Goal: Information Seeking & Learning: Learn about a topic

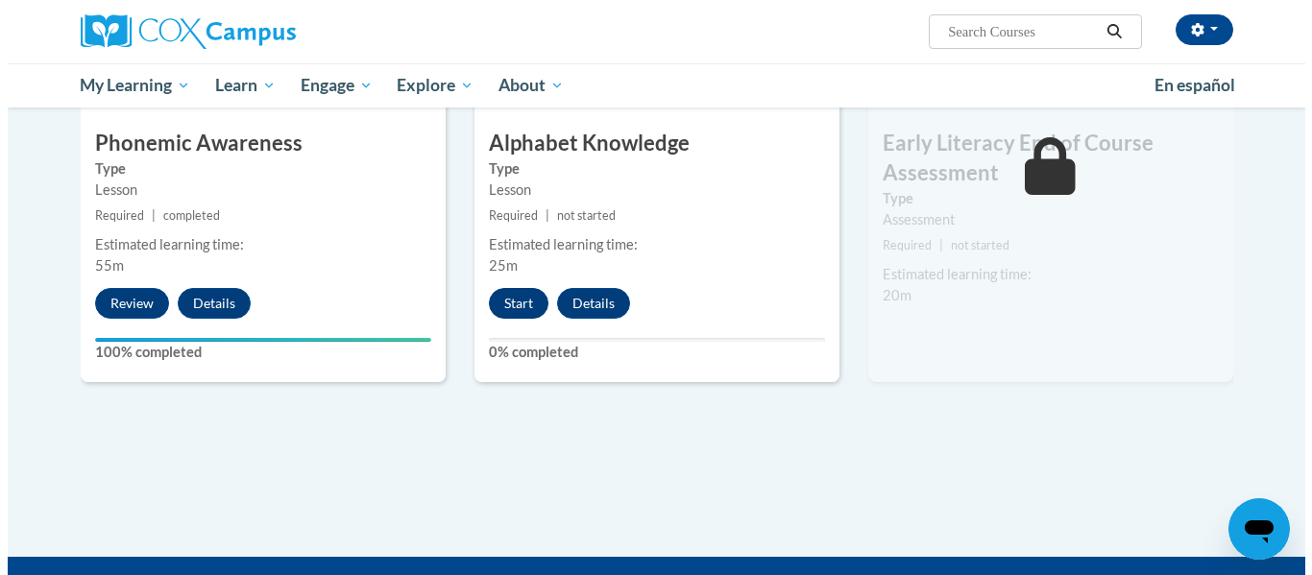
scroll to position [1123, 0]
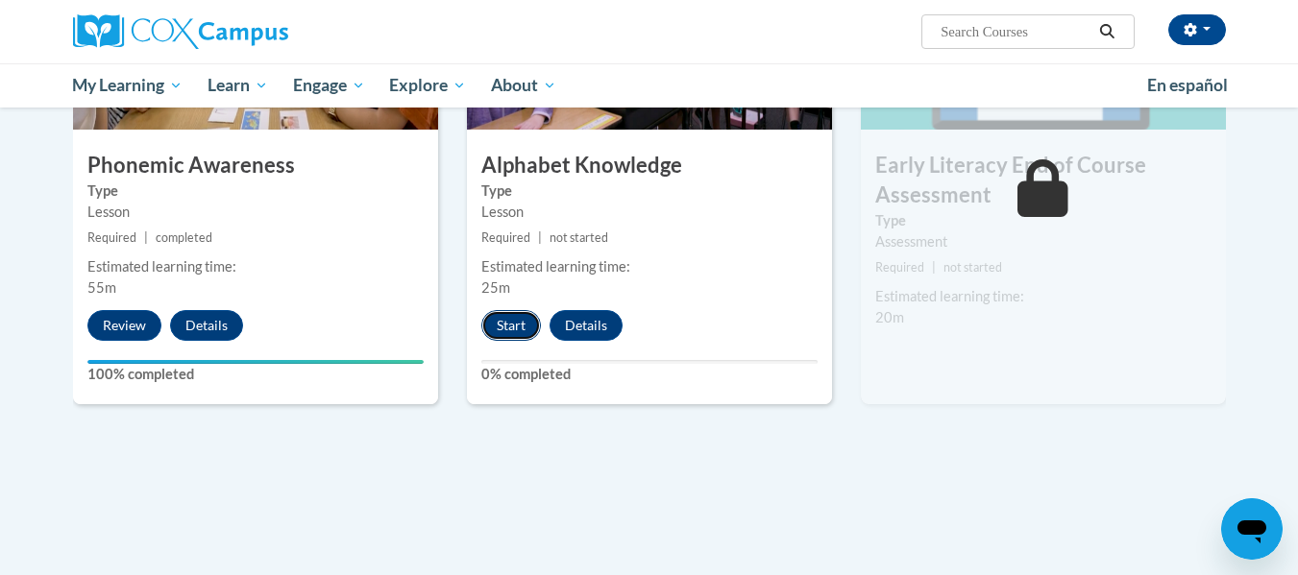
click at [513, 315] on button "Start" at bounding box center [511, 325] width 60 height 31
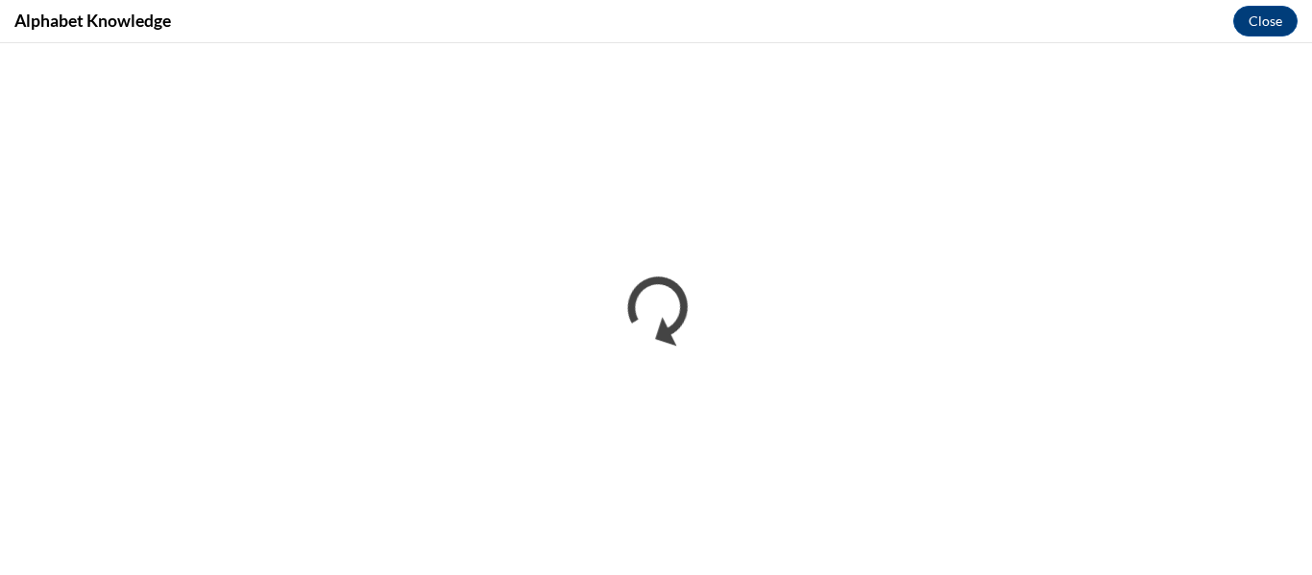
scroll to position [0, 0]
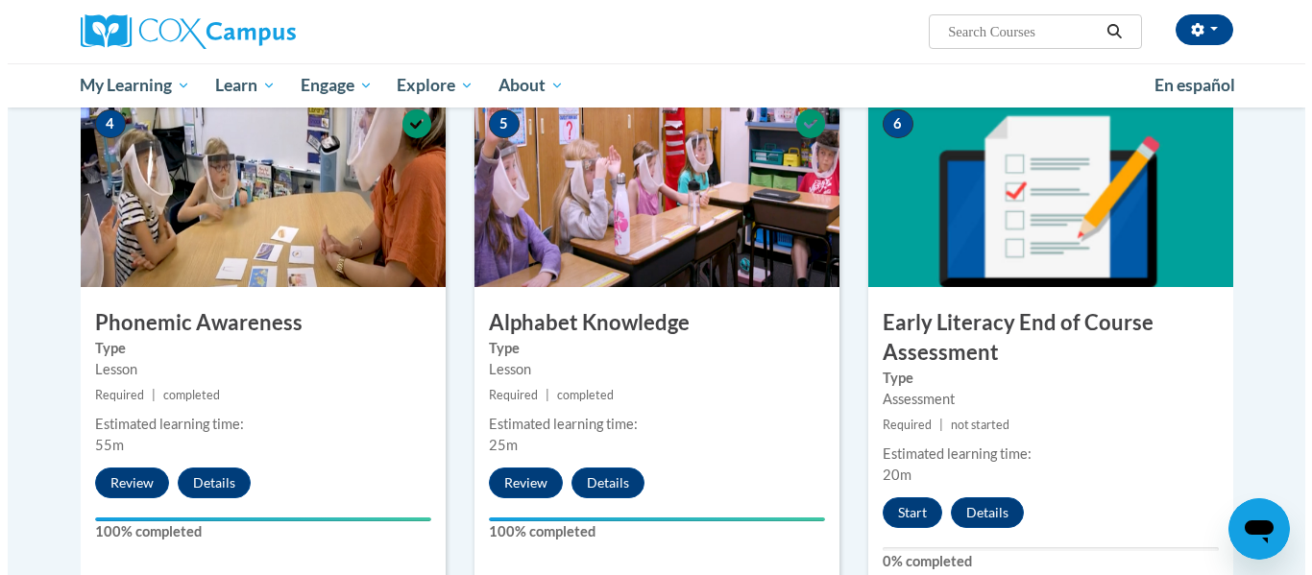
scroll to position [961, 0]
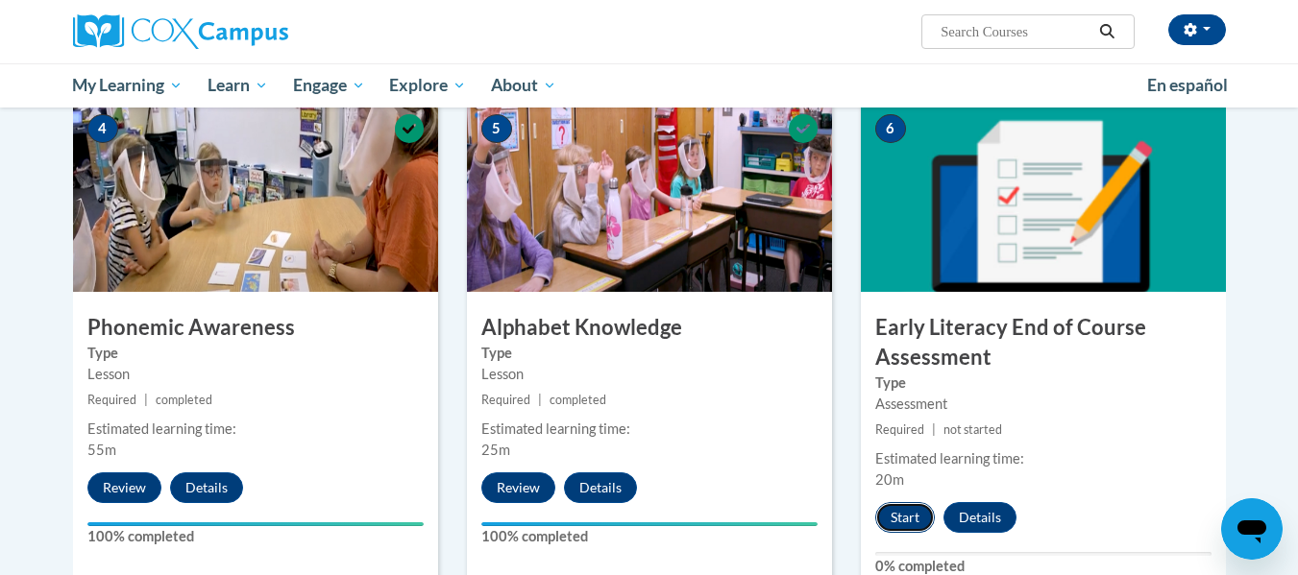
click at [907, 509] on button "Start" at bounding box center [905, 517] width 60 height 31
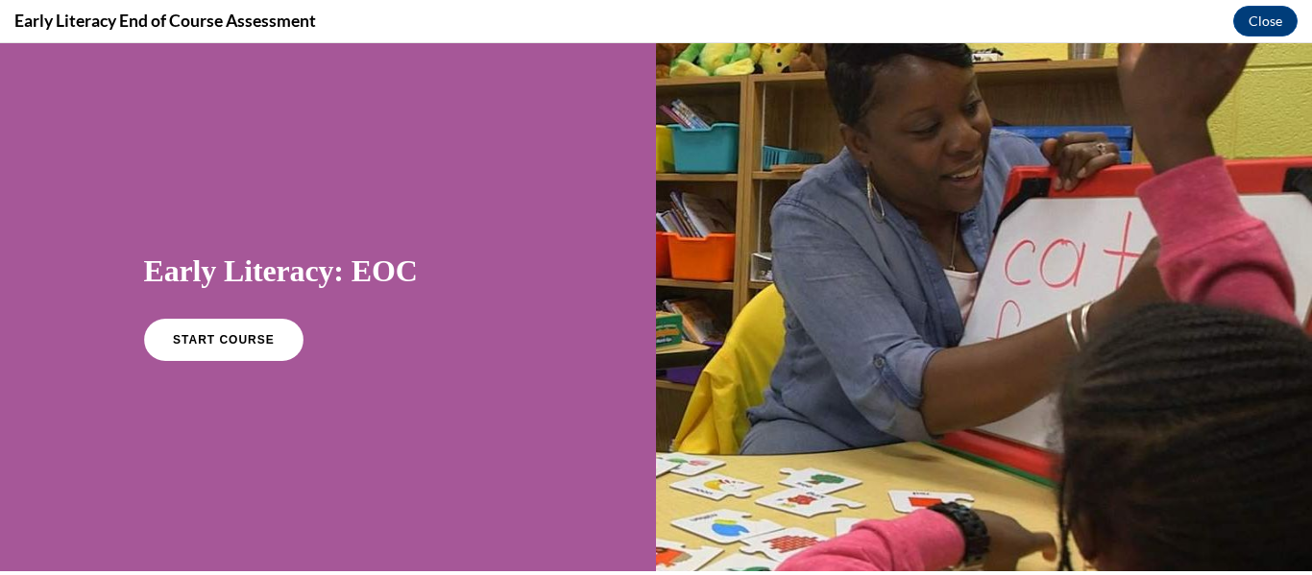
scroll to position [0, 0]
click at [224, 337] on span "START COURSE" at bounding box center [223, 340] width 107 height 14
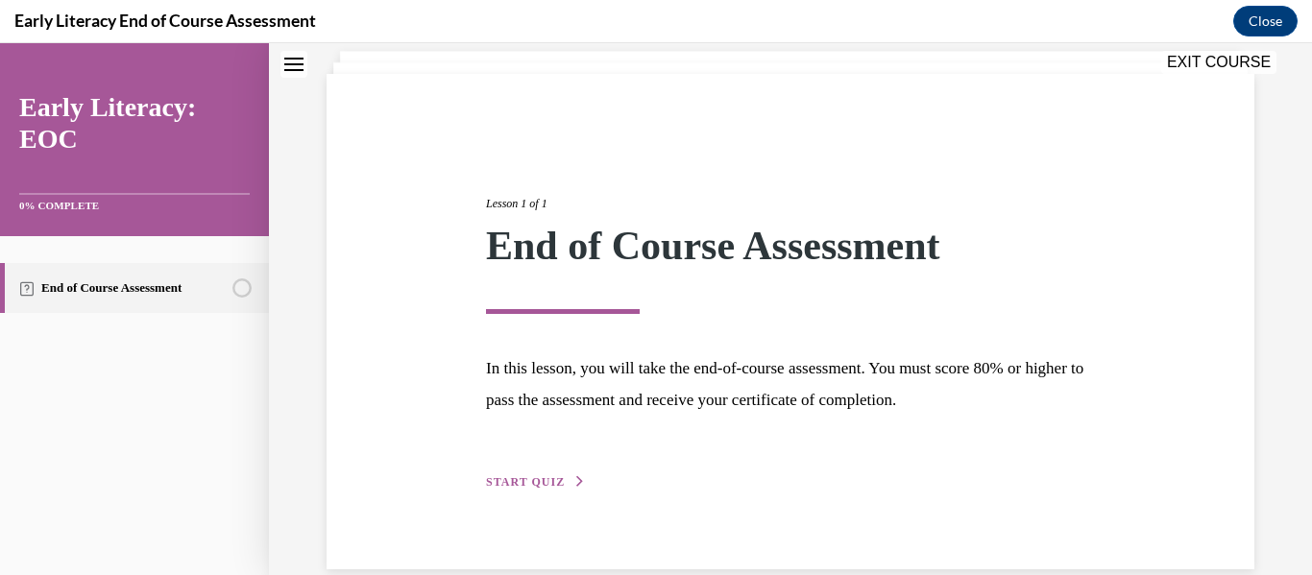
scroll to position [148, 0]
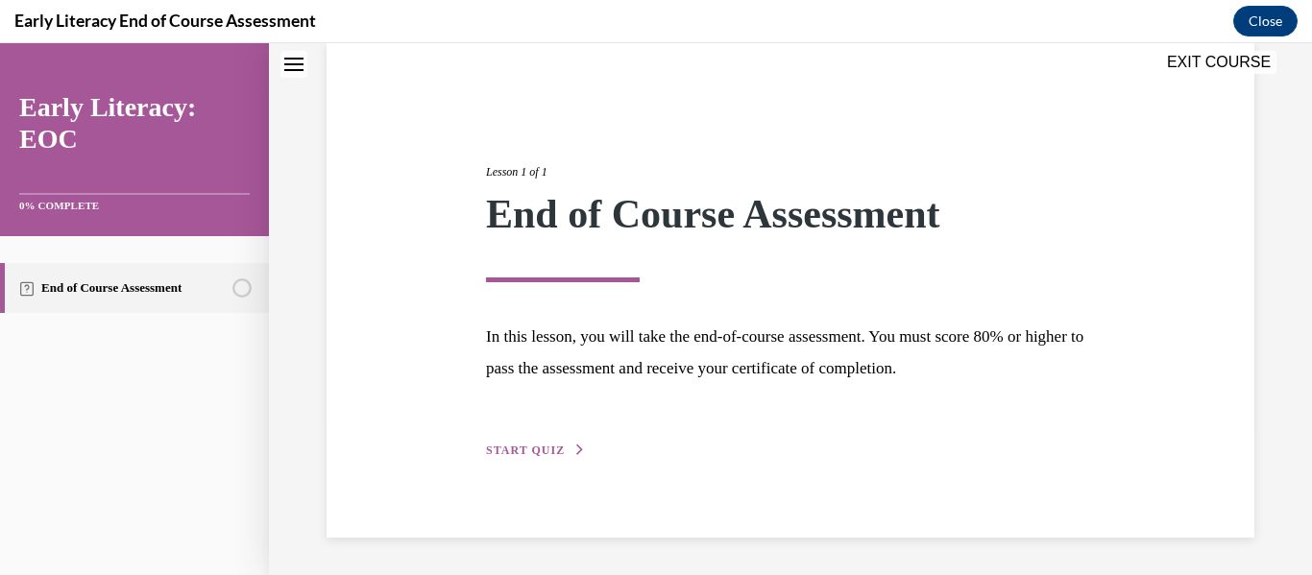
click at [562, 433] on div "Lesson 1 of 1 End of Course Assessment In this lesson, you will take the end-of…" at bounding box center [791, 290] width 638 height 342
click at [532, 449] on span "START QUIZ" at bounding box center [525, 450] width 79 height 13
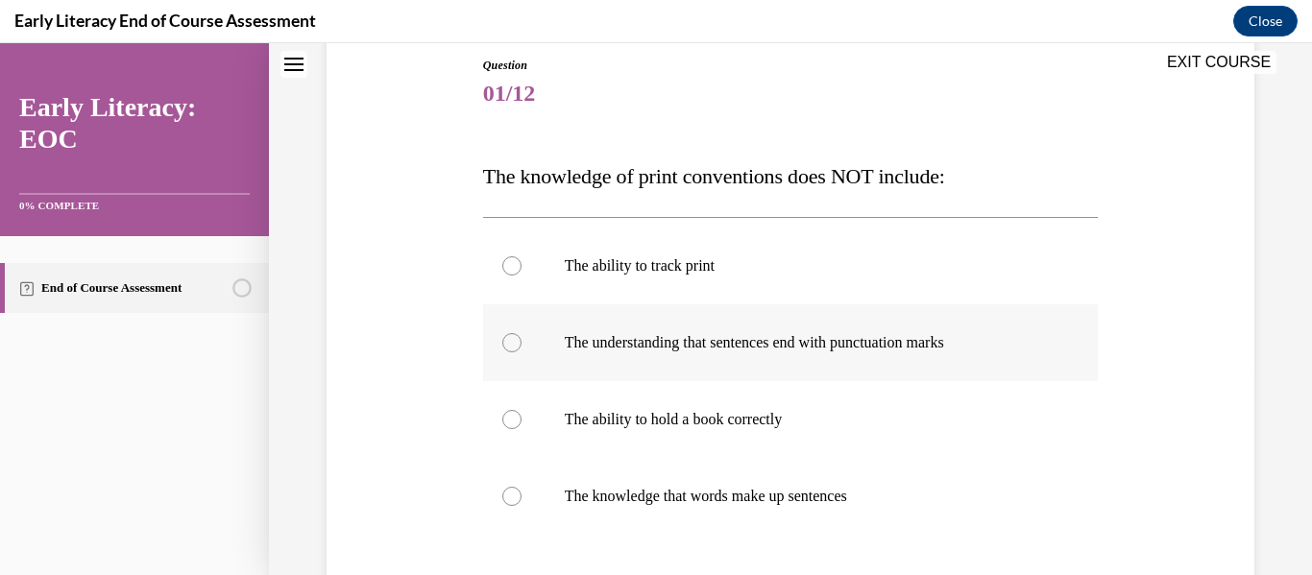
scroll to position [244, 0]
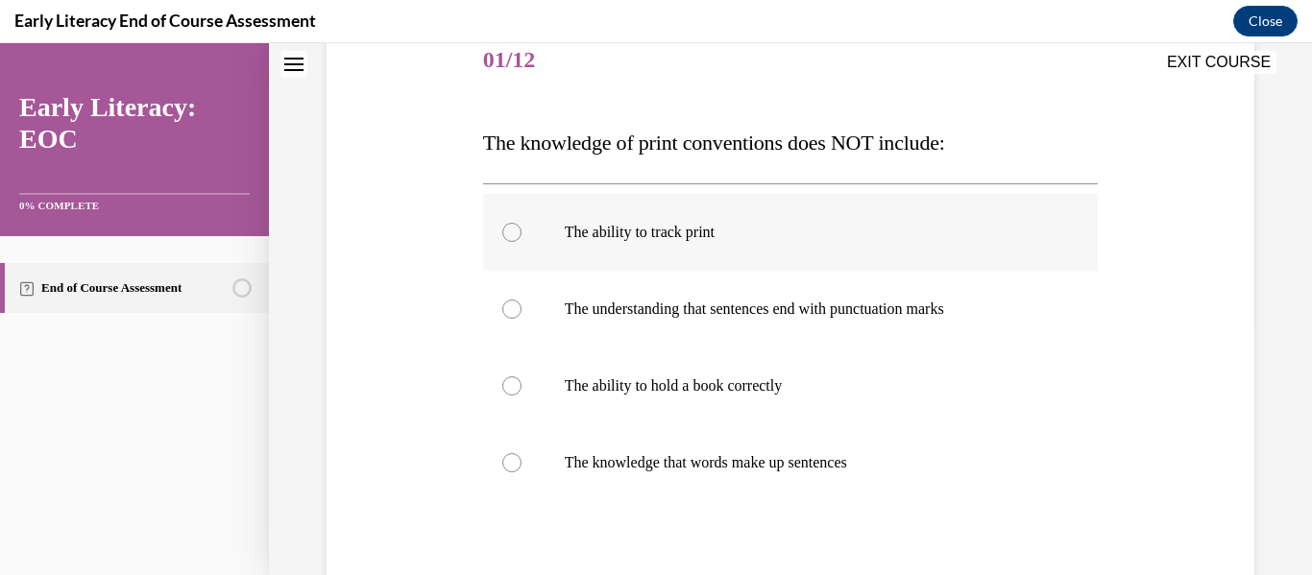
click at [699, 251] on div at bounding box center [791, 232] width 616 height 77
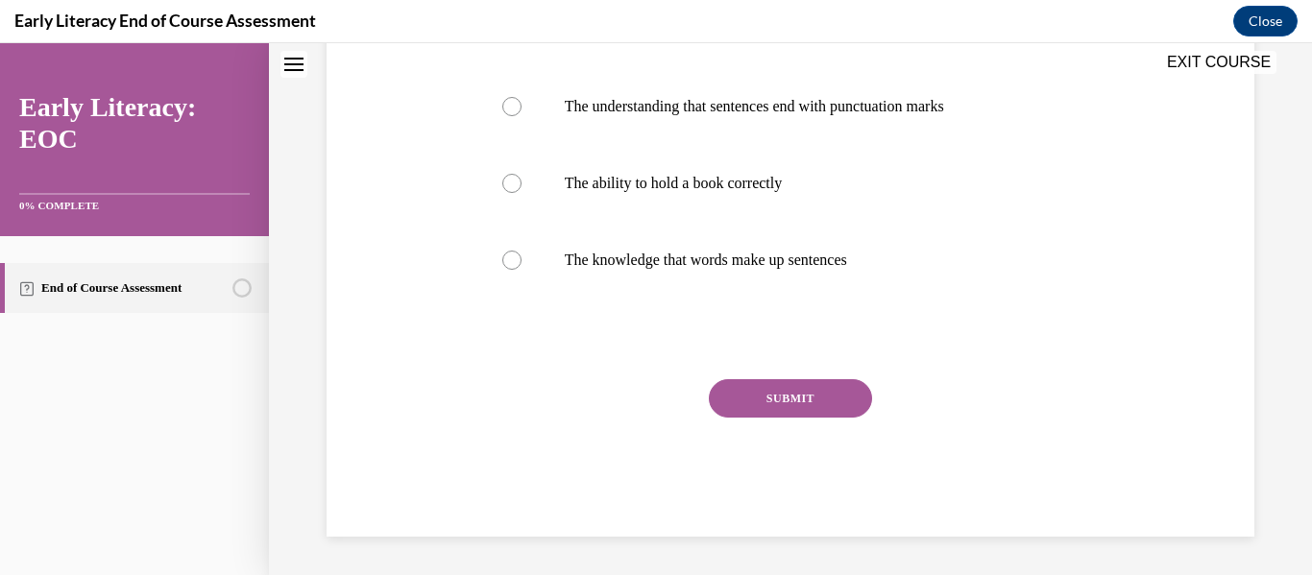
click at [806, 406] on button "SUBMIT" at bounding box center [790, 398] width 163 height 38
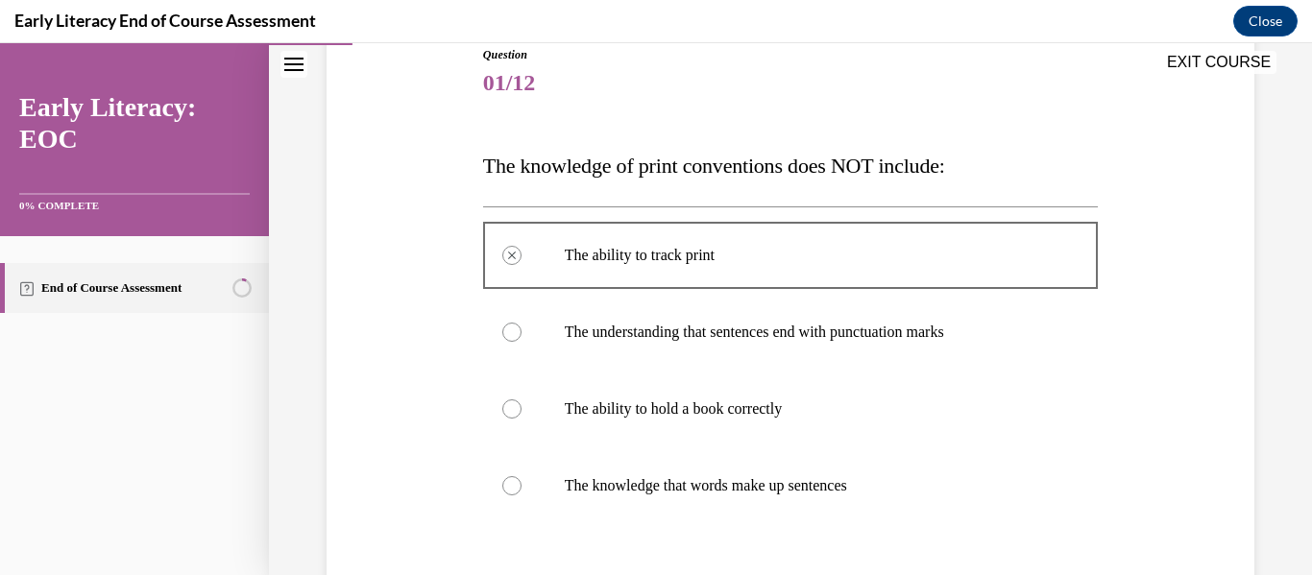
scroll to position [314, 0]
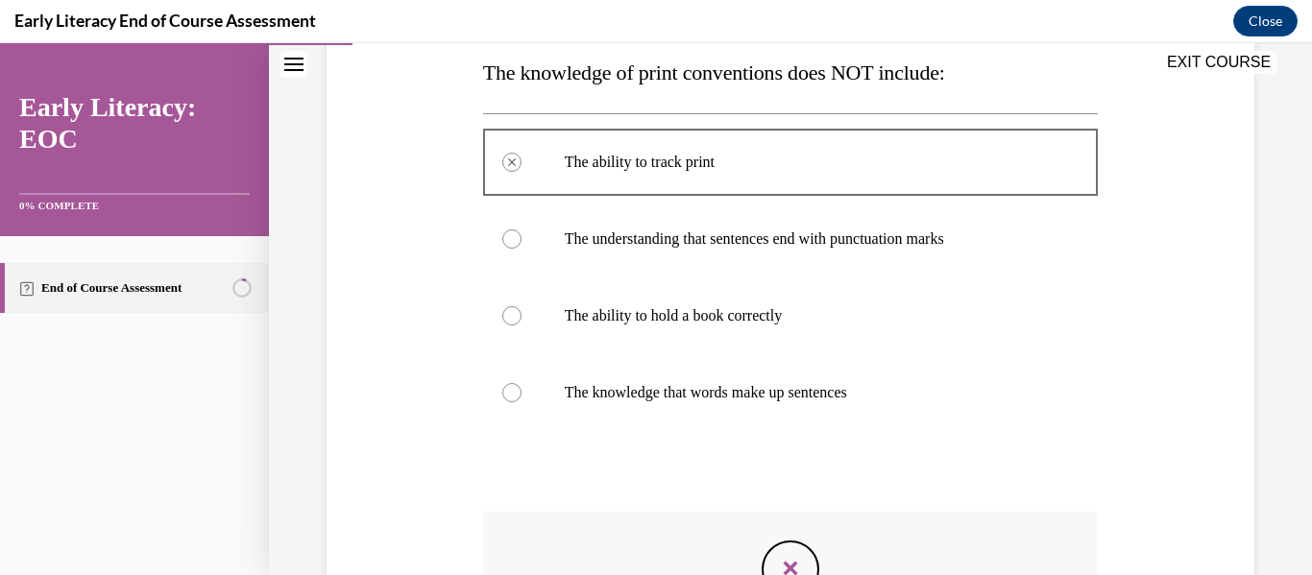
click at [783, 552] on div "Feedback" at bounding box center [791, 570] width 58 height 58
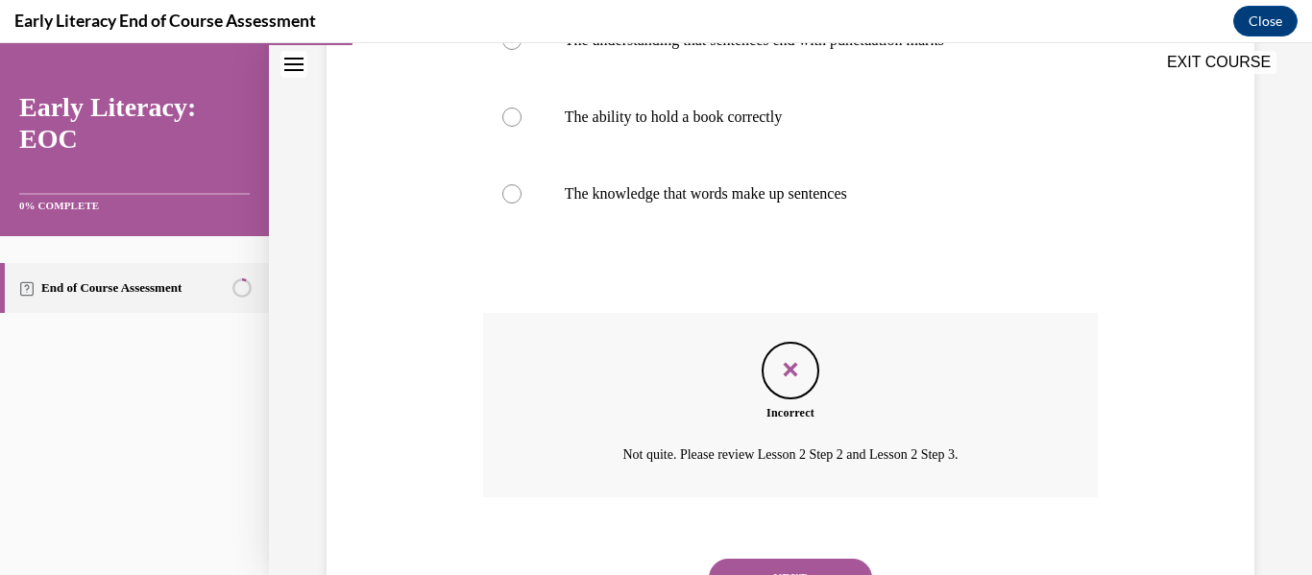
scroll to position [410, 0]
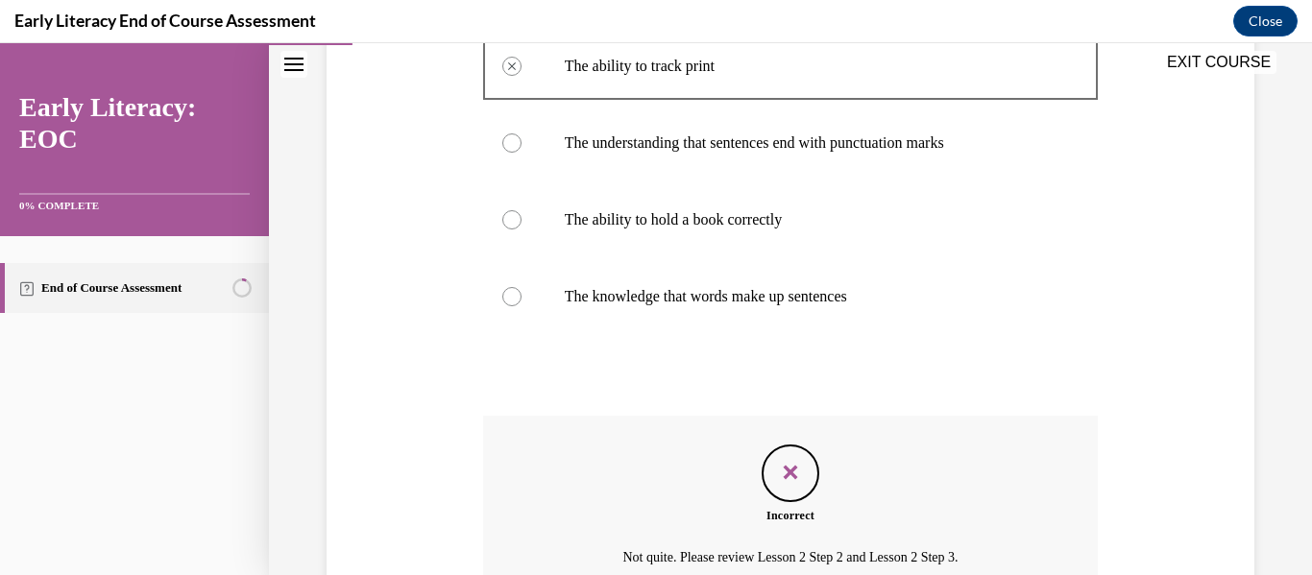
click at [776, 487] on icon "Feedback" at bounding box center [790, 472] width 29 height 29
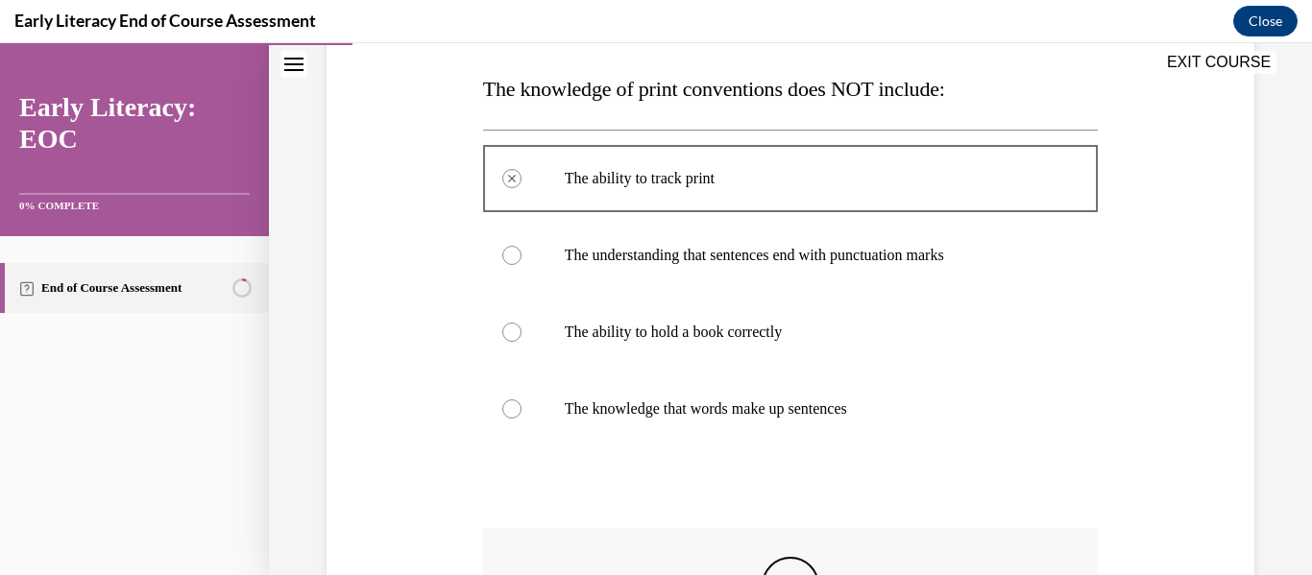
scroll to position [122, 0]
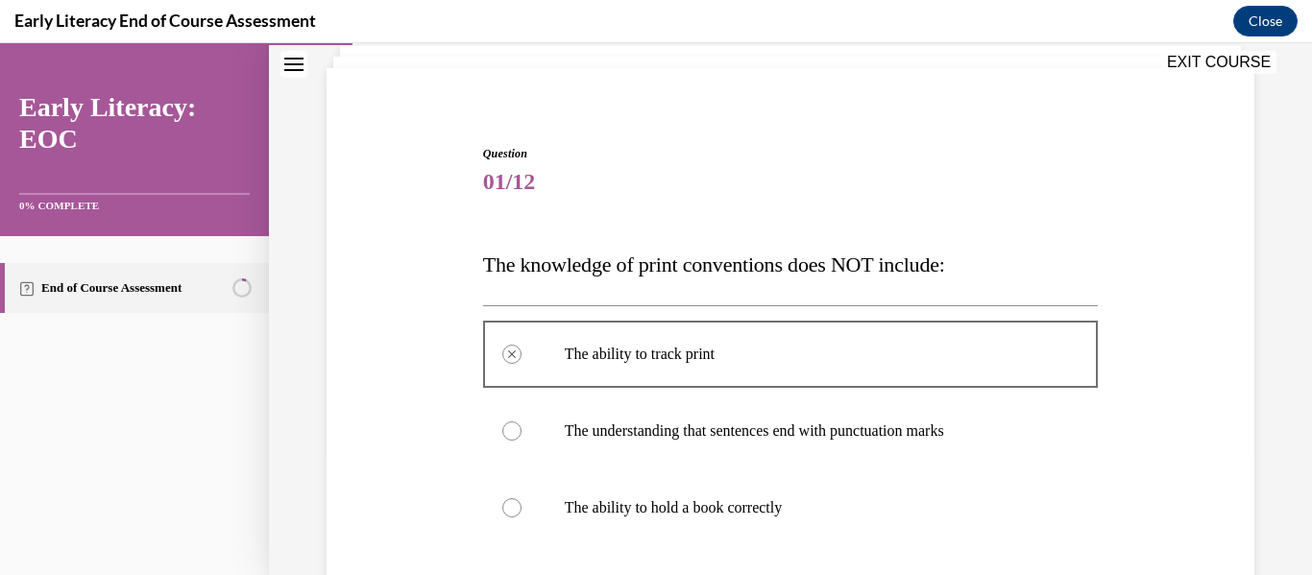
click at [511, 433] on div at bounding box center [511, 431] width 19 height 19
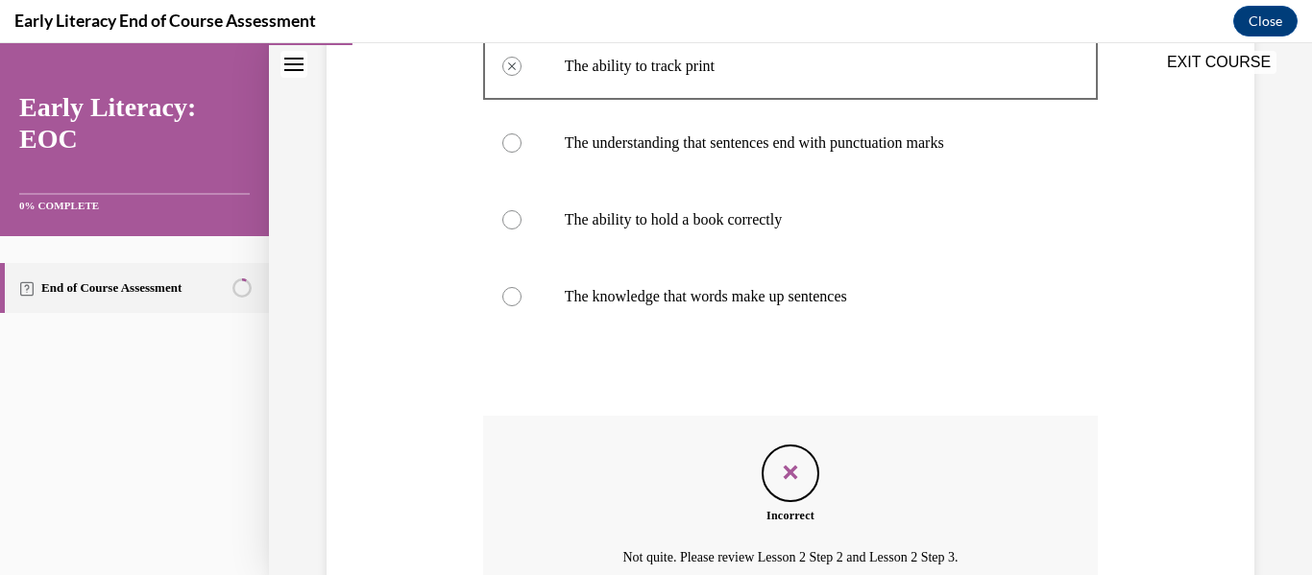
click at [790, 502] on div "Feedback" at bounding box center [791, 474] width 58 height 58
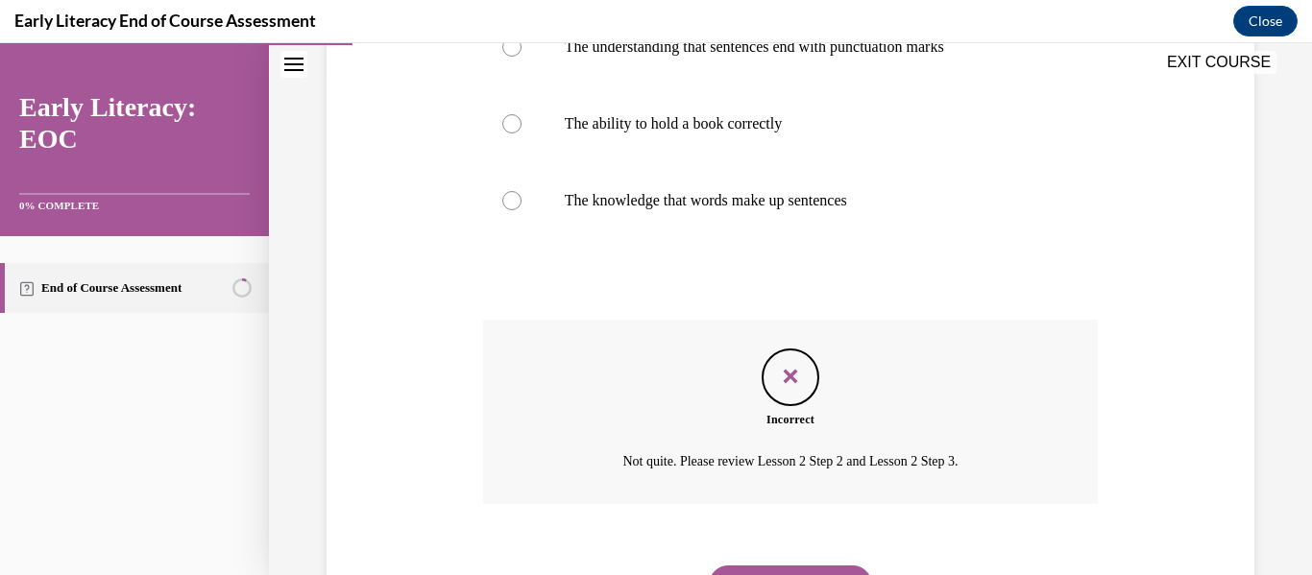
scroll to position [602, 0]
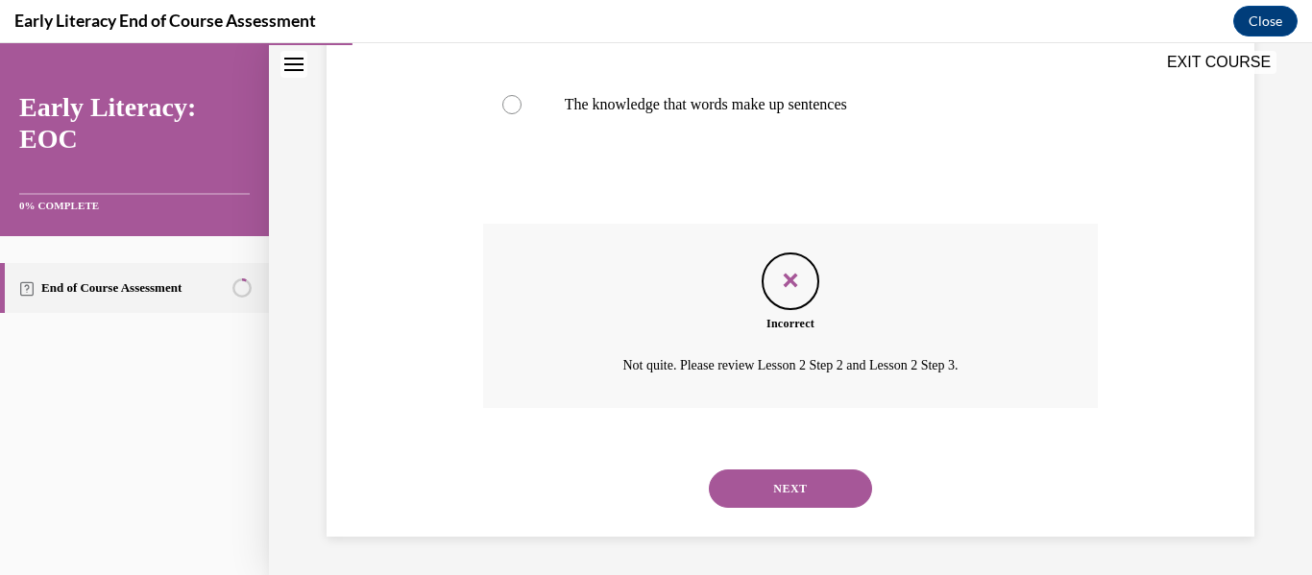
click at [795, 495] on button "NEXT" at bounding box center [790, 489] width 163 height 38
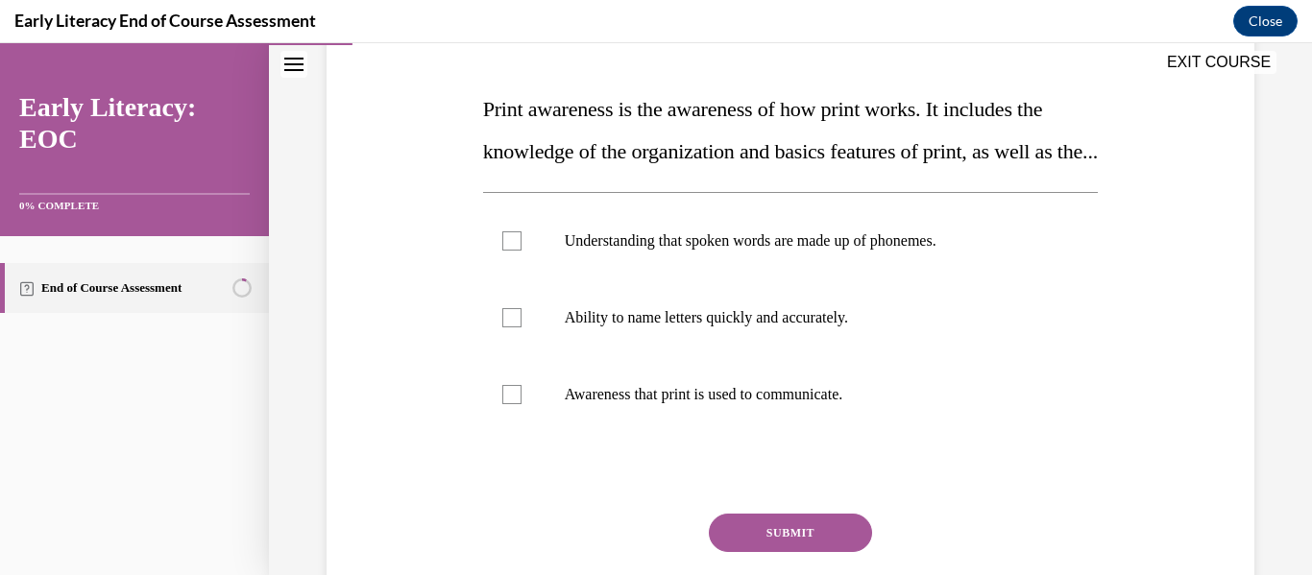
scroll to position [288, 0]
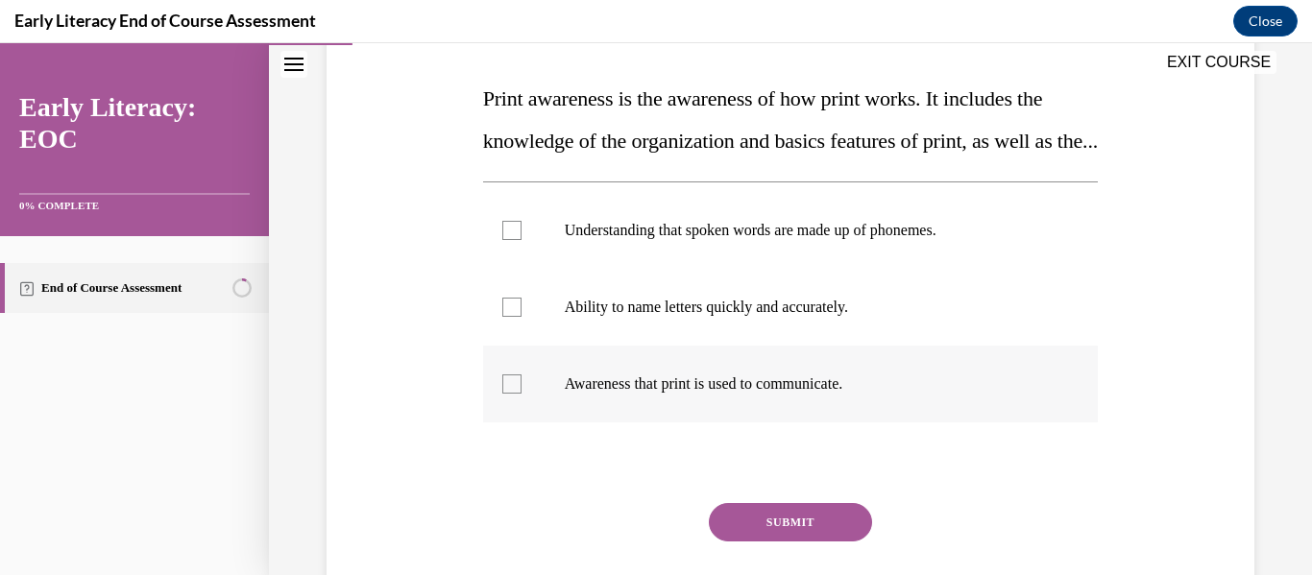
click at [675, 394] on p "Awareness that print is used to communicate." at bounding box center [808, 384] width 486 height 19
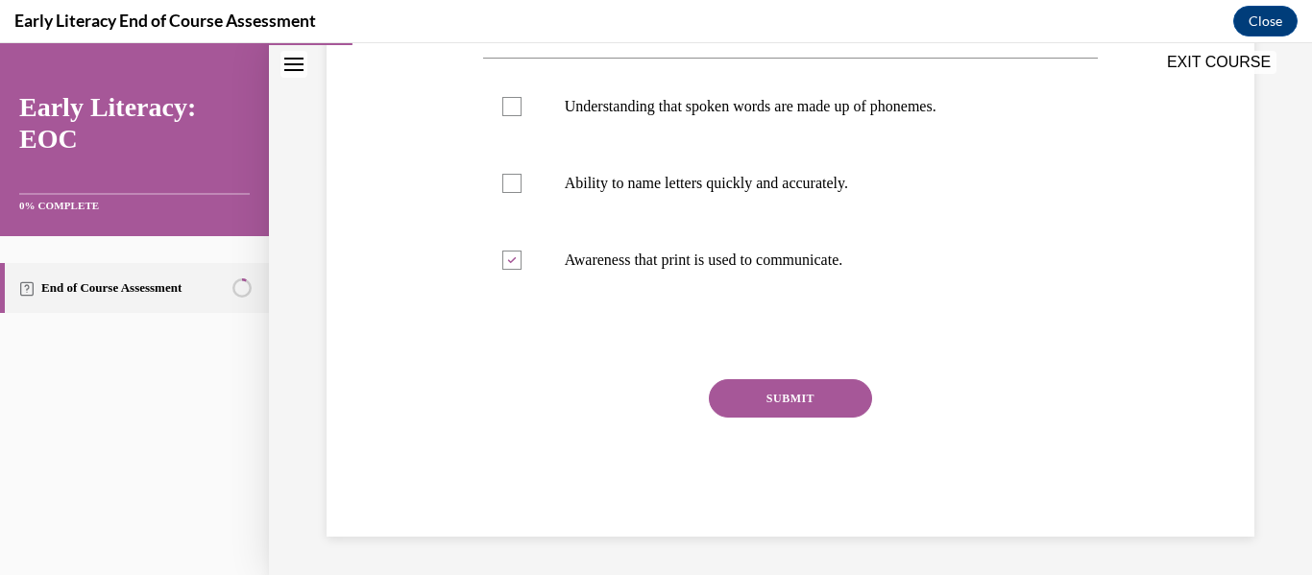
click at [779, 397] on button "SUBMIT" at bounding box center [790, 398] width 163 height 38
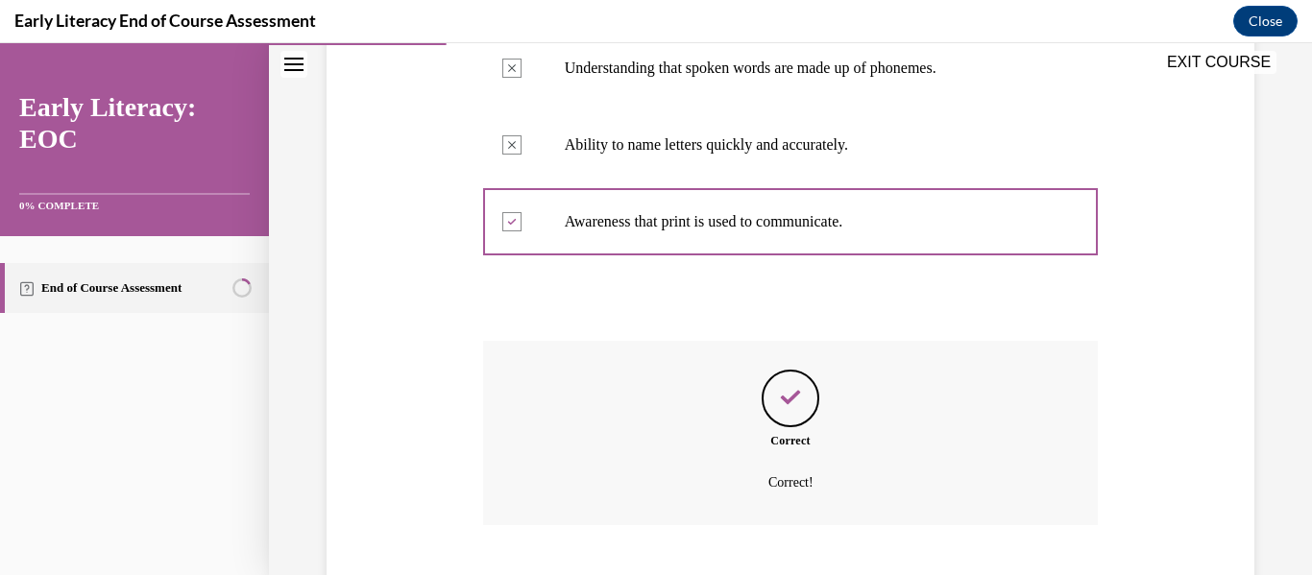
scroll to position [610, 0]
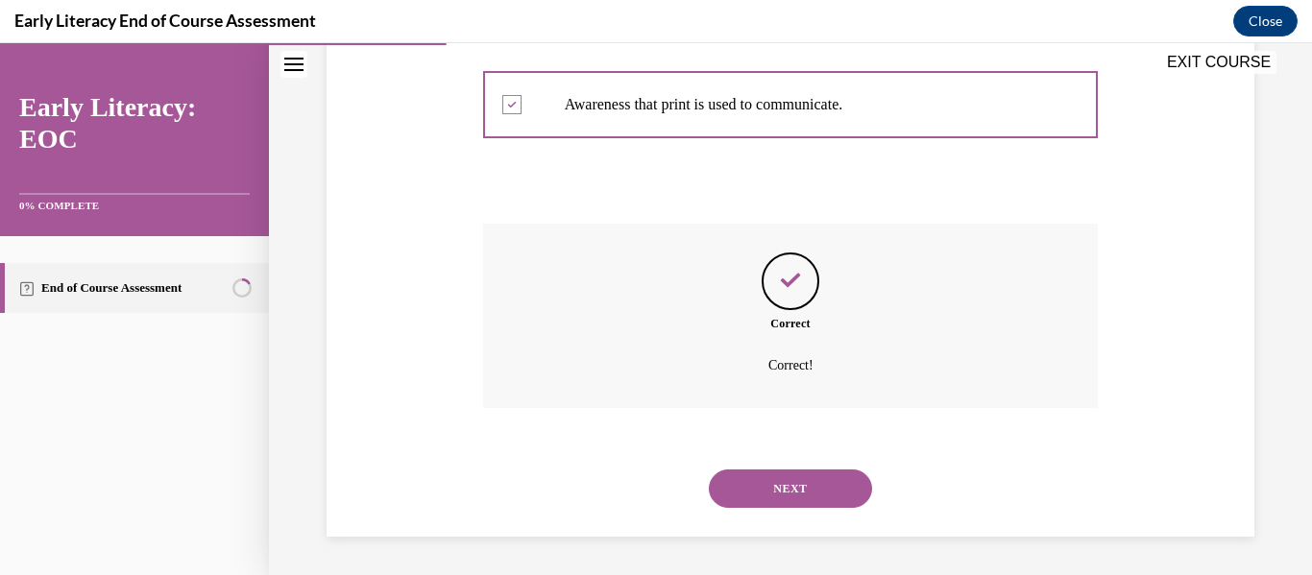
click at [799, 514] on div "NEXT" at bounding box center [791, 489] width 616 height 77
click at [802, 494] on button "NEXT" at bounding box center [790, 489] width 163 height 38
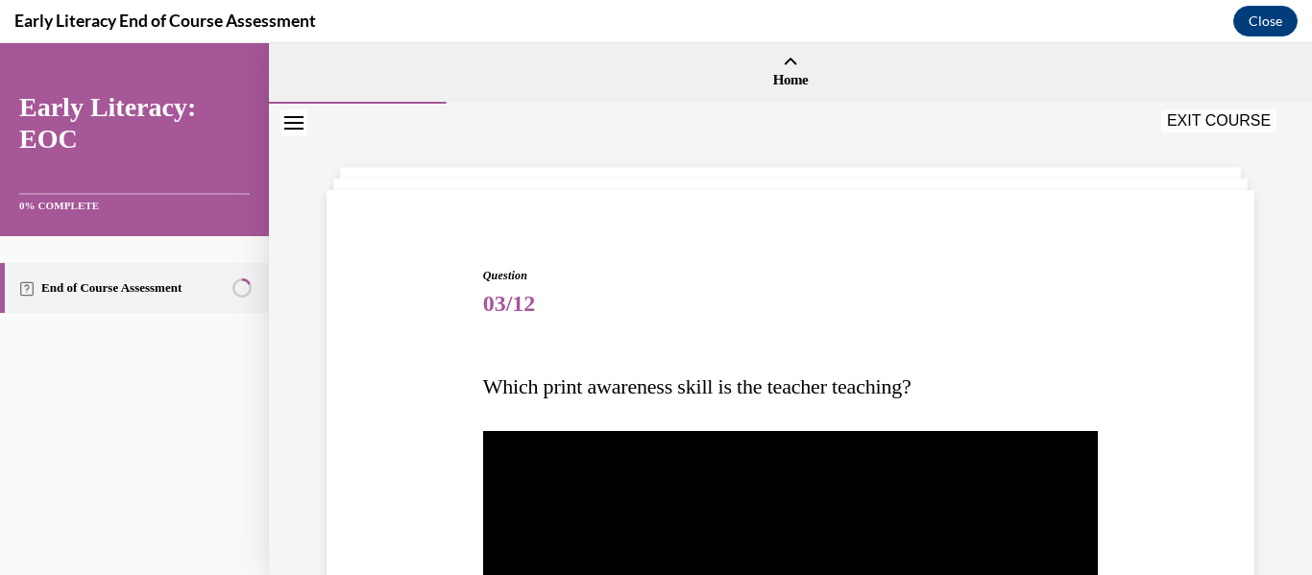
scroll to position [288, 0]
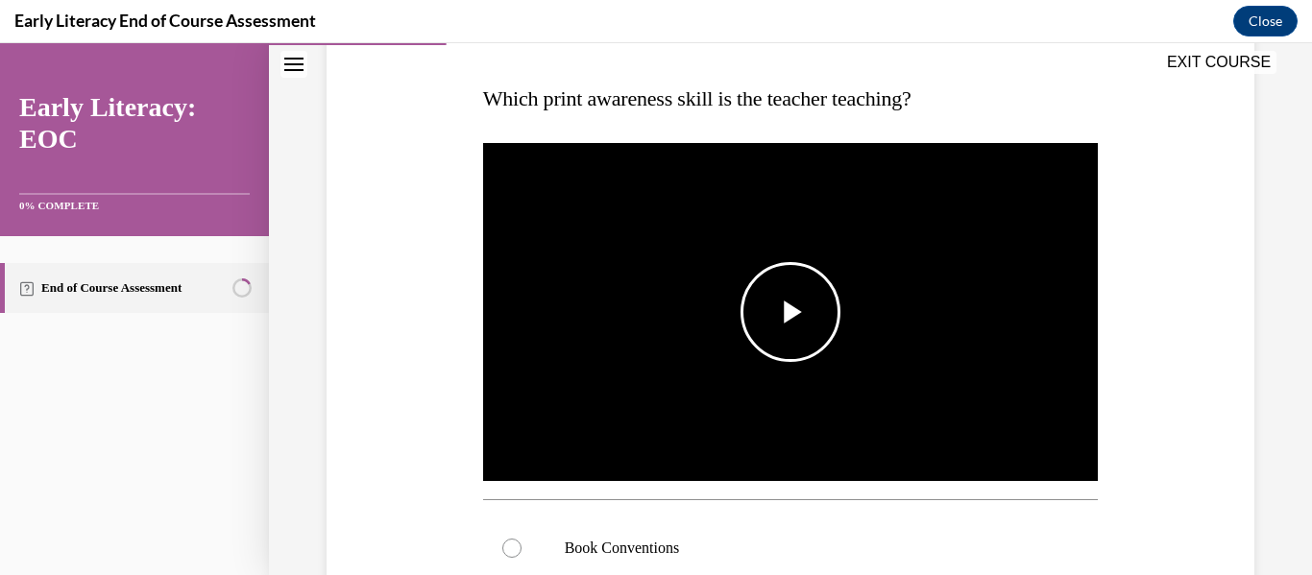
click at [791, 312] on span "Video player" at bounding box center [791, 312] width 0 height 0
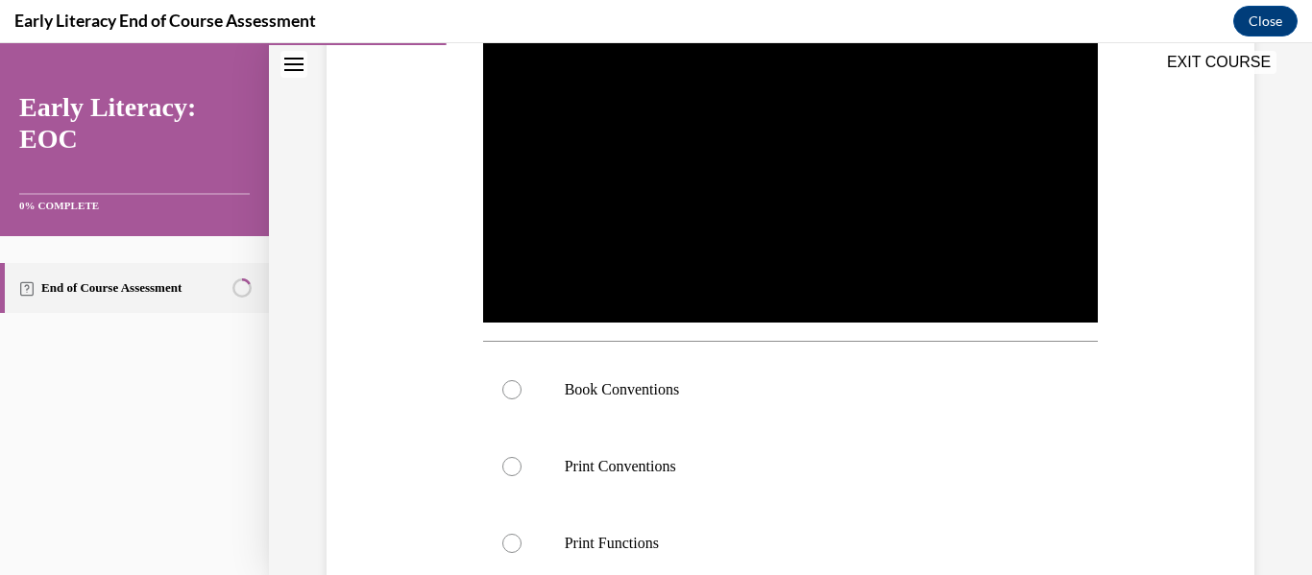
scroll to position [480, 0]
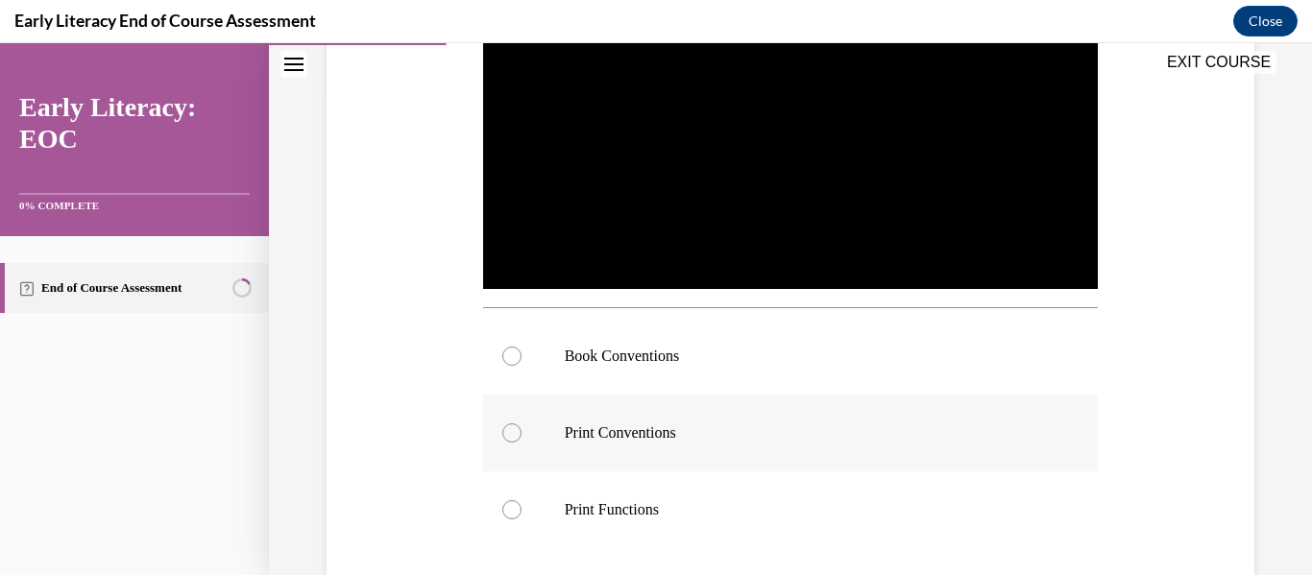
click at [857, 426] on p "Print Conventions" at bounding box center [808, 433] width 486 height 19
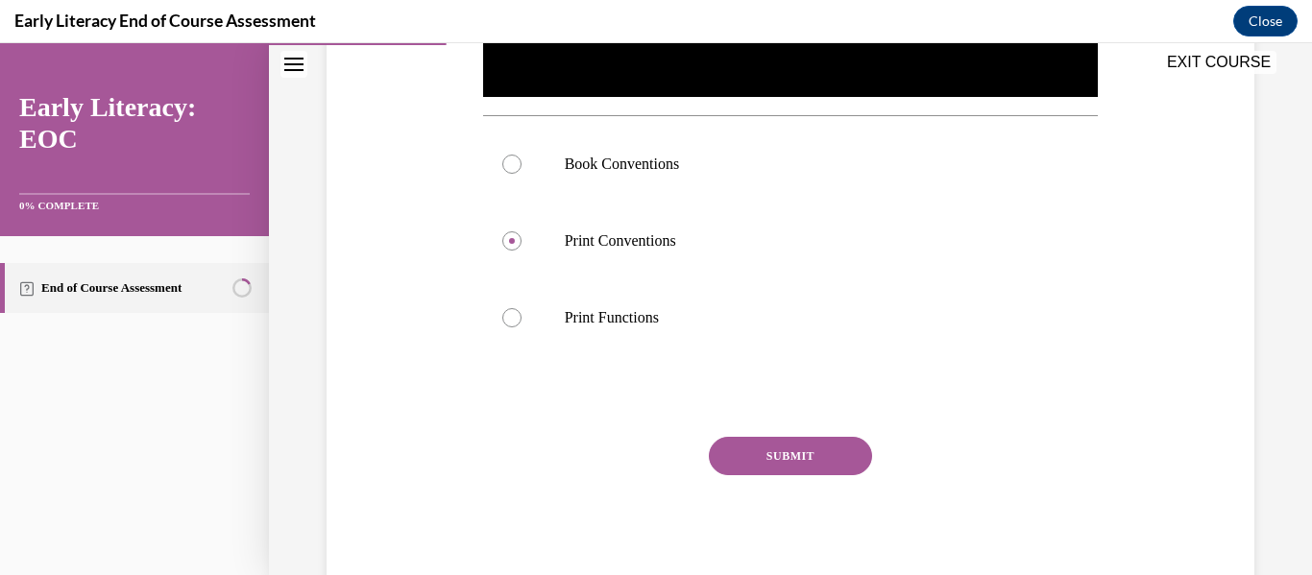
click at [784, 459] on button "SUBMIT" at bounding box center [790, 456] width 163 height 38
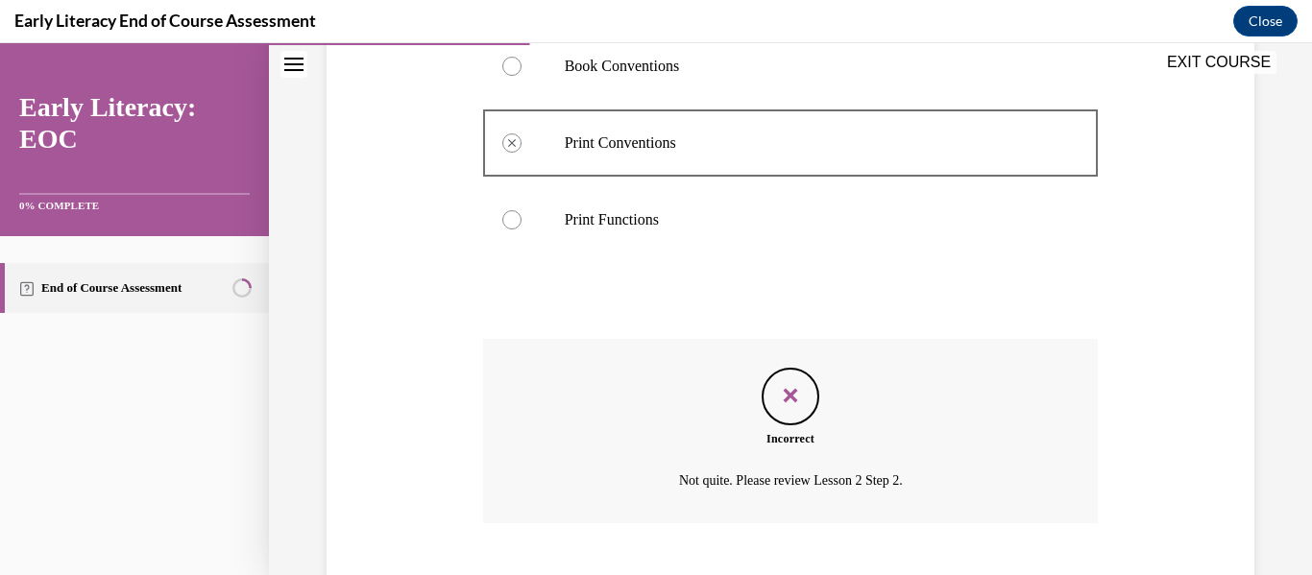
scroll to position [593, 0]
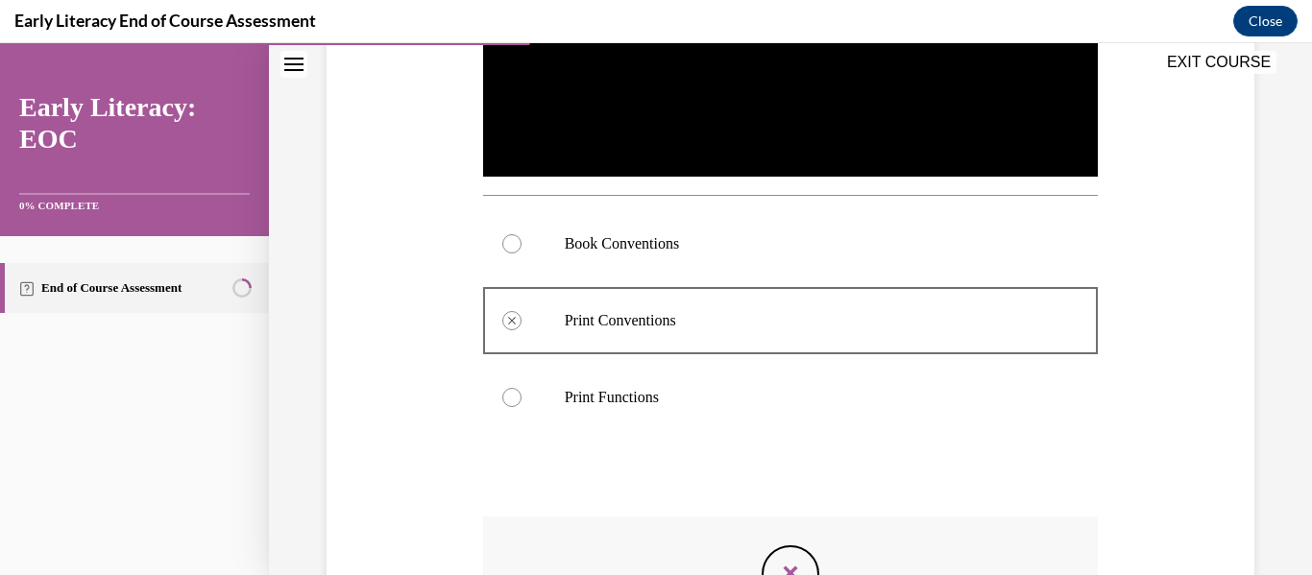
click at [673, 240] on p "Book Conventions" at bounding box center [808, 243] width 486 height 19
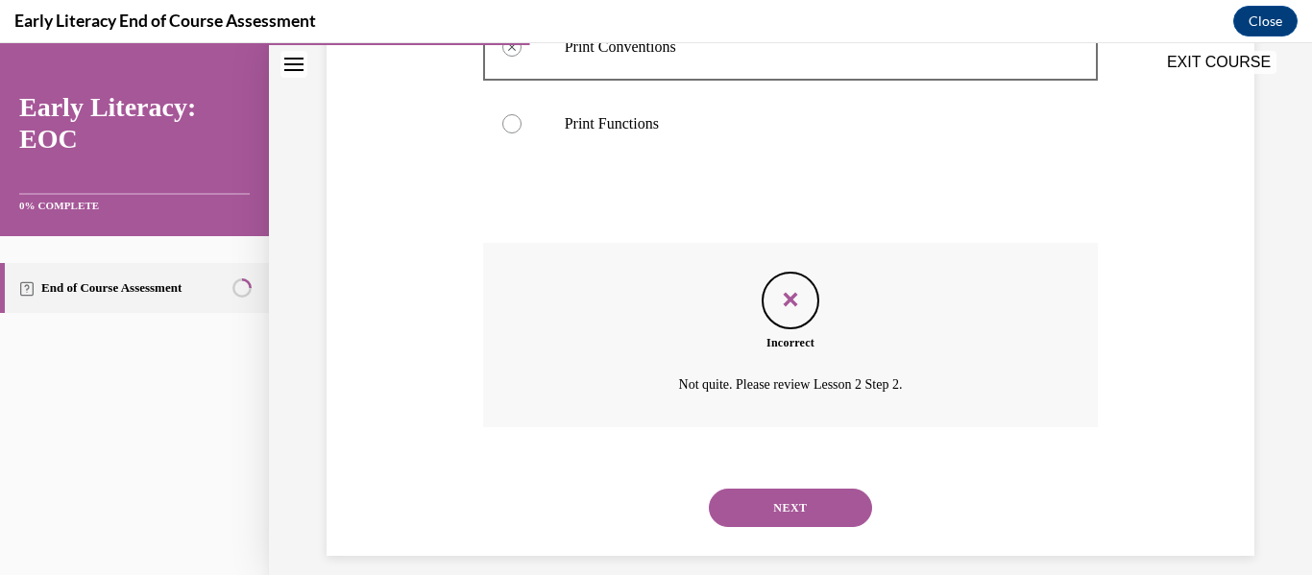
scroll to position [881, 0]
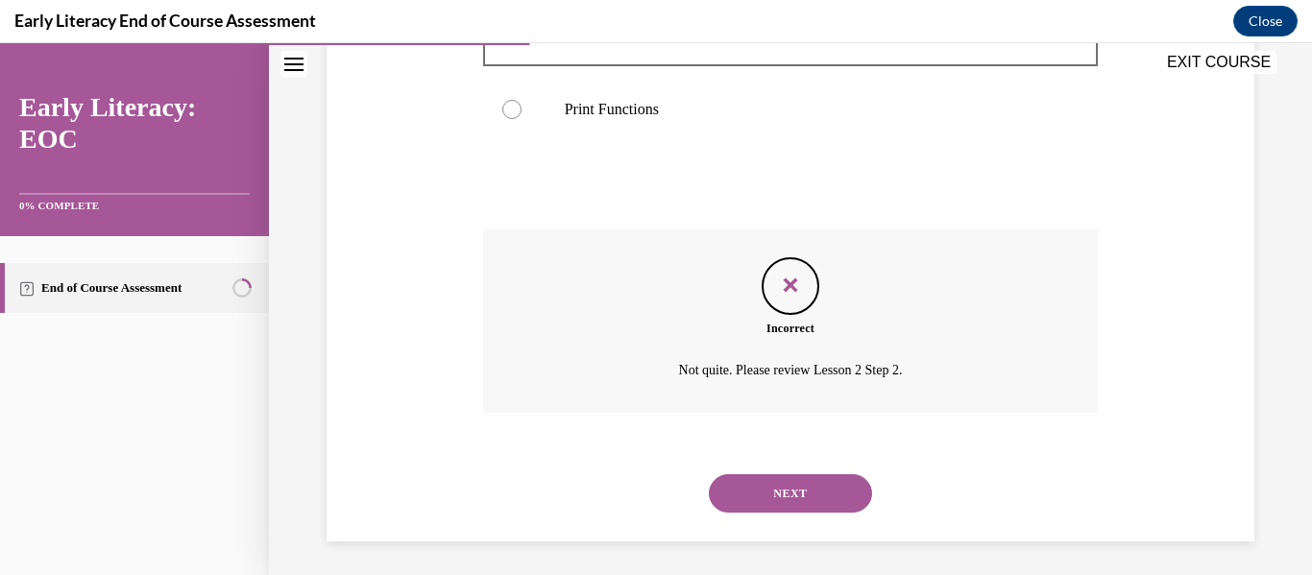
click at [807, 486] on button "NEXT" at bounding box center [790, 494] width 163 height 38
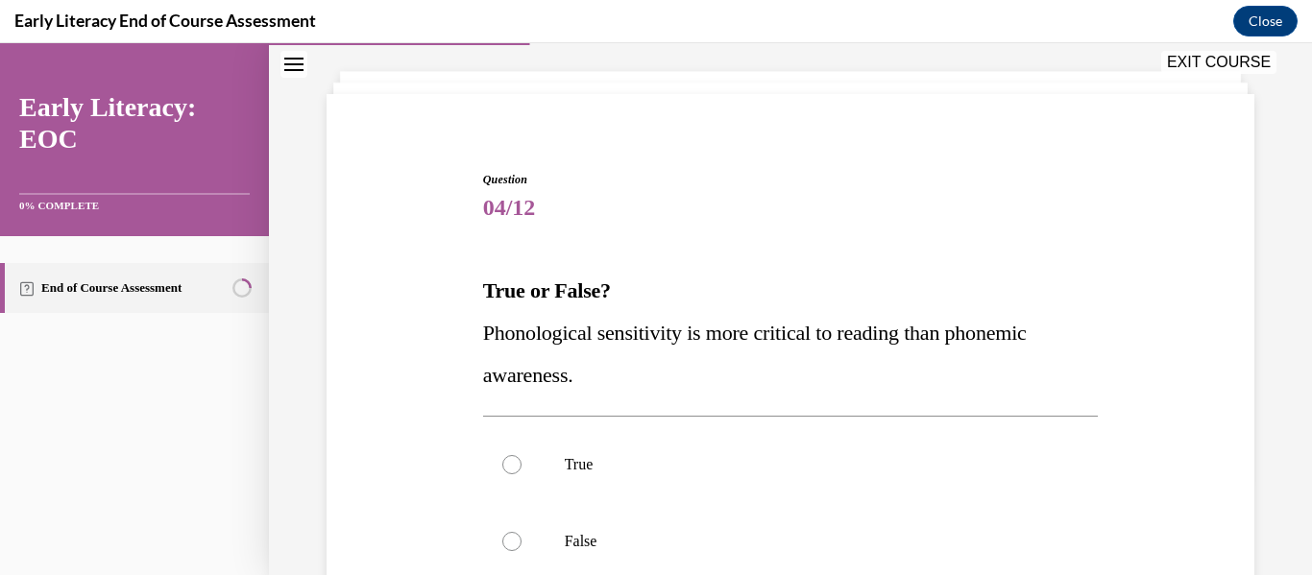
scroll to position [192, 0]
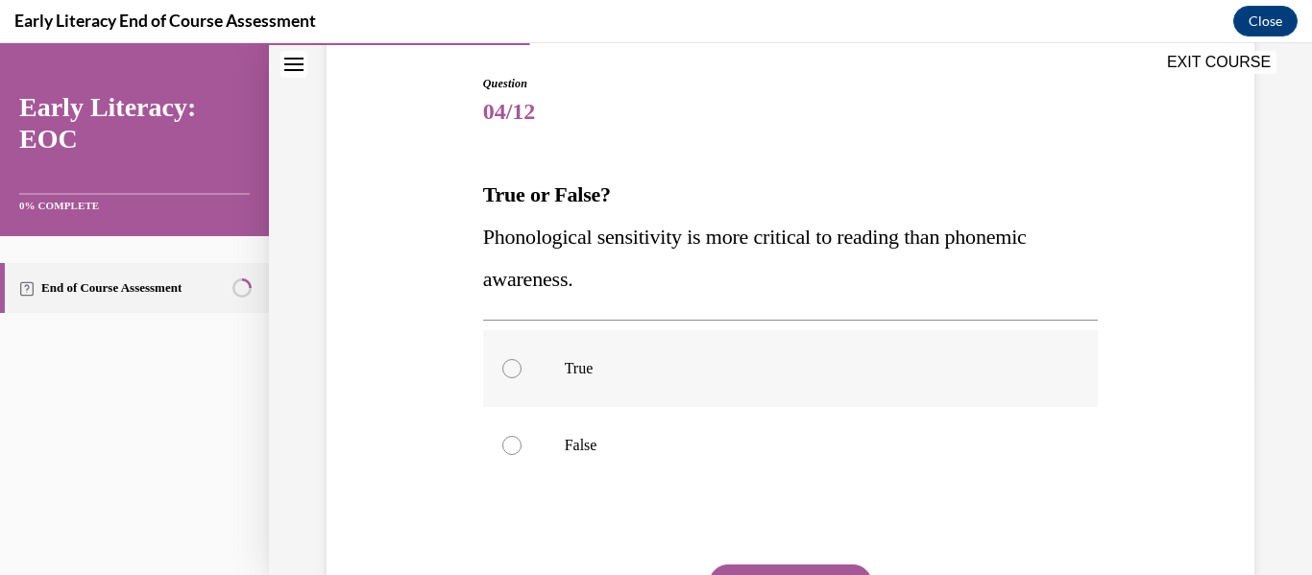
click at [954, 397] on div at bounding box center [791, 368] width 616 height 77
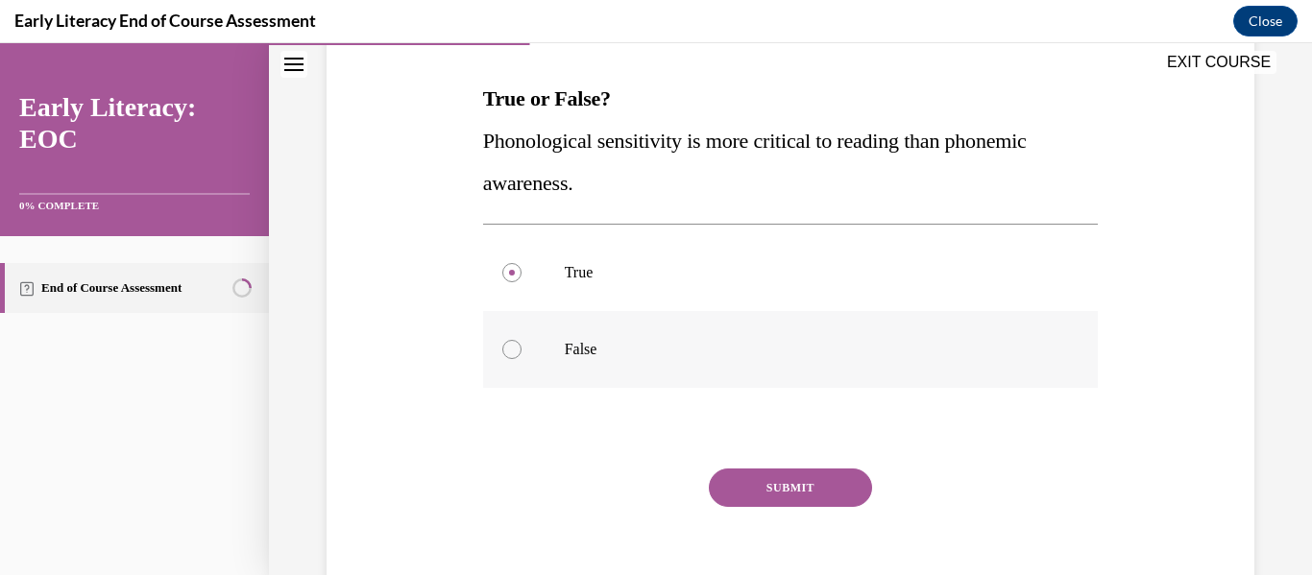
click at [795, 387] on div at bounding box center [791, 349] width 616 height 77
click at [794, 479] on button "SUBMIT" at bounding box center [790, 488] width 163 height 38
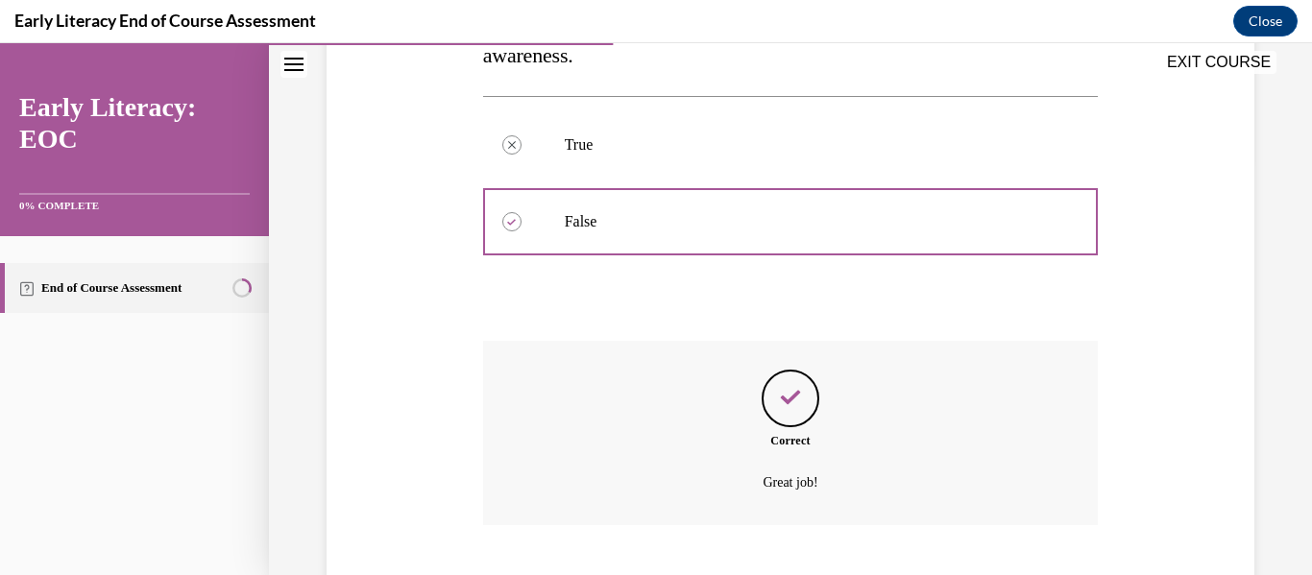
scroll to position [533, 0]
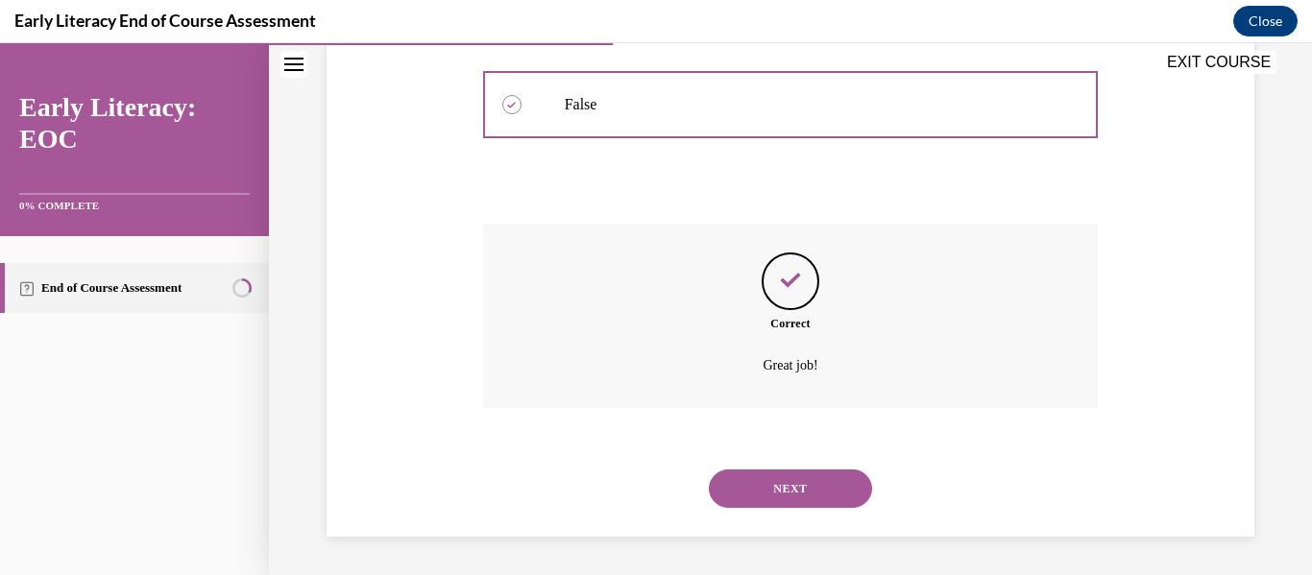
click at [814, 492] on button "NEXT" at bounding box center [790, 489] width 163 height 38
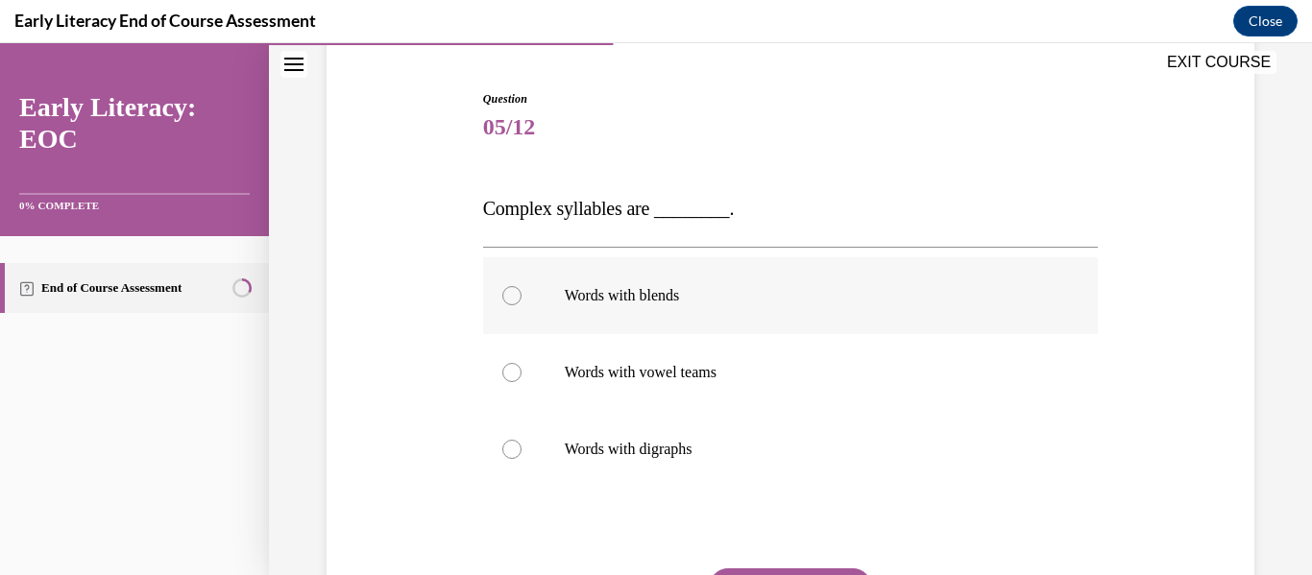
scroll to position [192, 0]
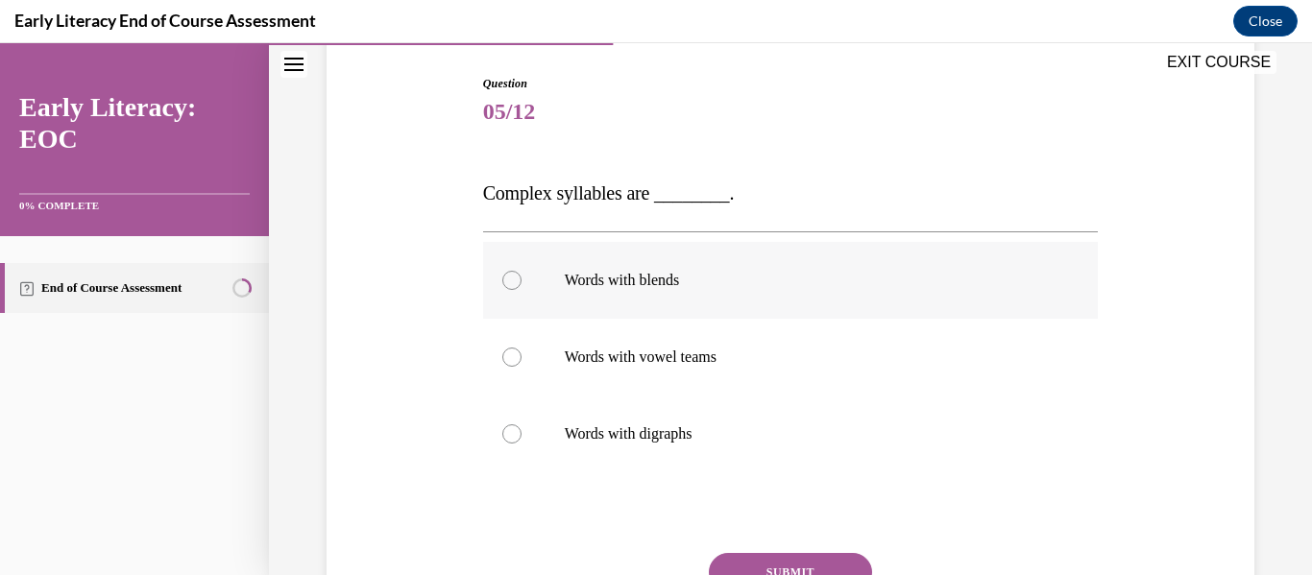
click at [667, 293] on div at bounding box center [791, 280] width 616 height 77
click at [771, 556] on button "SUBMIT" at bounding box center [790, 572] width 163 height 38
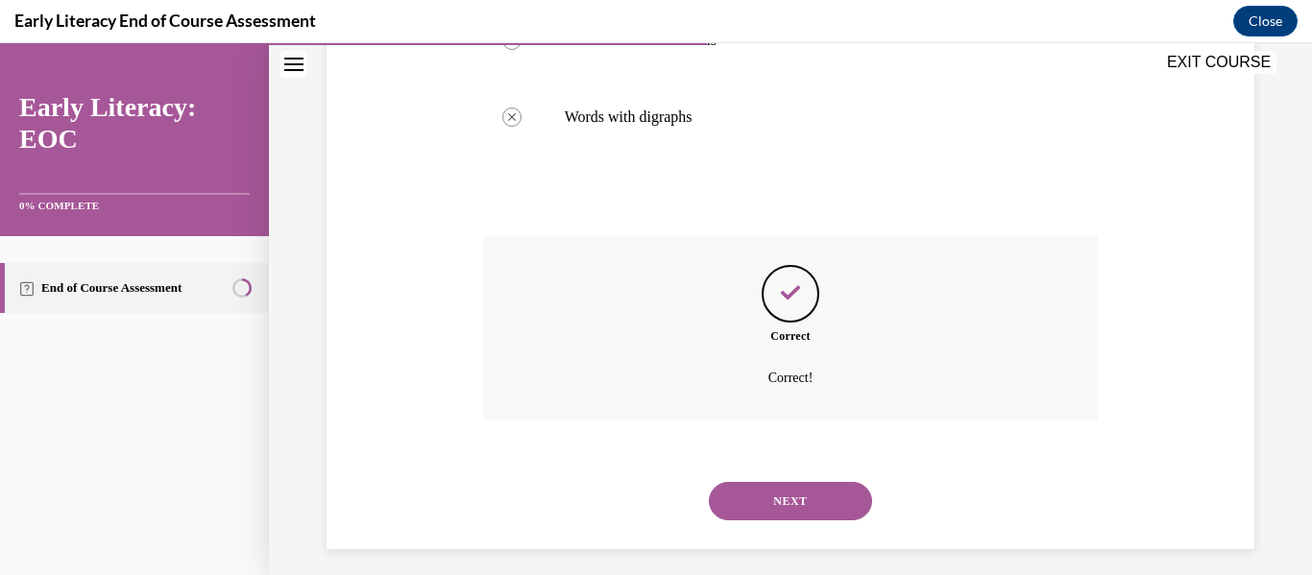
scroll to position [522, 0]
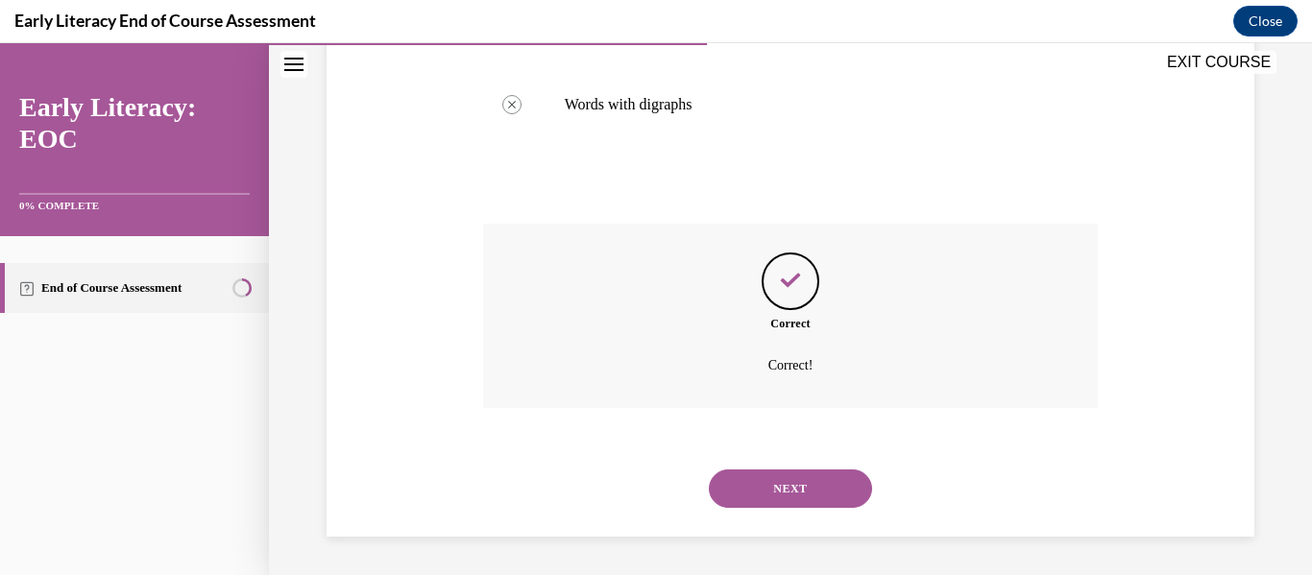
click at [811, 484] on button "NEXT" at bounding box center [790, 489] width 163 height 38
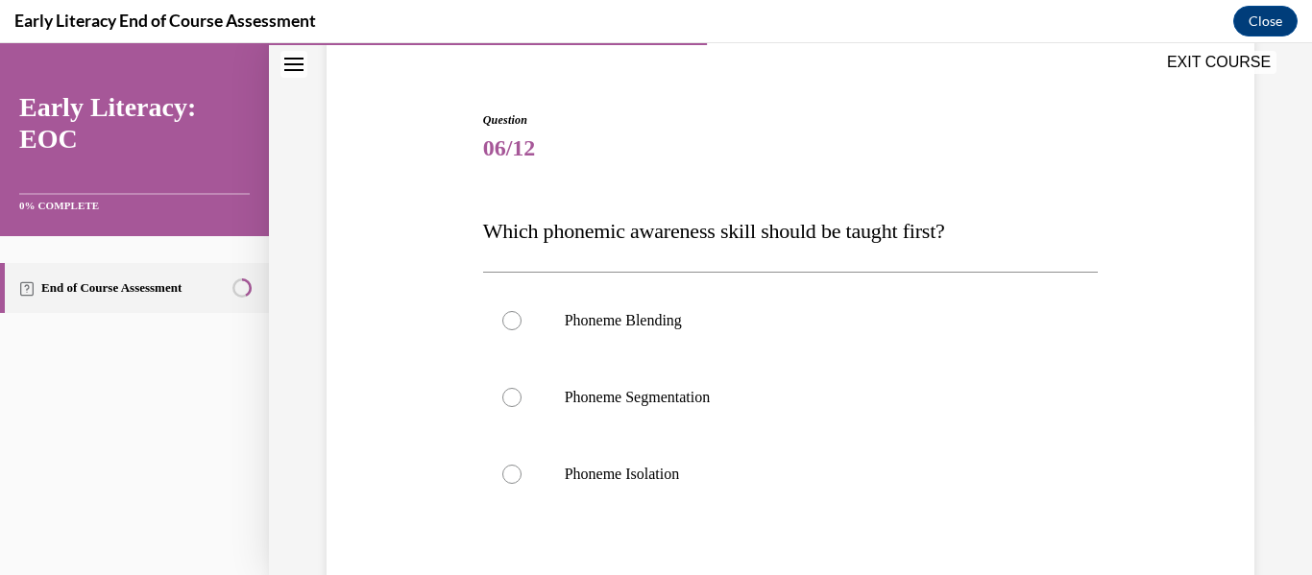
scroll to position [192, 0]
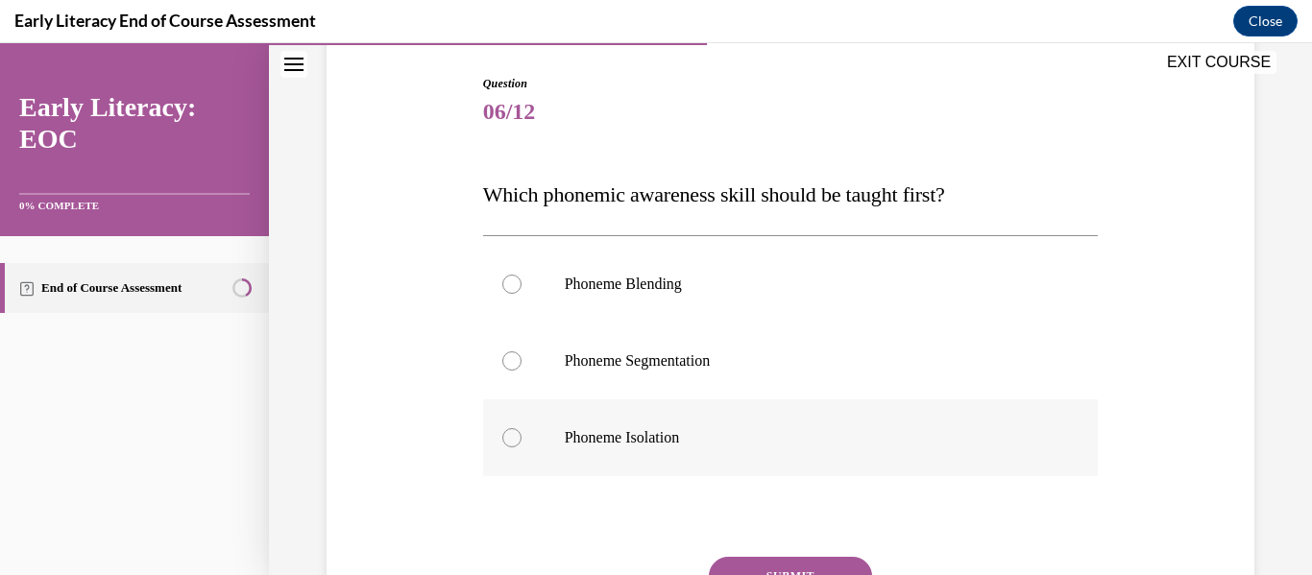
click at [1004, 423] on div at bounding box center [791, 438] width 616 height 77
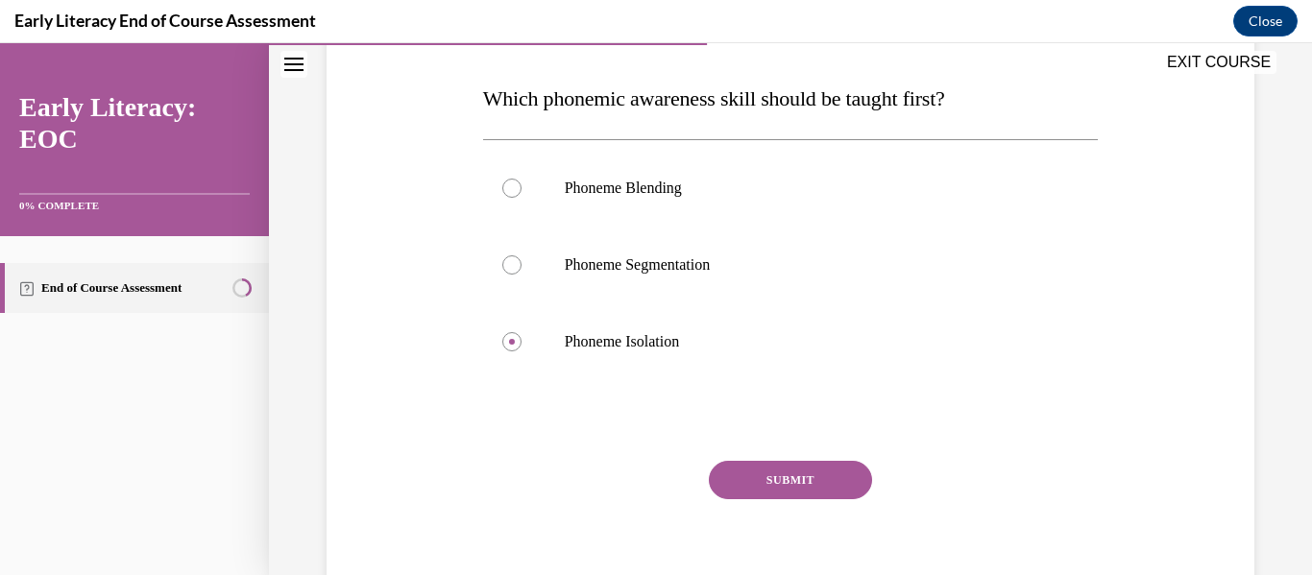
click at [822, 479] on button "SUBMIT" at bounding box center [790, 480] width 163 height 38
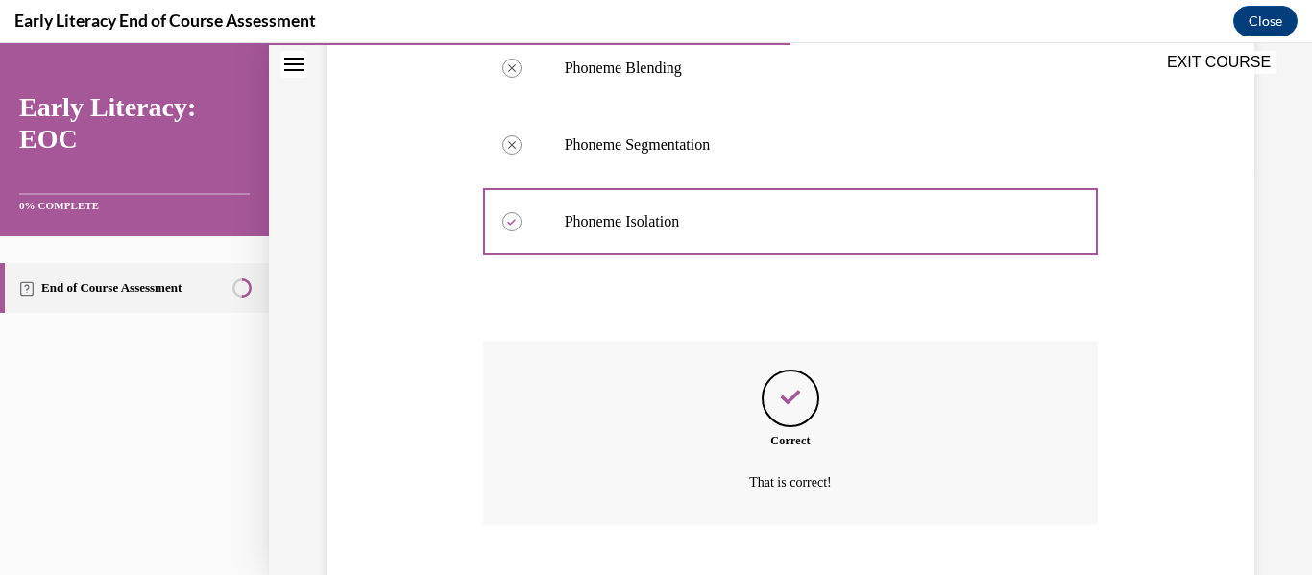
scroll to position [526, 0]
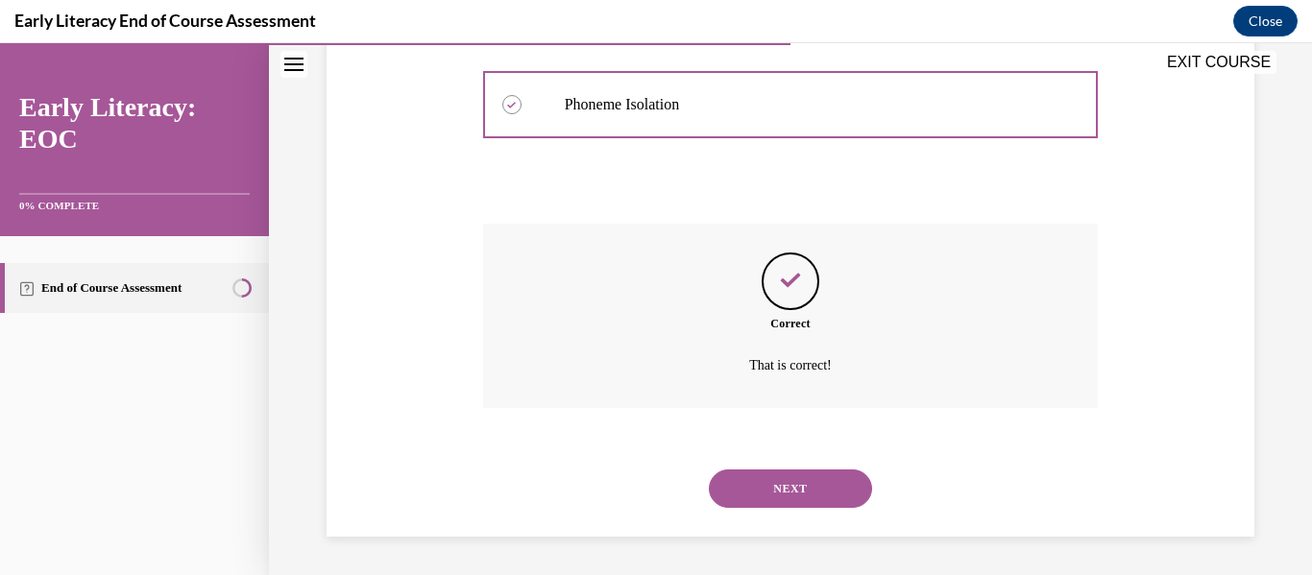
click at [778, 504] on button "NEXT" at bounding box center [790, 489] width 163 height 38
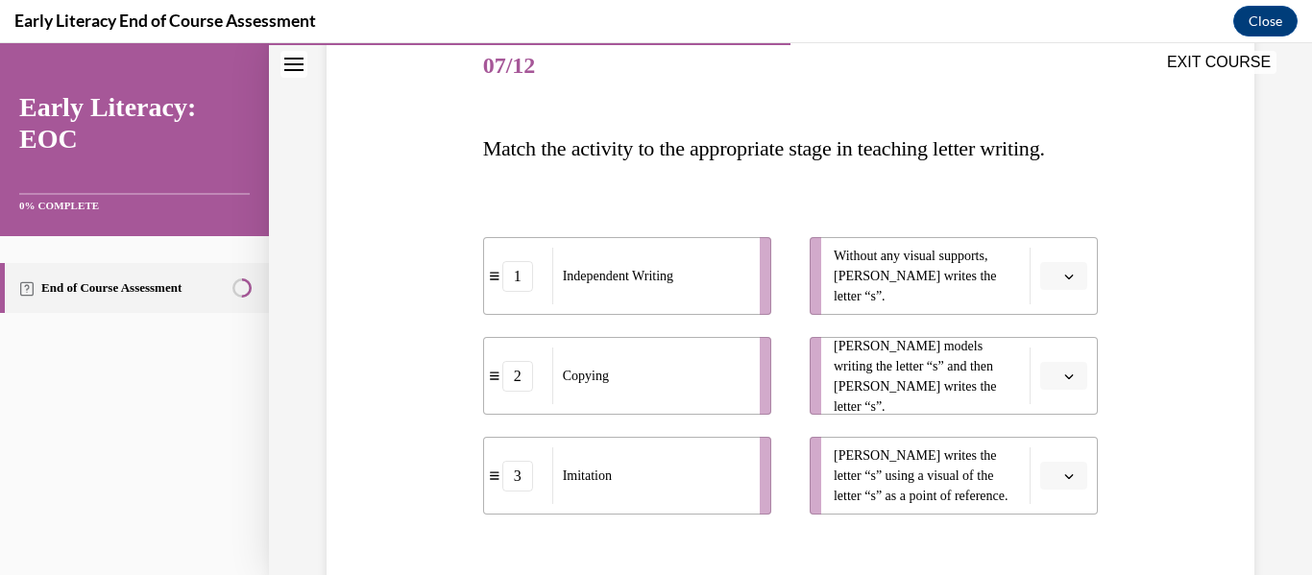
scroll to position [288, 0]
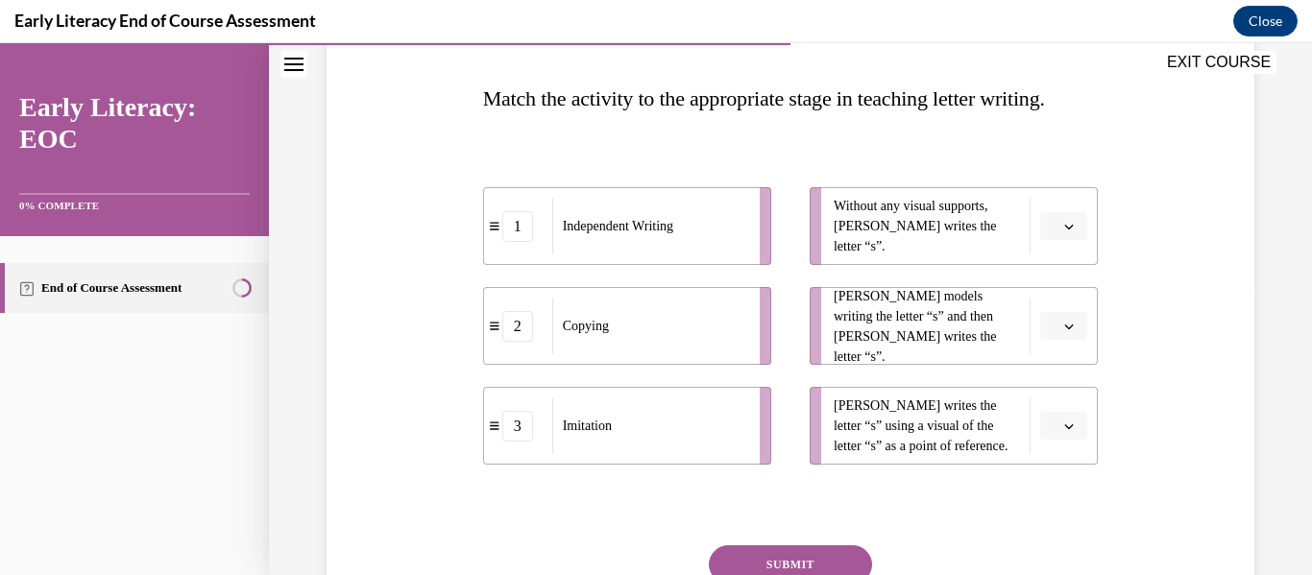
click at [1058, 341] on button "button" at bounding box center [1063, 326] width 47 height 29
click at [1053, 522] on div "3" at bounding box center [1050, 526] width 48 height 38
click at [1065, 241] on button "button" at bounding box center [1063, 226] width 47 height 29
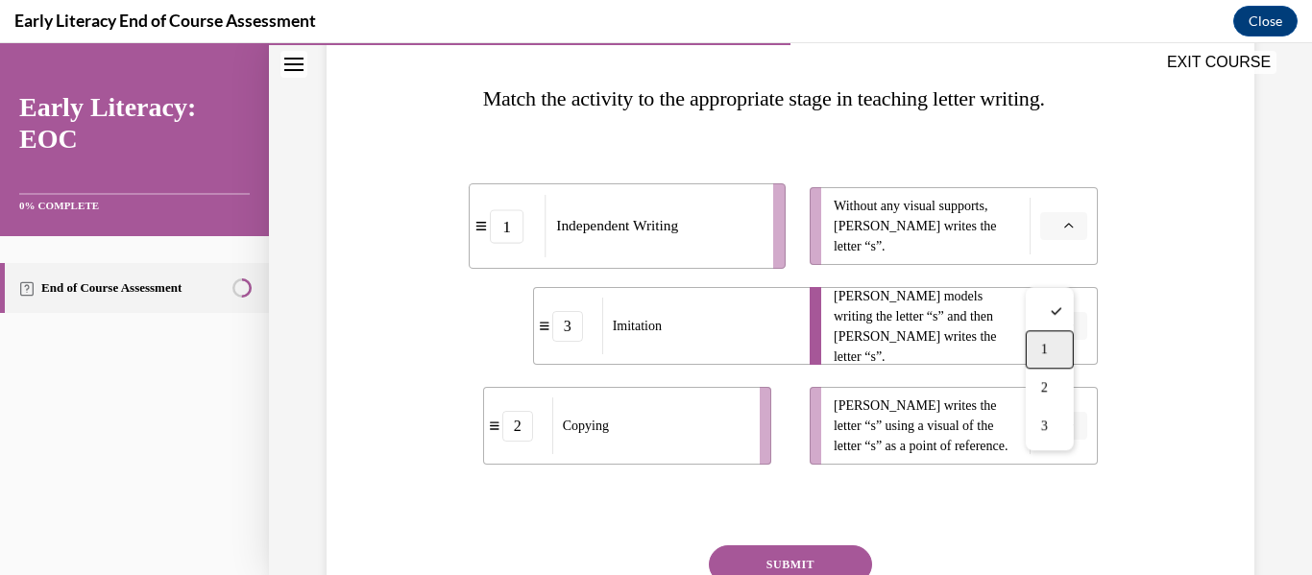
click at [1052, 366] on div "1" at bounding box center [1050, 349] width 48 height 38
click at [1059, 441] on button "button" at bounding box center [1063, 426] width 47 height 29
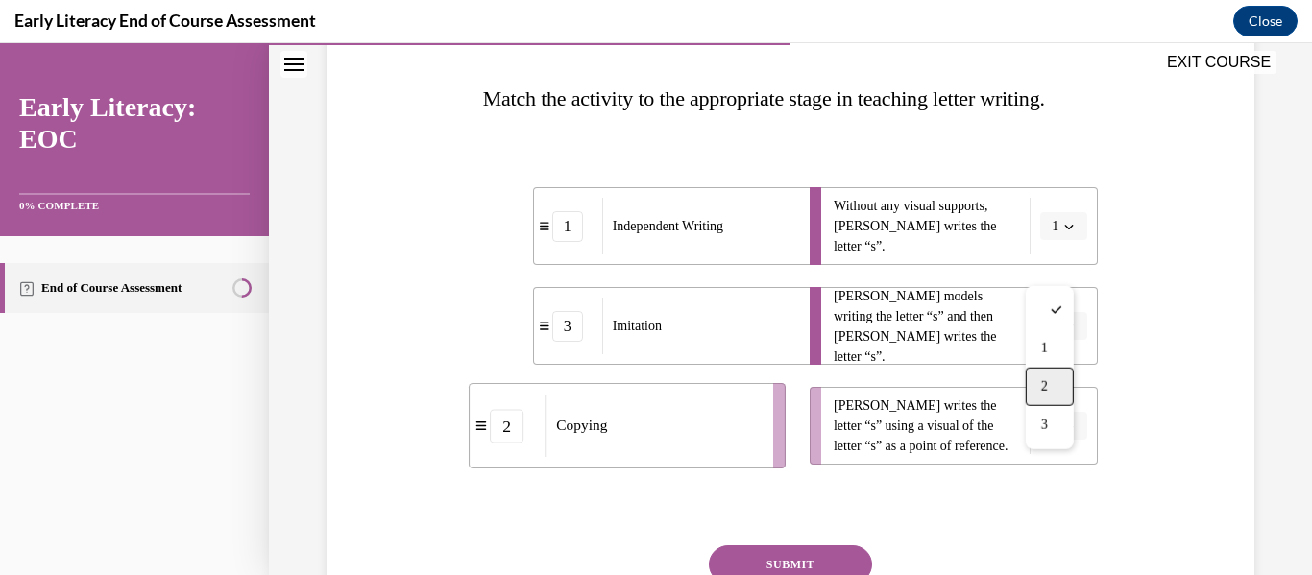
click at [1055, 384] on div "2" at bounding box center [1050, 387] width 48 height 38
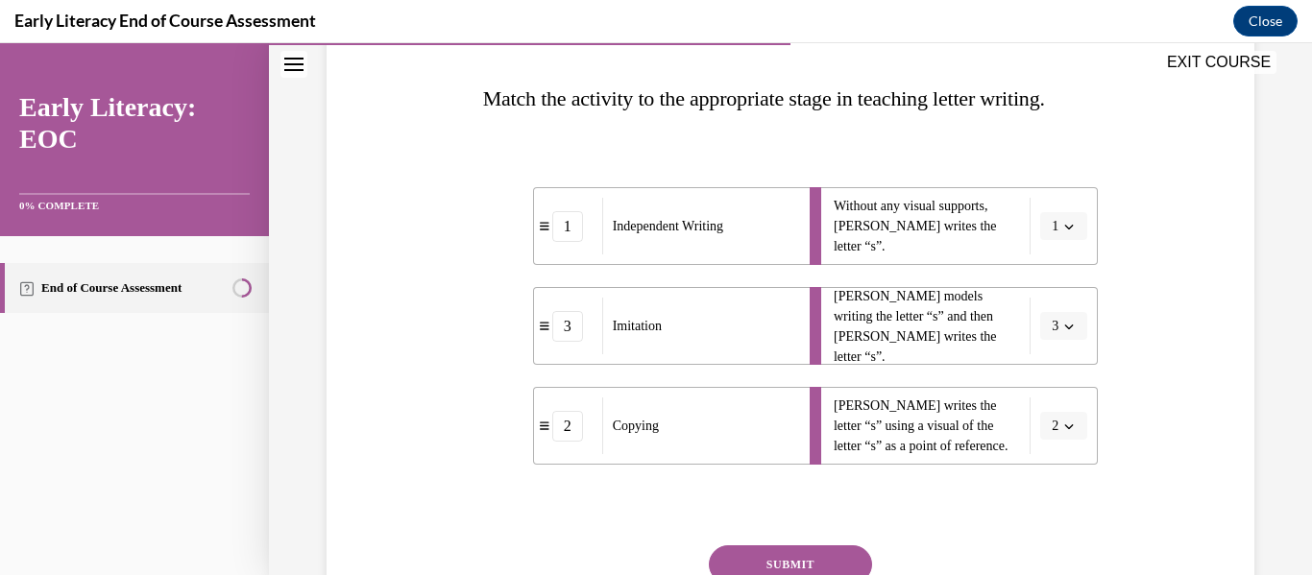
click at [1151, 391] on div "Question 07/12 Match the activity to the appropriate stage in teaching letter w…" at bounding box center [791, 312] width 938 height 782
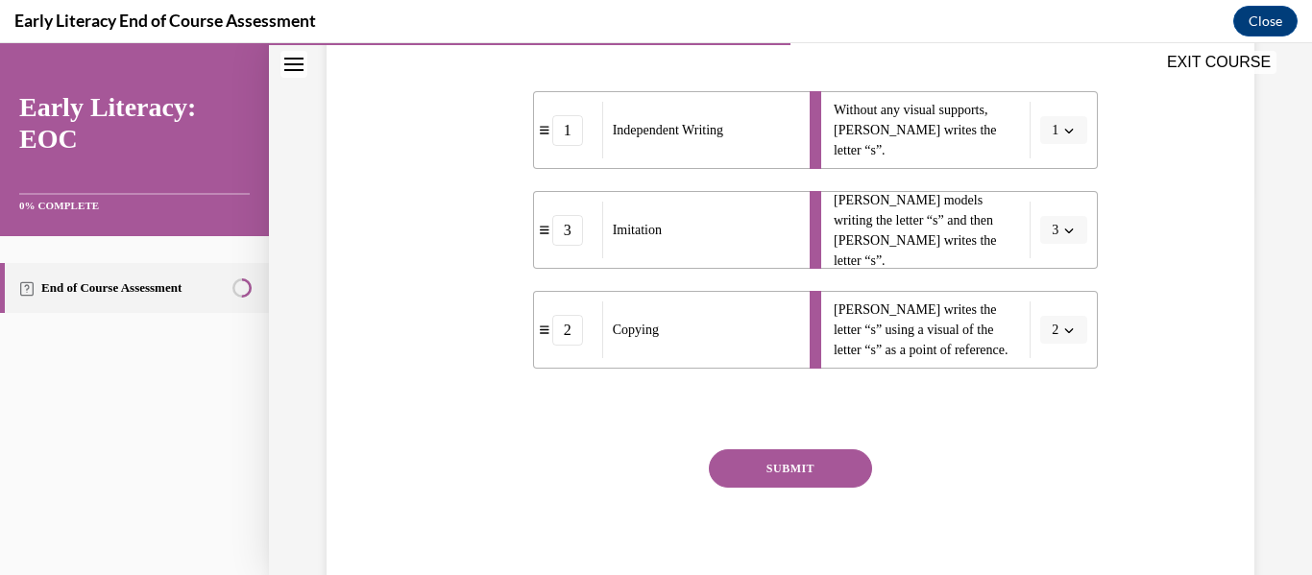
click at [824, 488] on button "SUBMIT" at bounding box center [790, 469] width 163 height 38
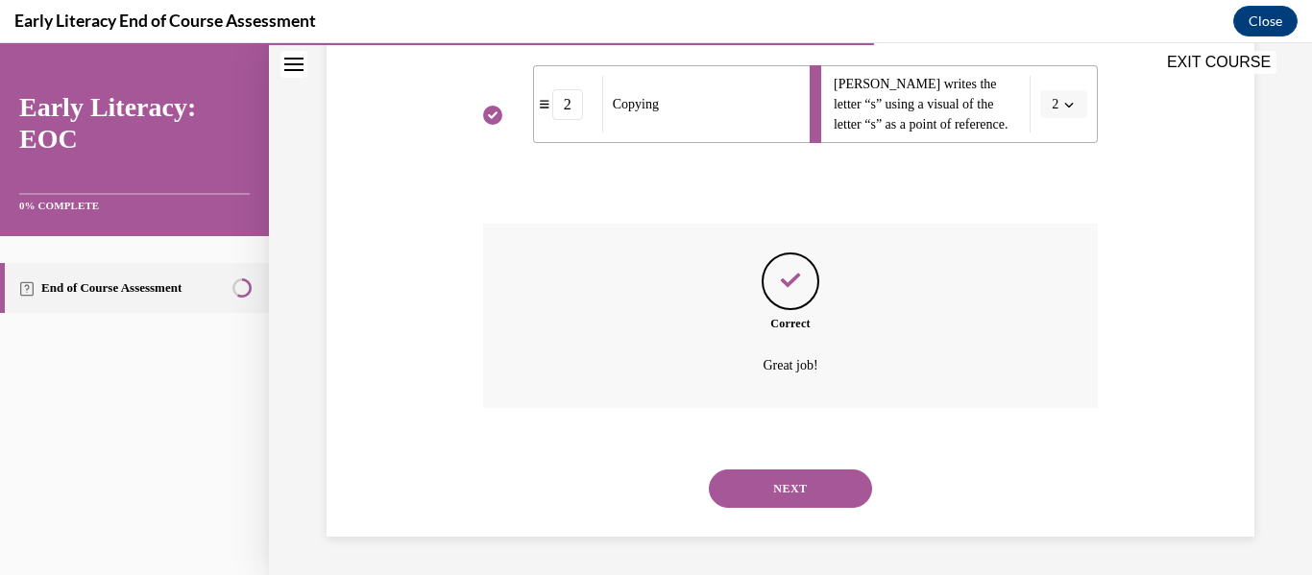
scroll to position [652, 0]
click at [771, 501] on button "NEXT" at bounding box center [790, 489] width 163 height 38
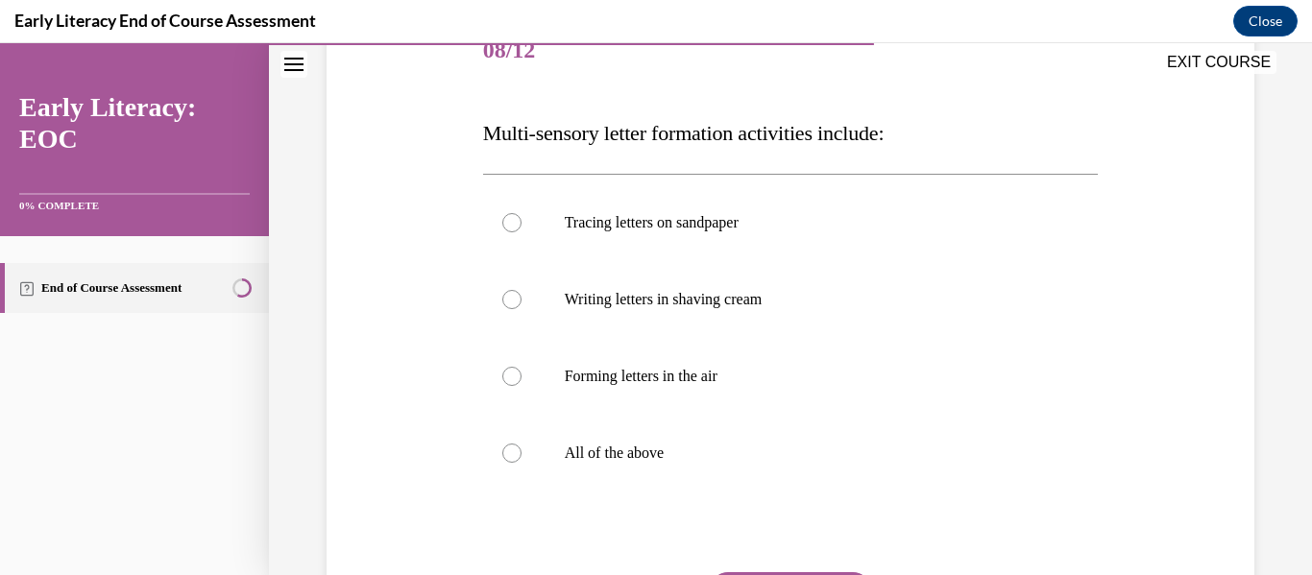
scroll to position [288, 0]
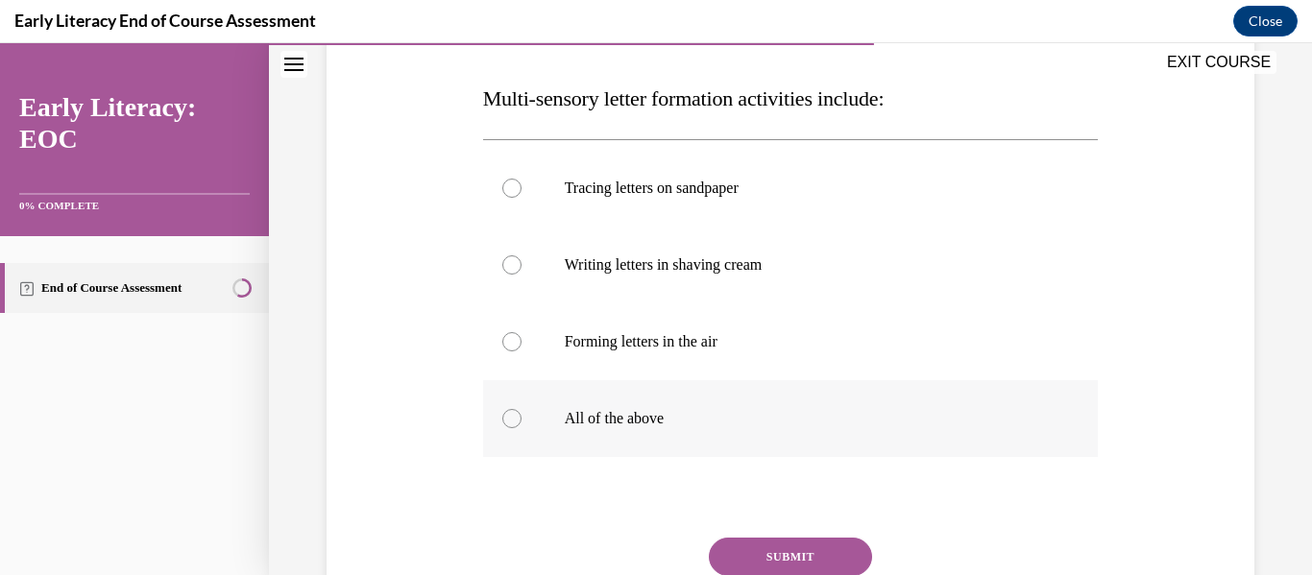
click at [996, 419] on p "All of the above" at bounding box center [808, 418] width 486 height 19
click at [771, 561] on button "SUBMIT" at bounding box center [790, 557] width 163 height 38
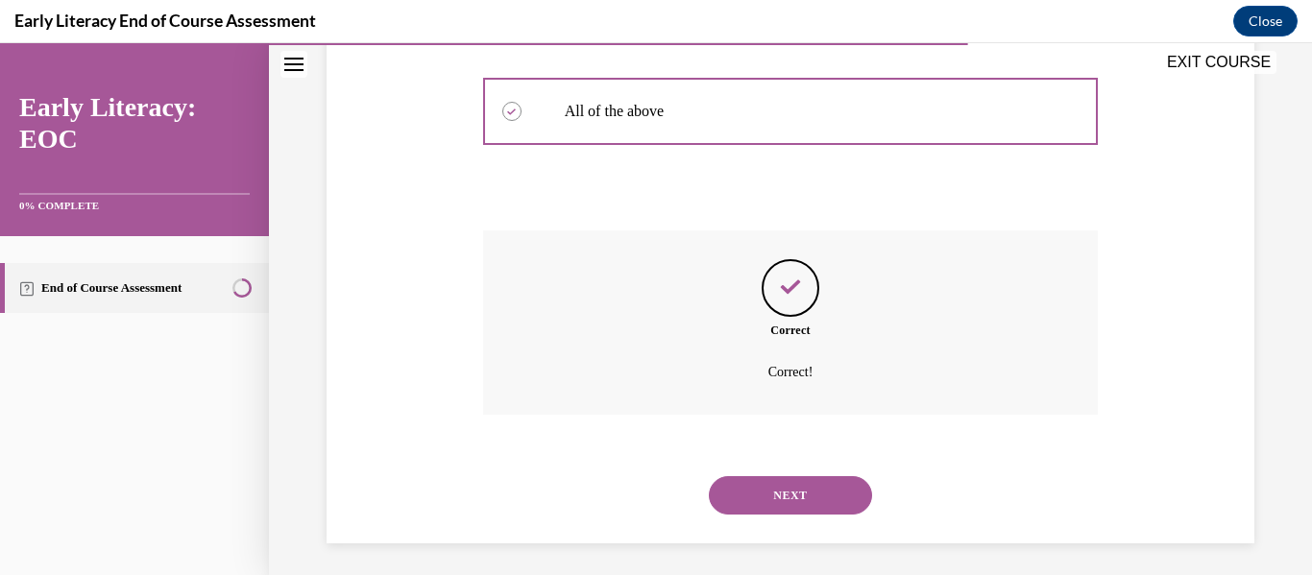
scroll to position [602, 0]
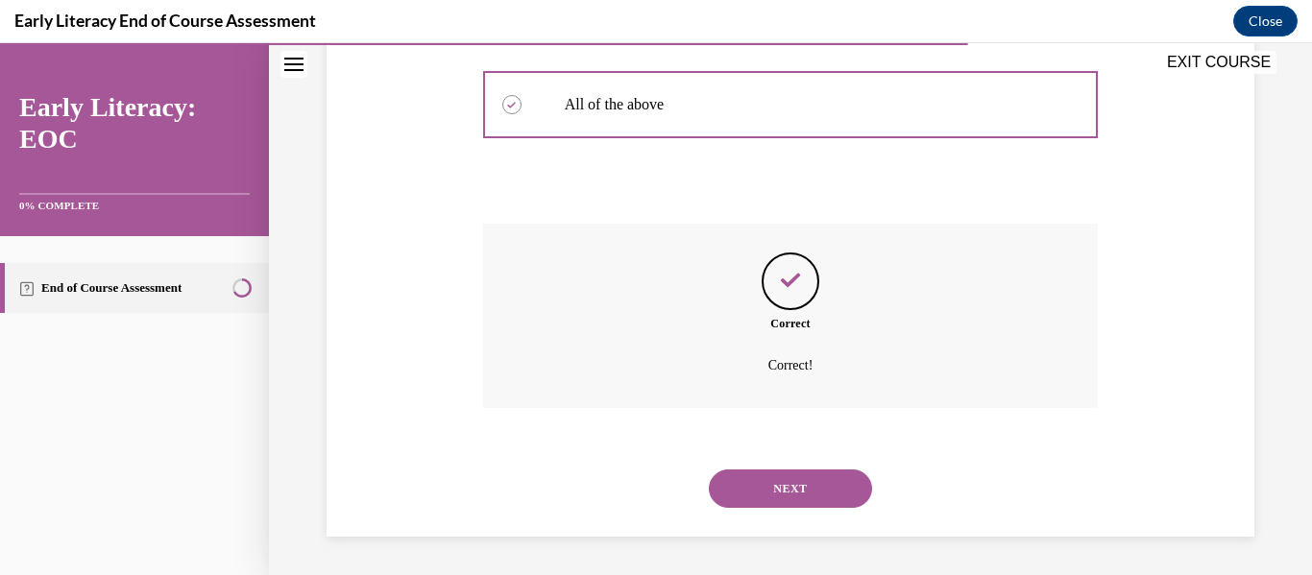
click at [801, 498] on button "NEXT" at bounding box center [790, 489] width 163 height 38
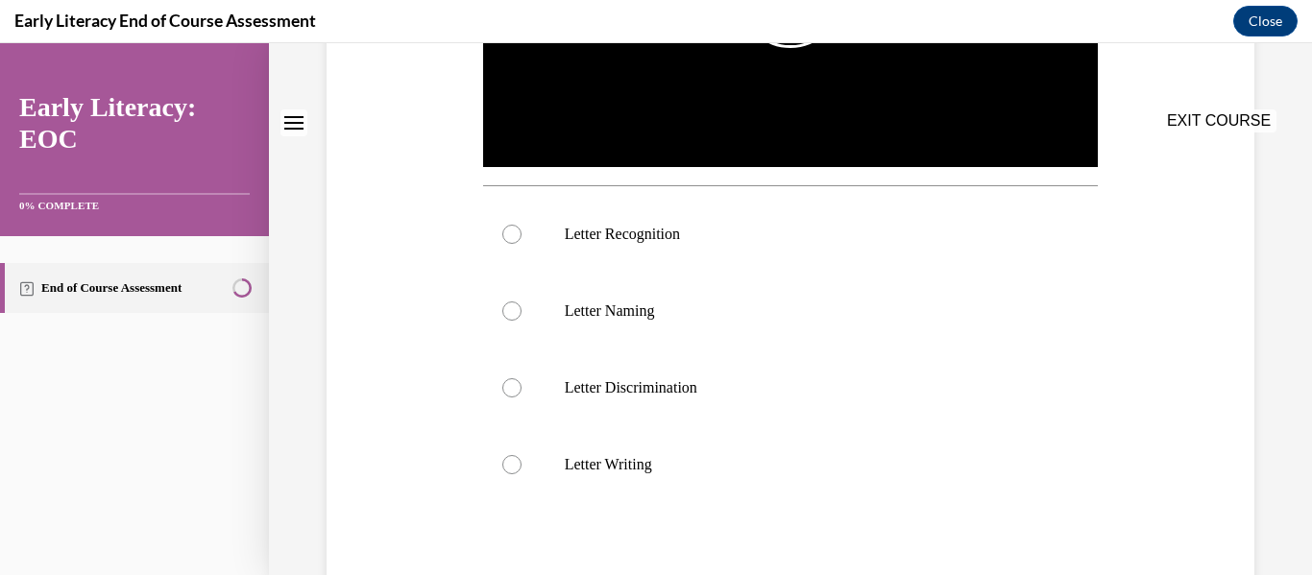
scroll to position [0, 0]
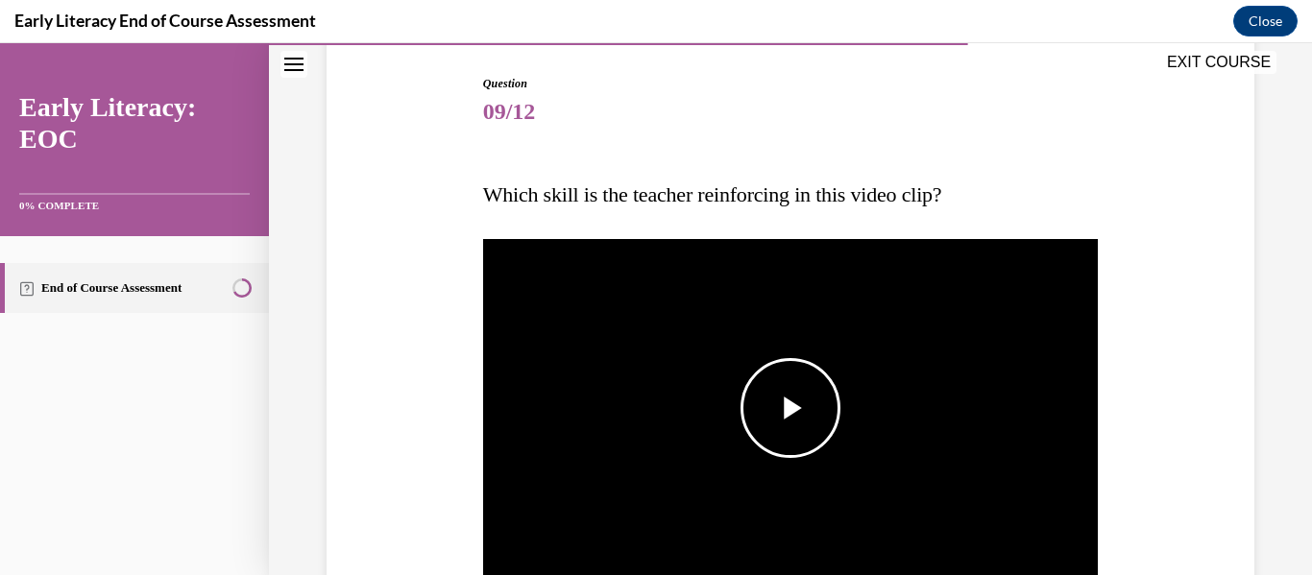
click at [791, 408] on span "Video player" at bounding box center [791, 408] width 0 height 0
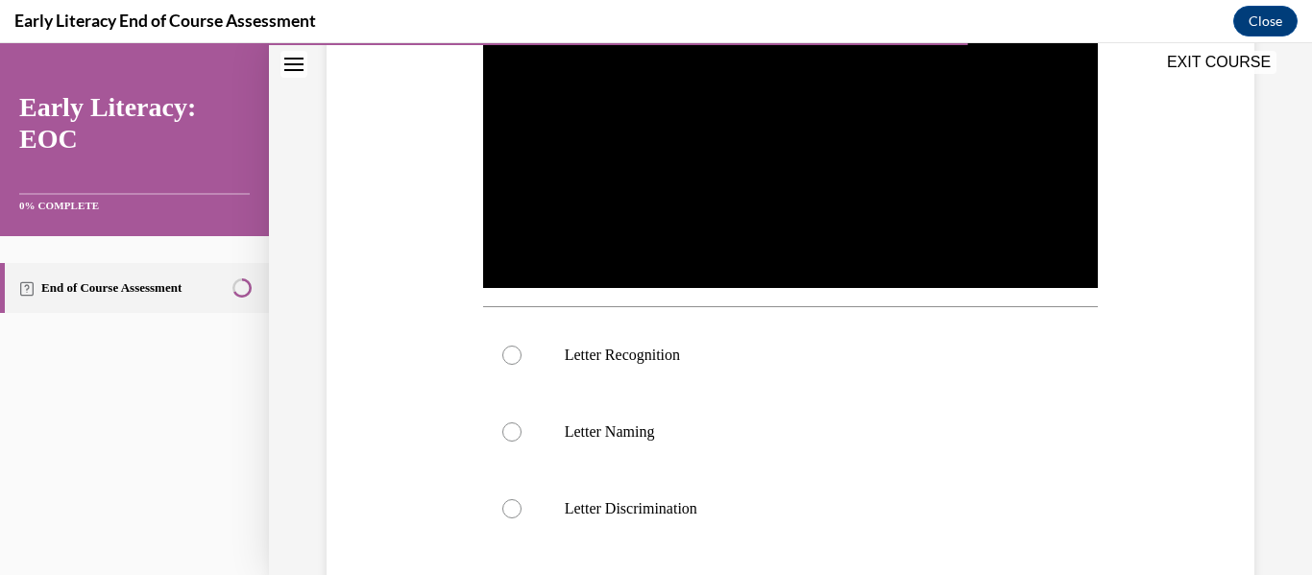
scroll to position [577, 0]
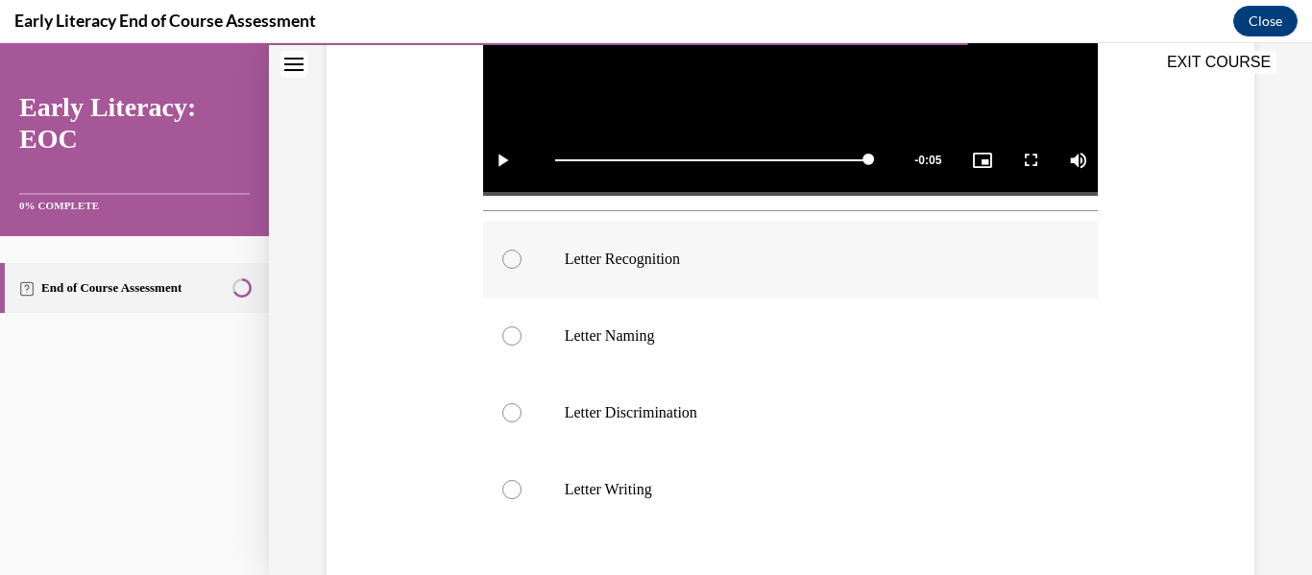
click at [780, 276] on div at bounding box center [791, 259] width 616 height 77
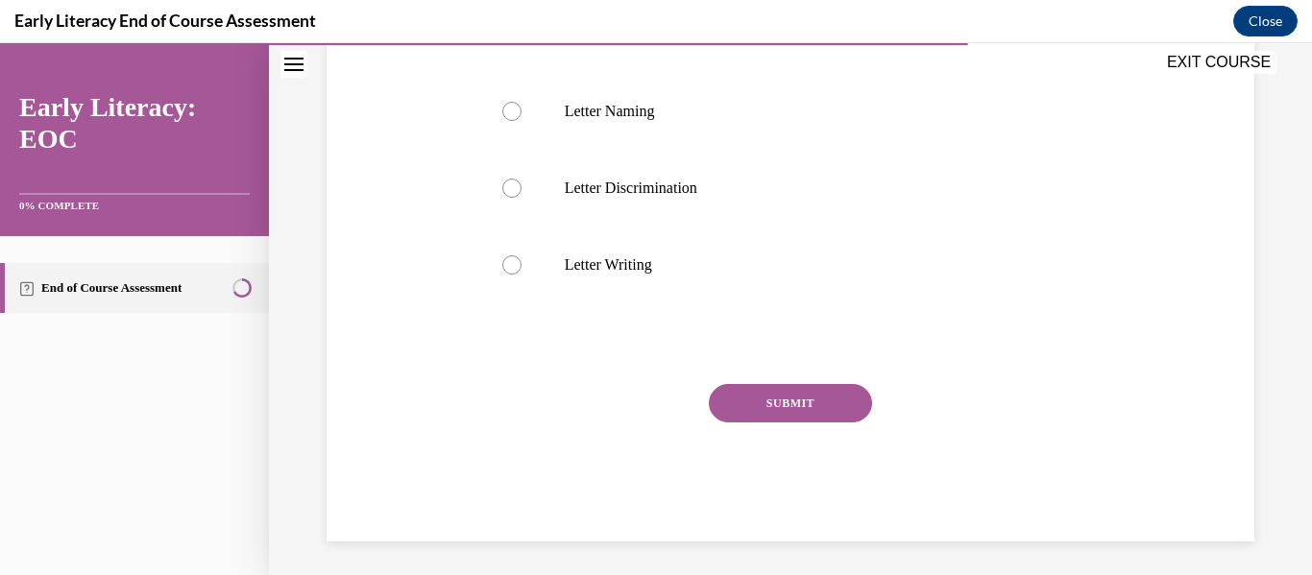
click at [800, 390] on button "SUBMIT" at bounding box center [790, 403] width 163 height 38
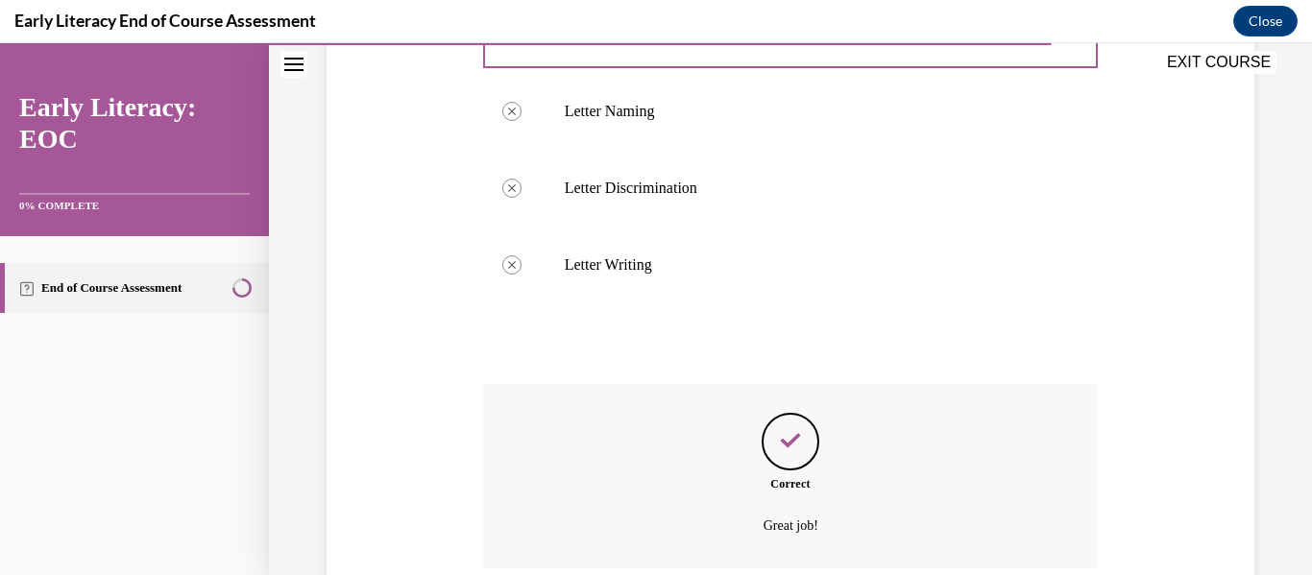
scroll to position [958, 0]
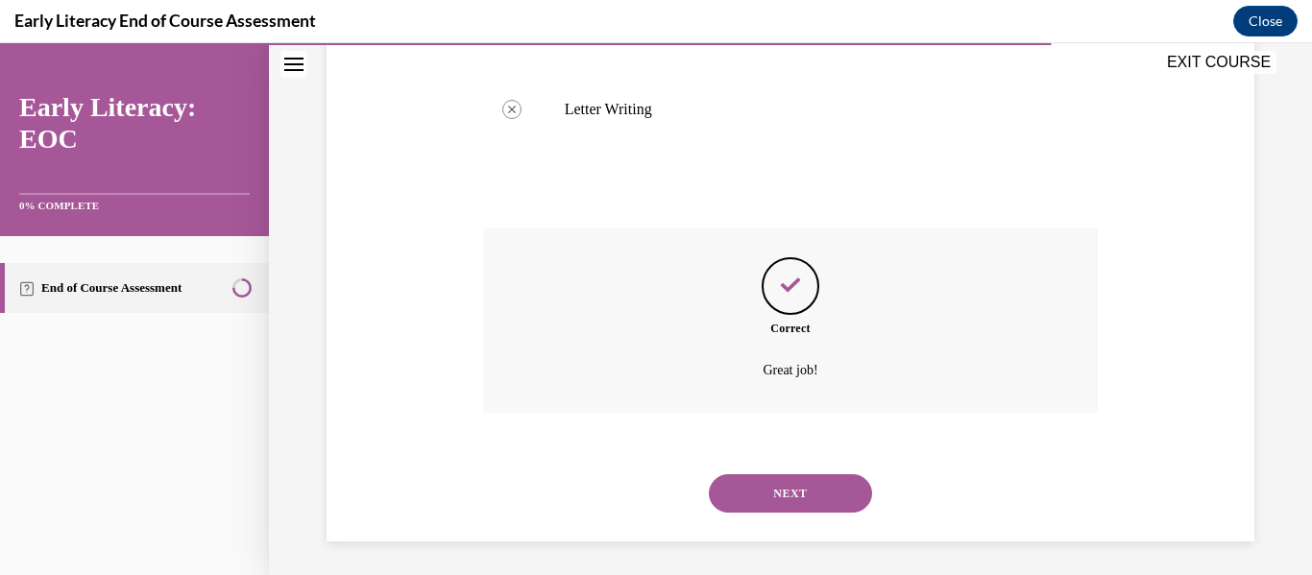
click at [830, 487] on button "NEXT" at bounding box center [790, 494] width 163 height 38
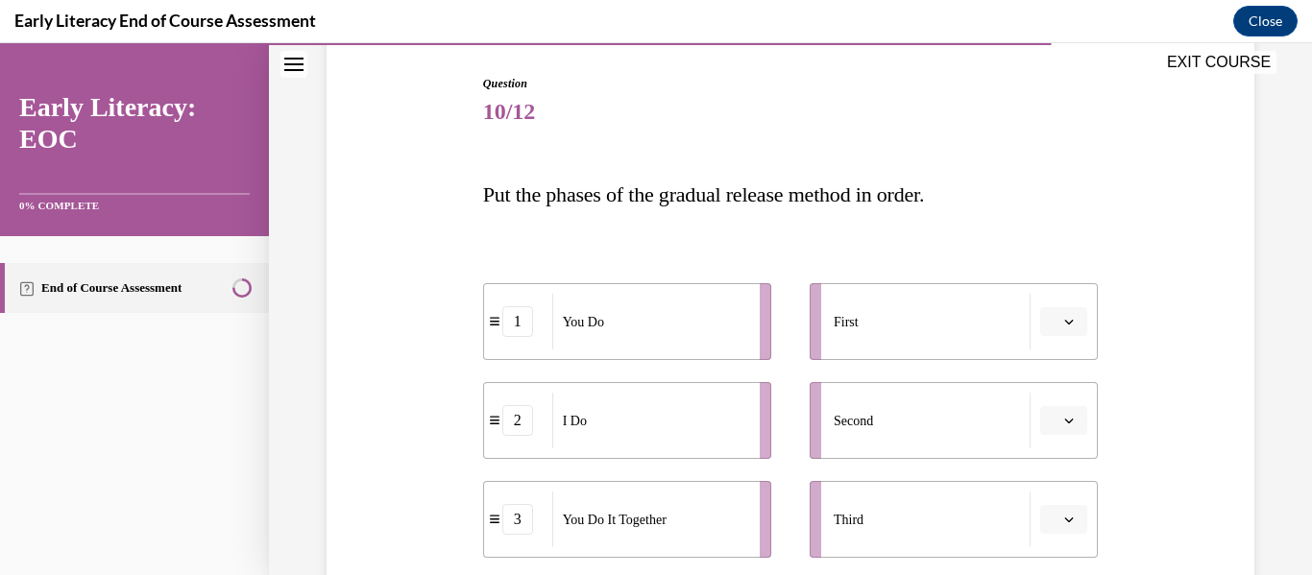
scroll to position [288, 0]
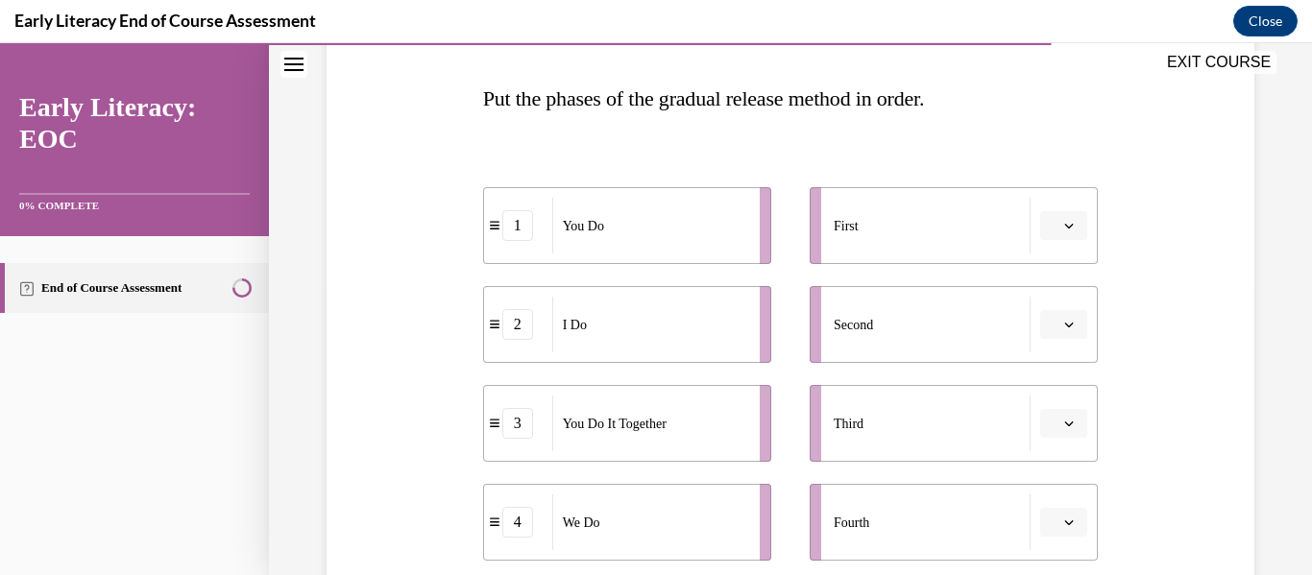
click at [1065, 320] on icon "button" at bounding box center [1070, 325] width 10 height 10
click at [1060, 400] on div "1" at bounding box center [1050, 406] width 48 height 38
click at [1050, 430] on button "button" at bounding box center [1063, 423] width 47 height 29
click at [1166, 404] on div "Question 10/12 Put the phases of the gradual release method in order. 2 I Do 1 …" at bounding box center [791, 360] width 938 height 878
click at [1047, 327] on button "1" at bounding box center [1063, 324] width 47 height 29
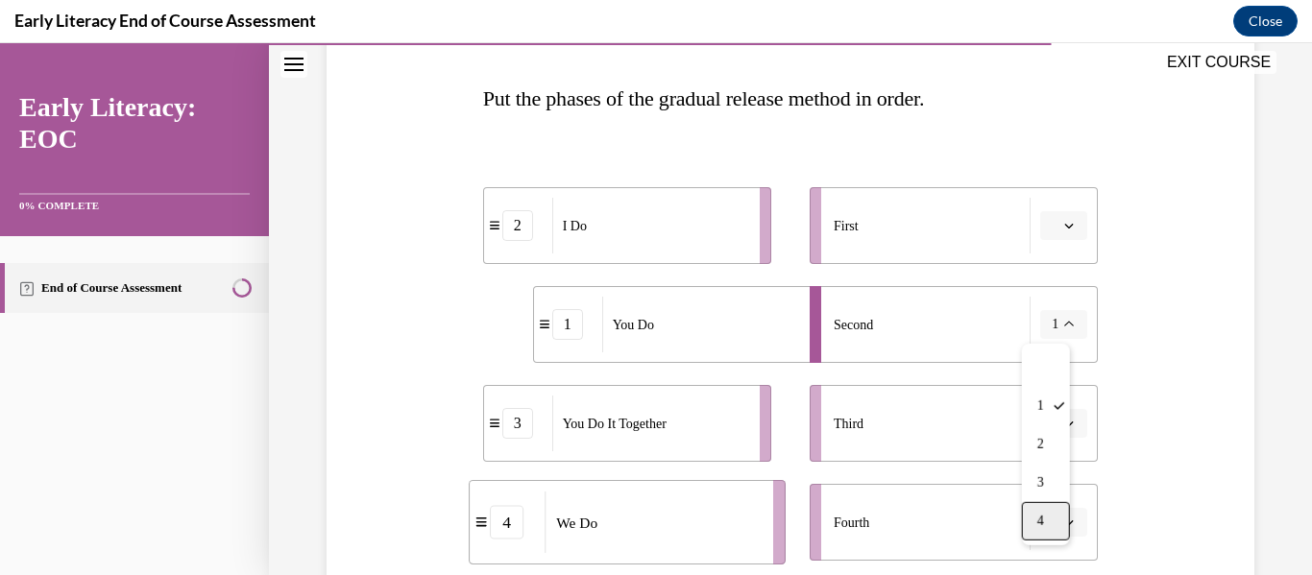
click at [1049, 520] on div "4" at bounding box center [1046, 521] width 48 height 38
click at [1113, 401] on div "Question 10/12 Put the phases of the gradual release method in order. 2 I Do 4 …" at bounding box center [791, 360] width 938 height 878
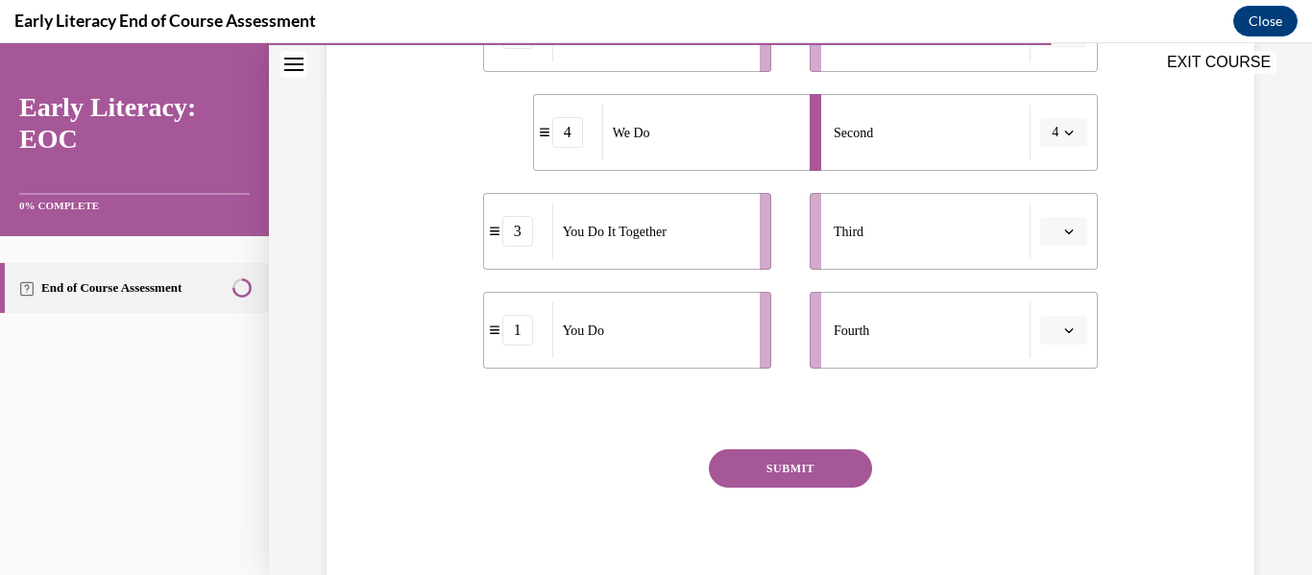
click at [790, 461] on button "SUBMIT" at bounding box center [790, 469] width 163 height 38
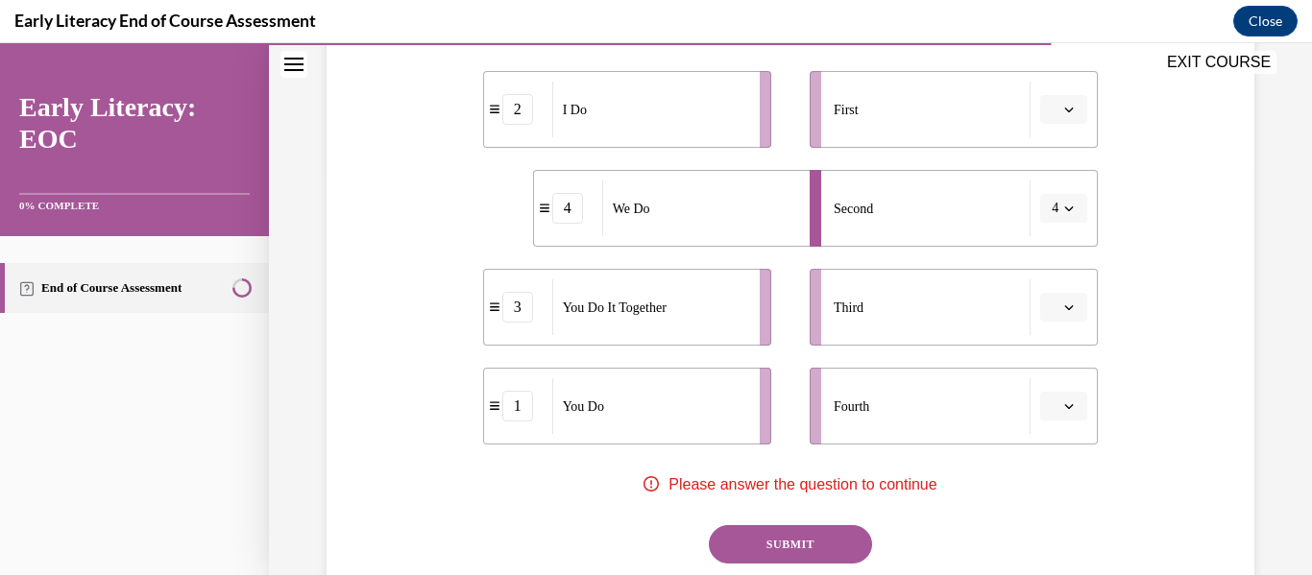
scroll to position [288, 0]
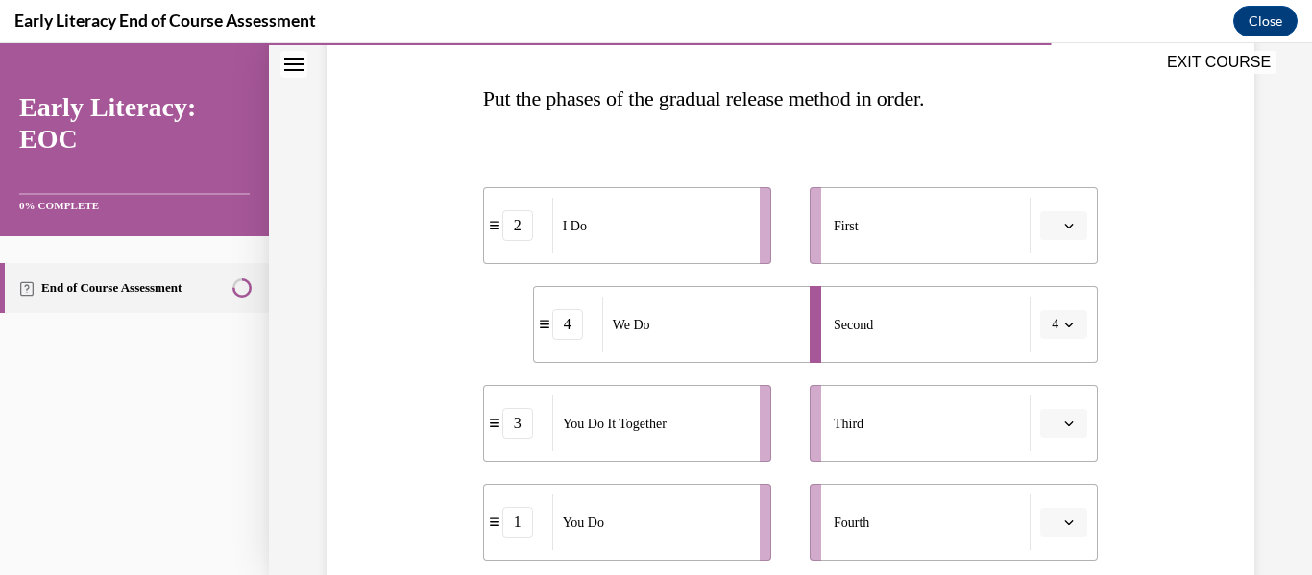
click at [1063, 317] on button "4" at bounding box center [1063, 324] width 47 height 29
click at [1038, 440] on span "2" at bounding box center [1041, 444] width 7 height 15
click at [1065, 225] on icon "button" at bounding box center [1070, 226] width 10 height 10
click at [1113, 314] on div "Question 10/12 Put the phases of the gradual release method in order. 4 We Do 2…" at bounding box center [791, 360] width 938 height 878
click at [1065, 328] on icon "button" at bounding box center [1070, 325] width 10 height 10
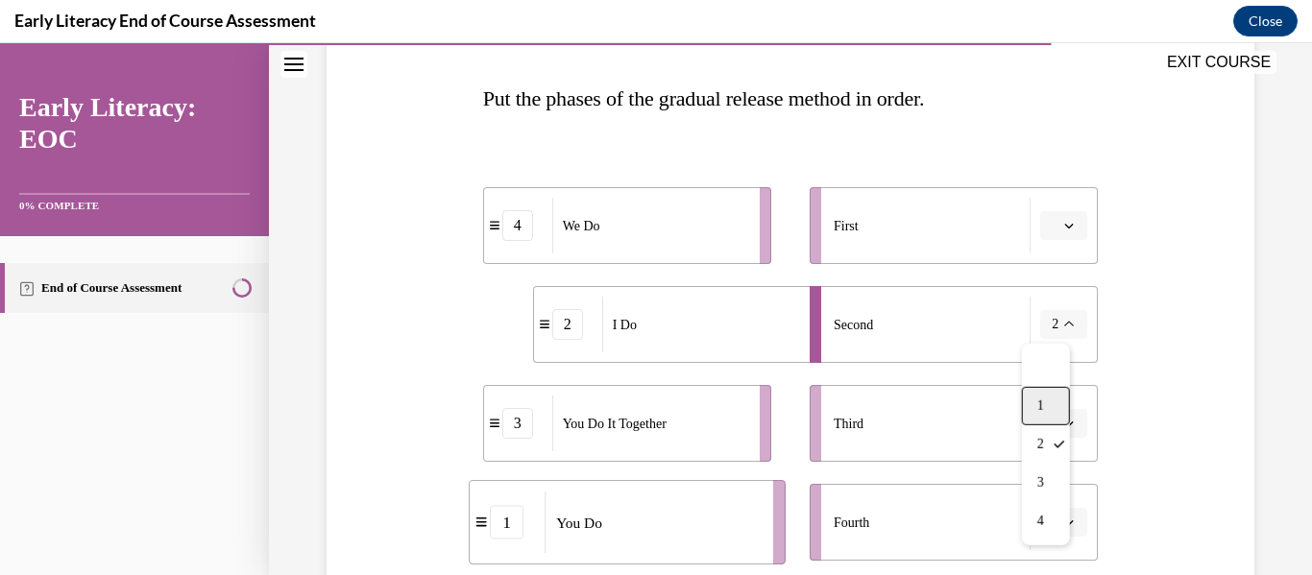
click at [1050, 400] on div "1" at bounding box center [1046, 406] width 48 height 38
click at [1063, 227] on span "button" at bounding box center [1069, 225] width 13 height 13
click at [1040, 357] on div "2" at bounding box center [1050, 346] width 48 height 38
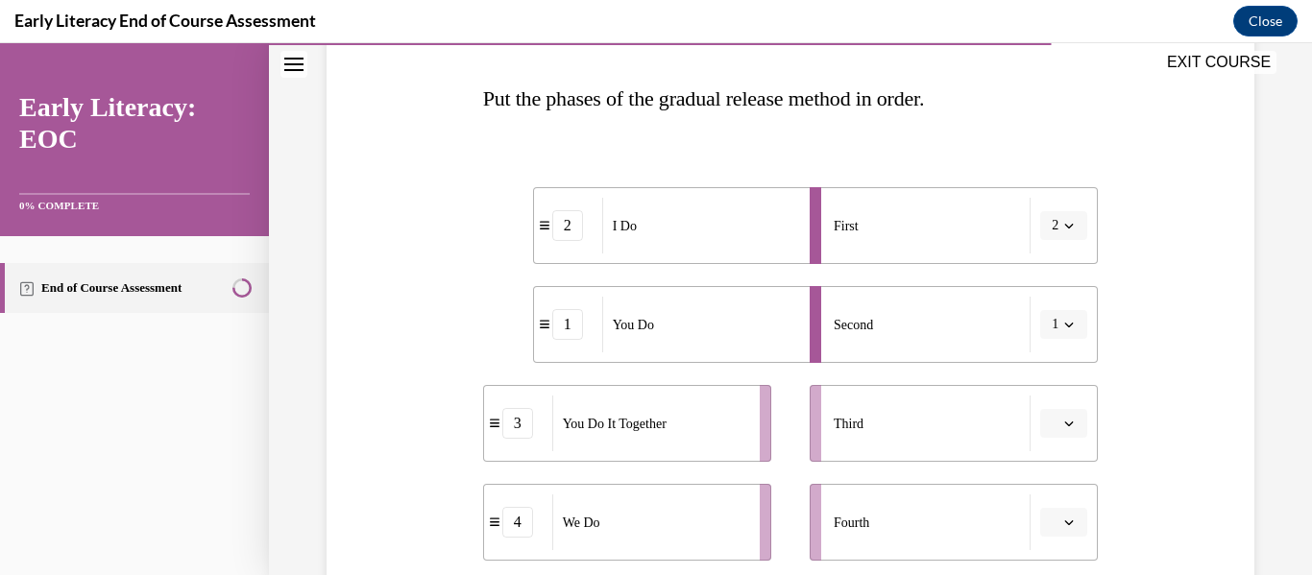
scroll to position [384, 0]
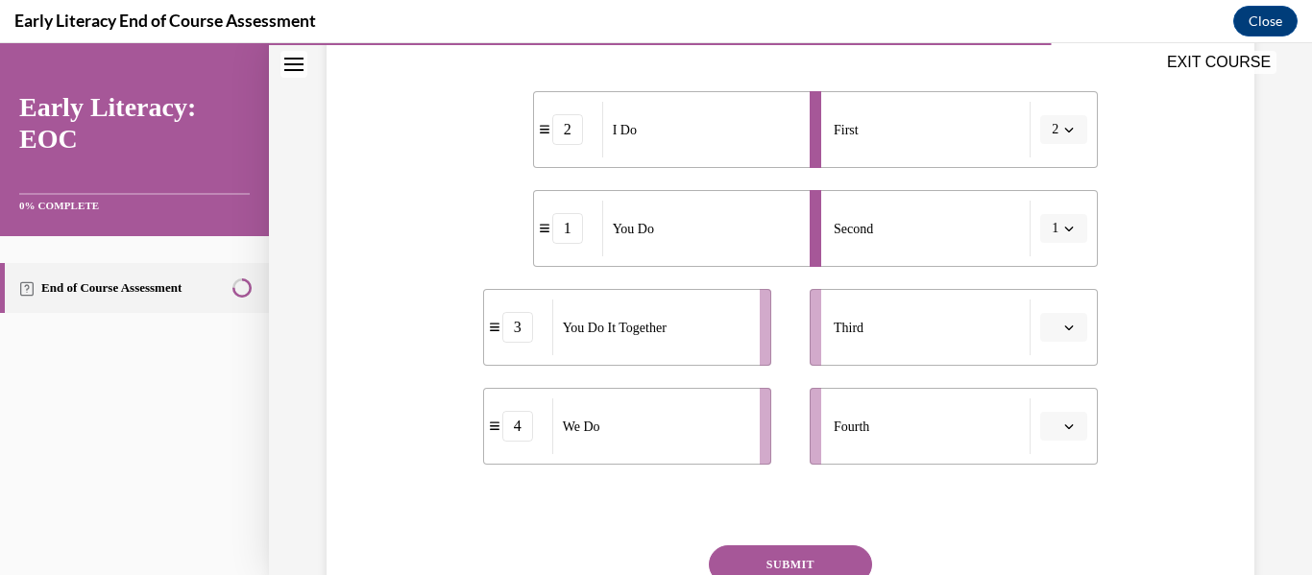
click at [1055, 337] on button "button" at bounding box center [1063, 327] width 47 height 29
drag, startPoint x: 1053, startPoint y: 497, endPoint x: 1056, endPoint y: 487, distance: 10.0
click at [1052, 497] on div "3" at bounding box center [1050, 486] width 48 height 38
click at [1049, 427] on button "button" at bounding box center [1063, 426] width 47 height 29
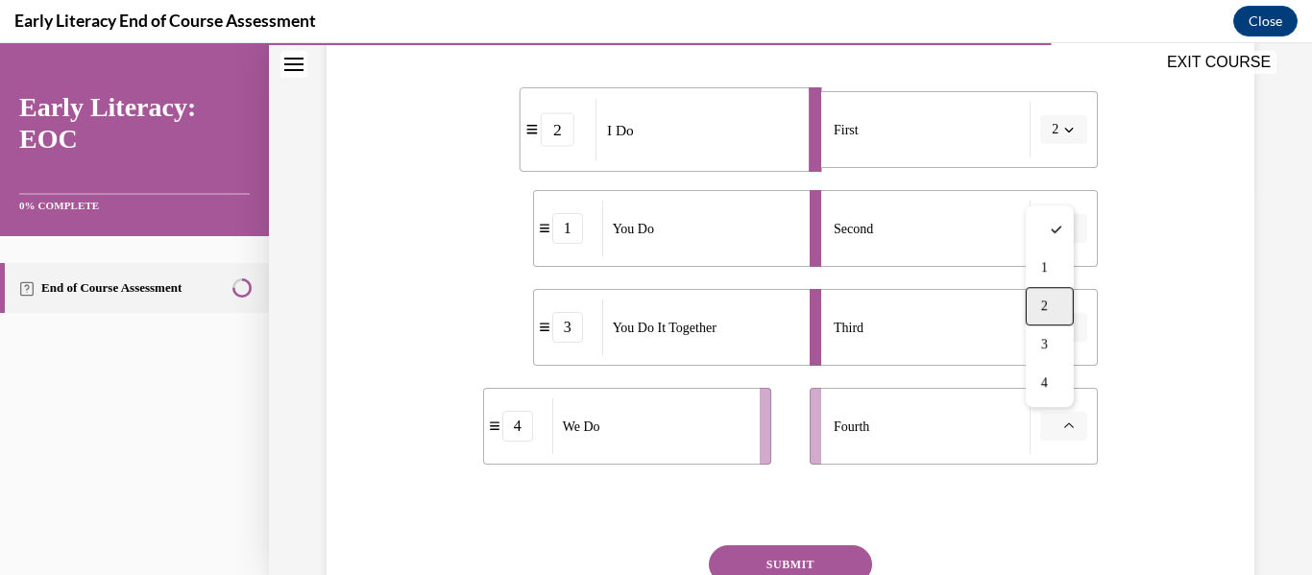
click at [1049, 320] on div "2" at bounding box center [1050, 306] width 48 height 38
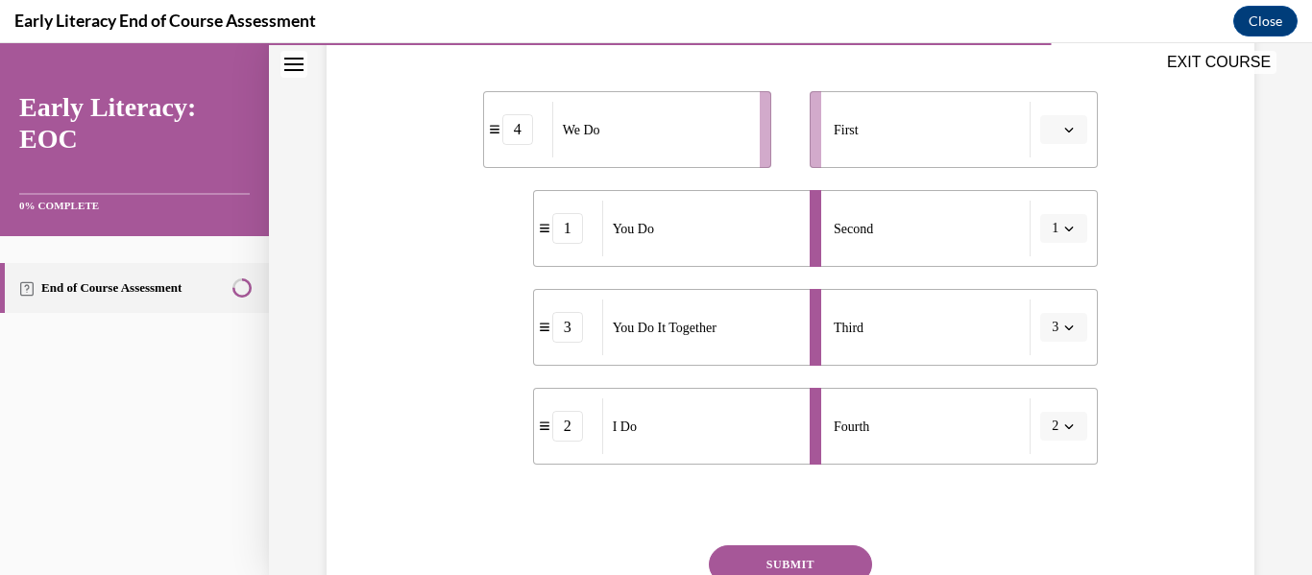
click at [552, 232] on div "1" at bounding box center [567, 228] width 31 height 31
click at [569, 230] on div "1" at bounding box center [567, 228] width 31 height 31
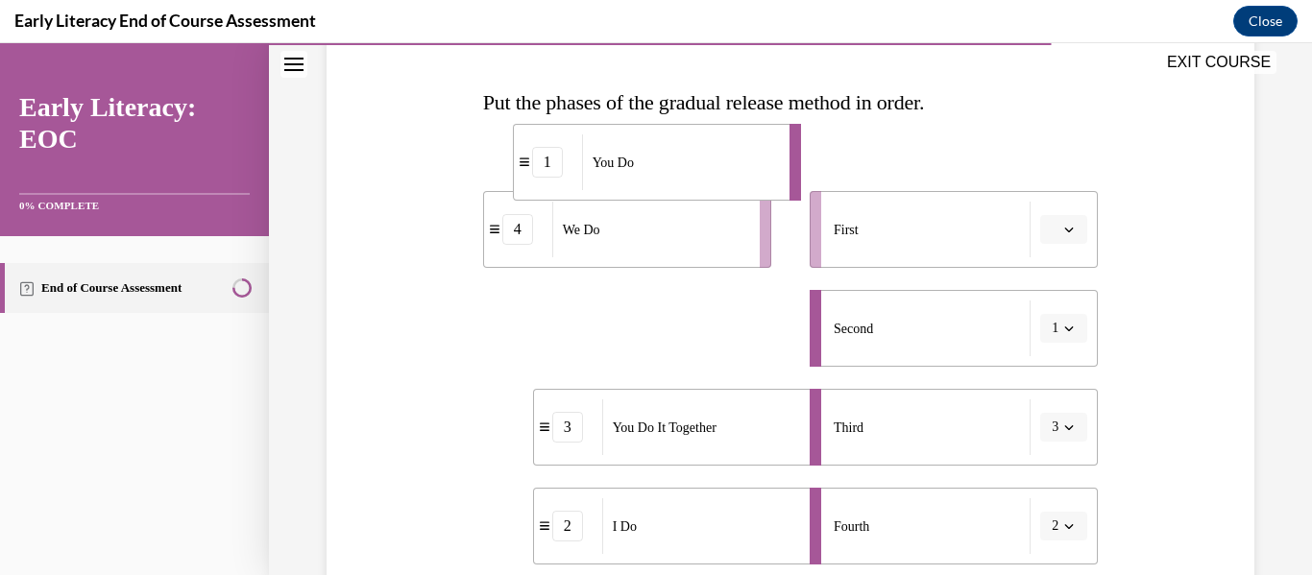
scroll to position [271, 0]
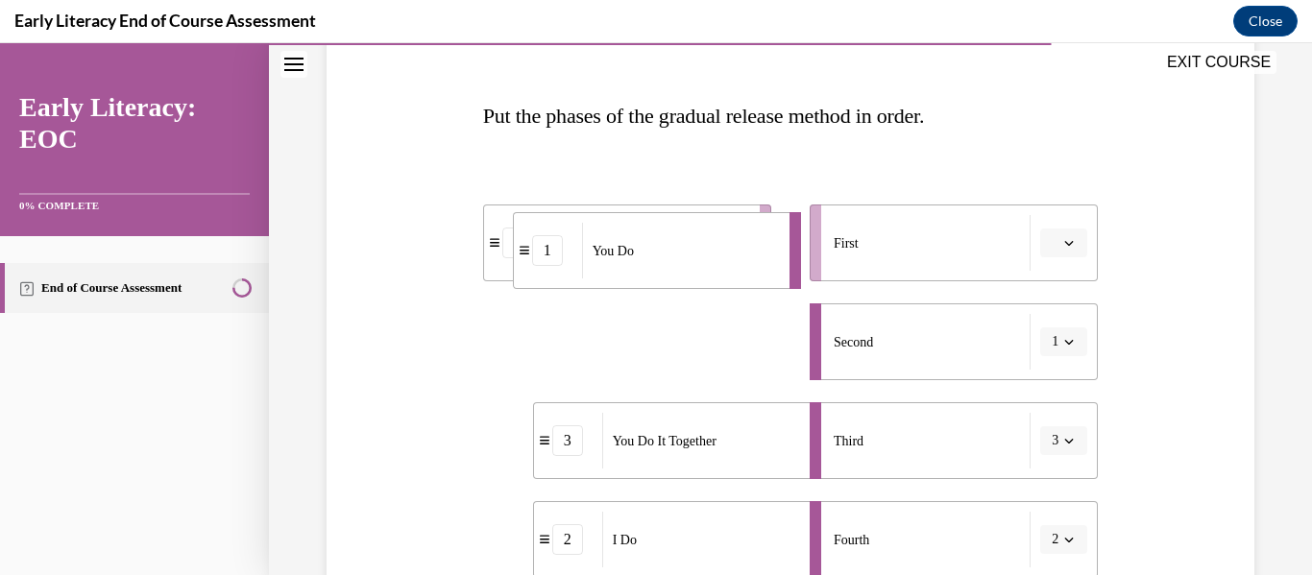
drag, startPoint x: 572, startPoint y: 230, endPoint x: 551, endPoint y: 259, distance: 36.0
click at [551, 259] on div "1" at bounding box center [547, 250] width 31 height 31
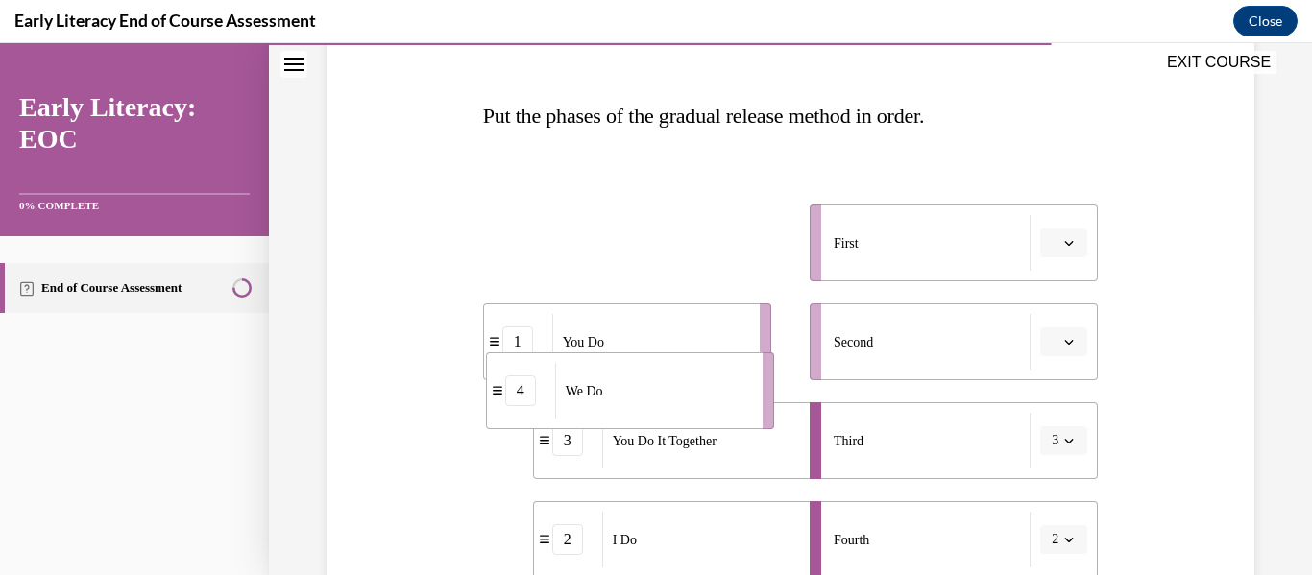
drag, startPoint x: 578, startPoint y: 240, endPoint x: 584, endPoint y: 388, distance: 148.1
click at [584, 388] on span "We Do" at bounding box center [584, 391] width 37 height 20
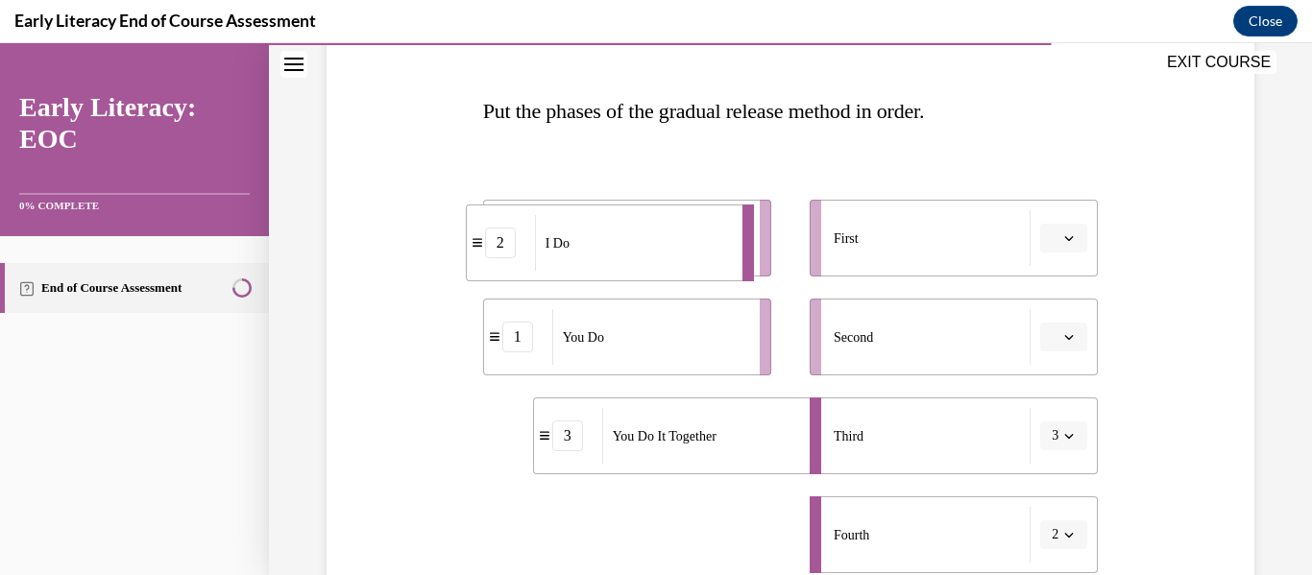
drag, startPoint x: 658, startPoint y: 546, endPoint x: 585, endPoint y: 187, distance: 365.7
click at [585, 215] on div "I Do" at bounding box center [632, 243] width 195 height 56
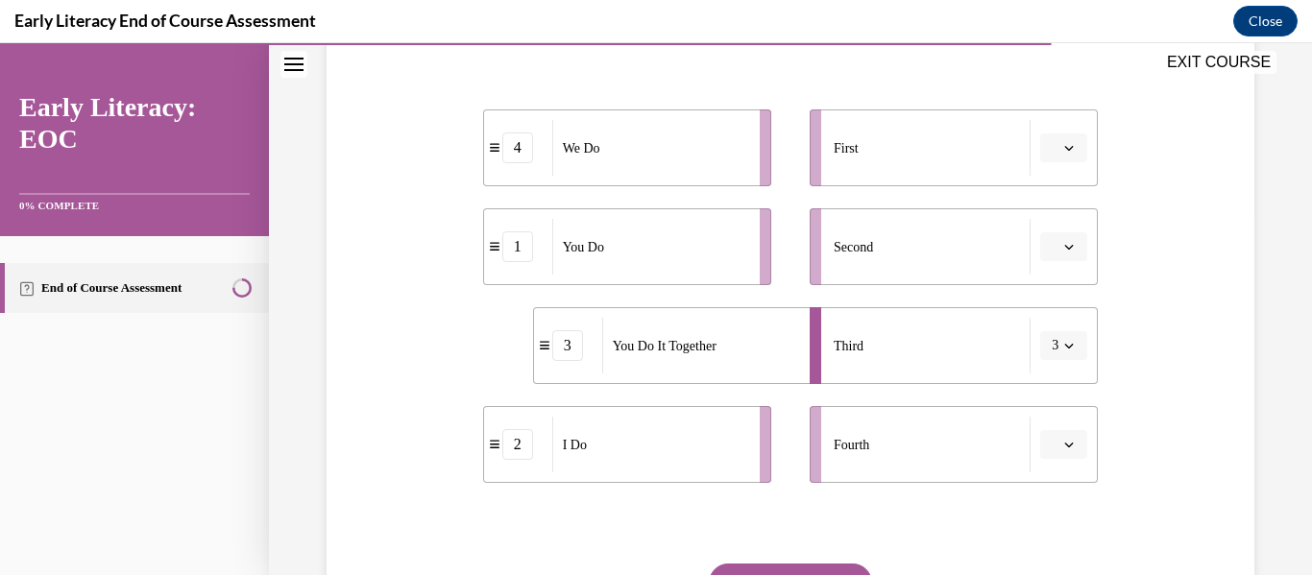
scroll to position [468, 0]
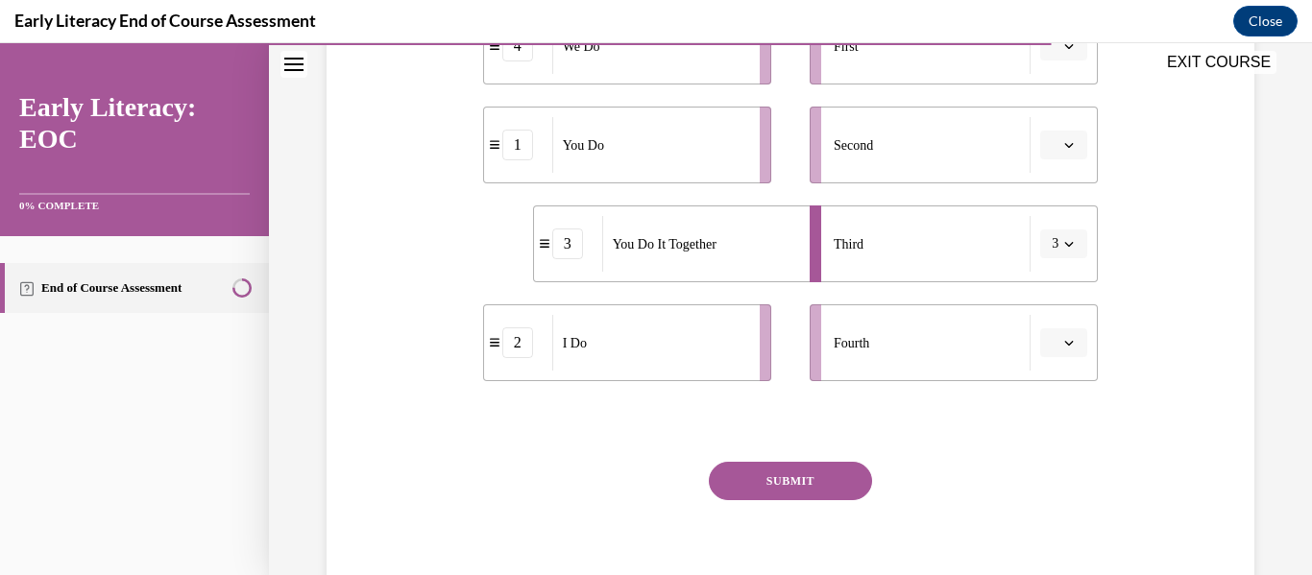
click at [1063, 345] on span "button" at bounding box center [1069, 342] width 13 height 13
click at [1056, 417] on div "1" at bounding box center [1050, 424] width 48 height 38
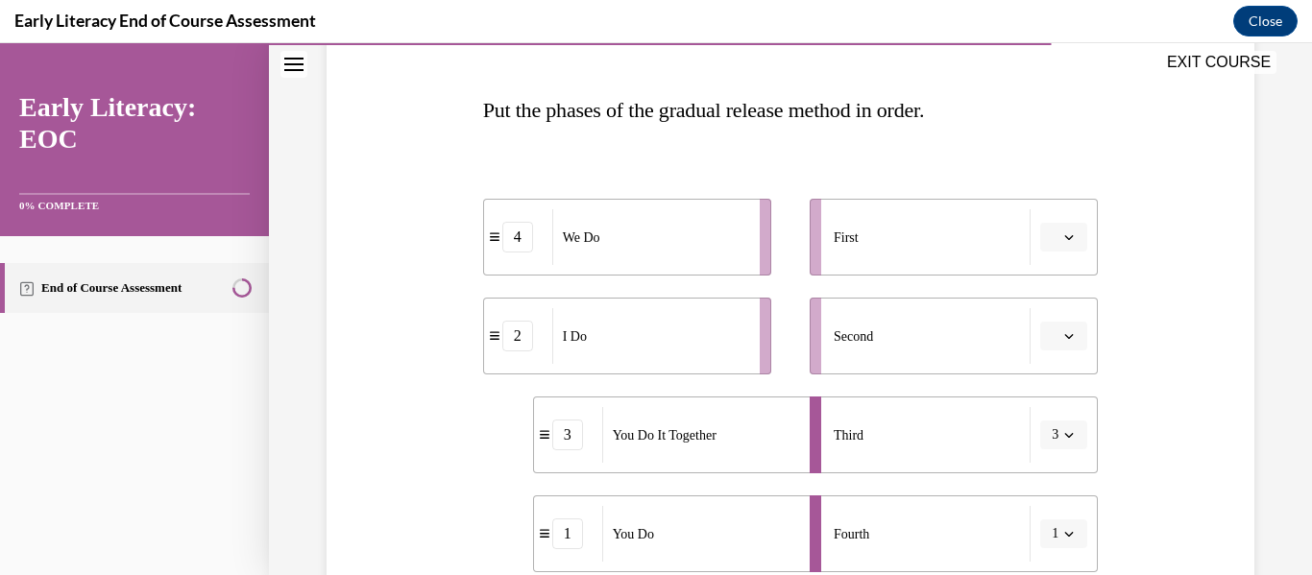
scroll to position [276, 0]
click at [1048, 240] on button "button" at bounding box center [1063, 238] width 47 height 29
click at [1054, 349] on div "2" at bounding box center [1050, 358] width 48 height 38
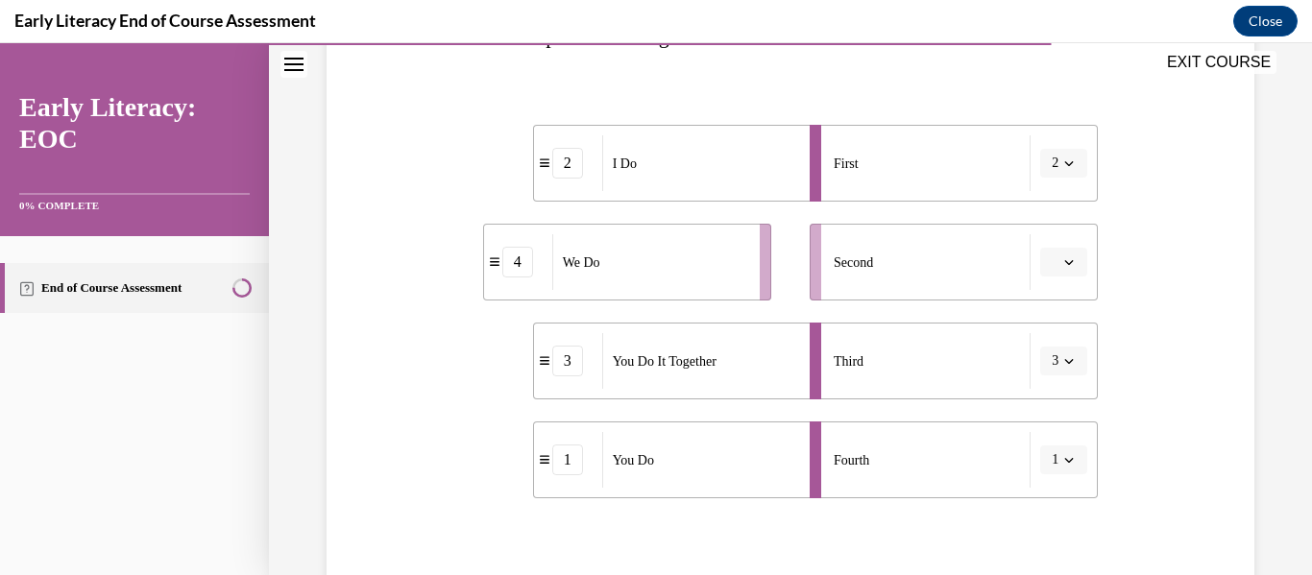
scroll to position [372, 0]
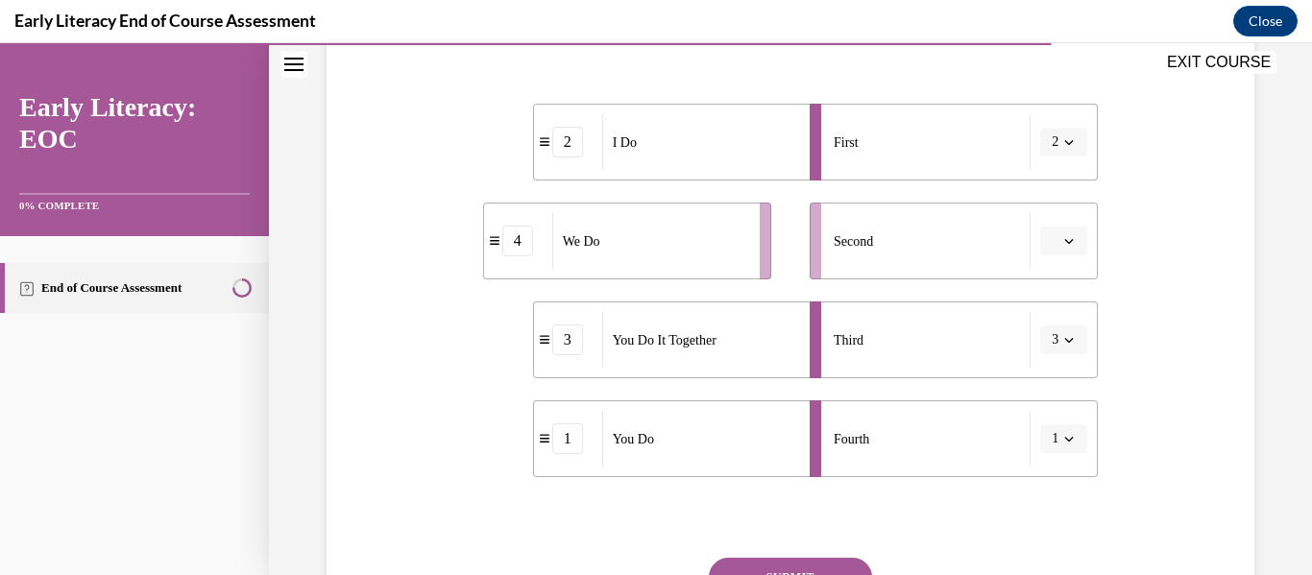
click at [1063, 246] on span "button" at bounding box center [1069, 240] width 13 height 13
click at [1061, 355] on div "2" at bounding box center [1050, 361] width 48 height 38
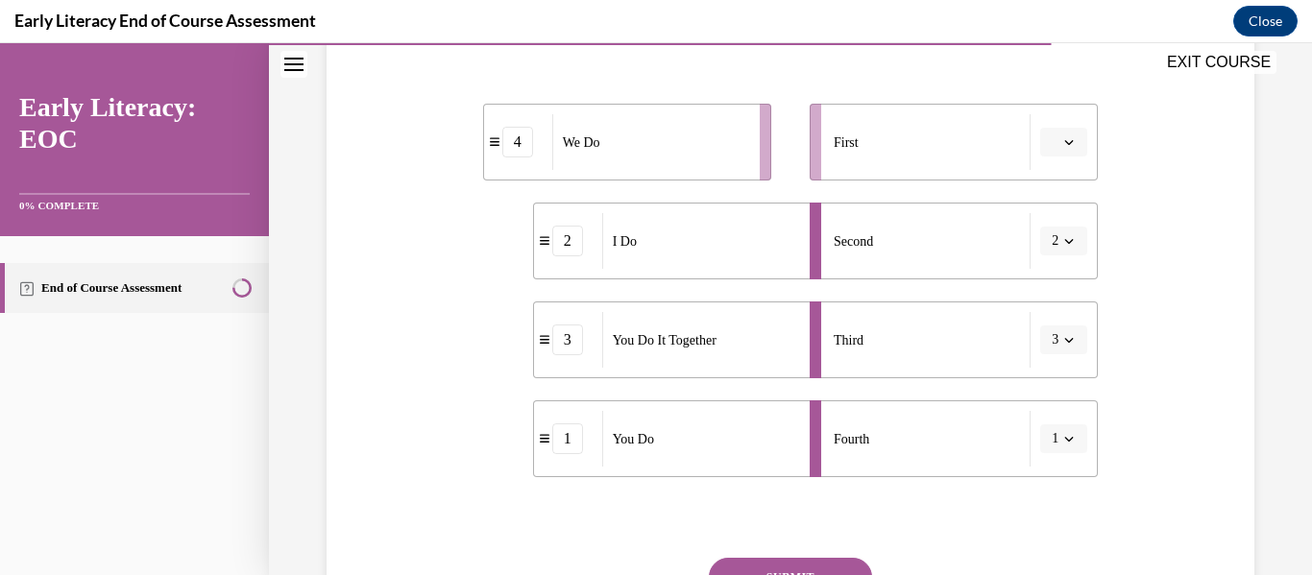
click at [1054, 250] on button "2" at bounding box center [1063, 241] width 47 height 29
click at [1047, 146] on button "button" at bounding box center [1063, 142] width 47 height 29
click at [1053, 255] on div "2" at bounding box center [1050, 262] width 48 height 38
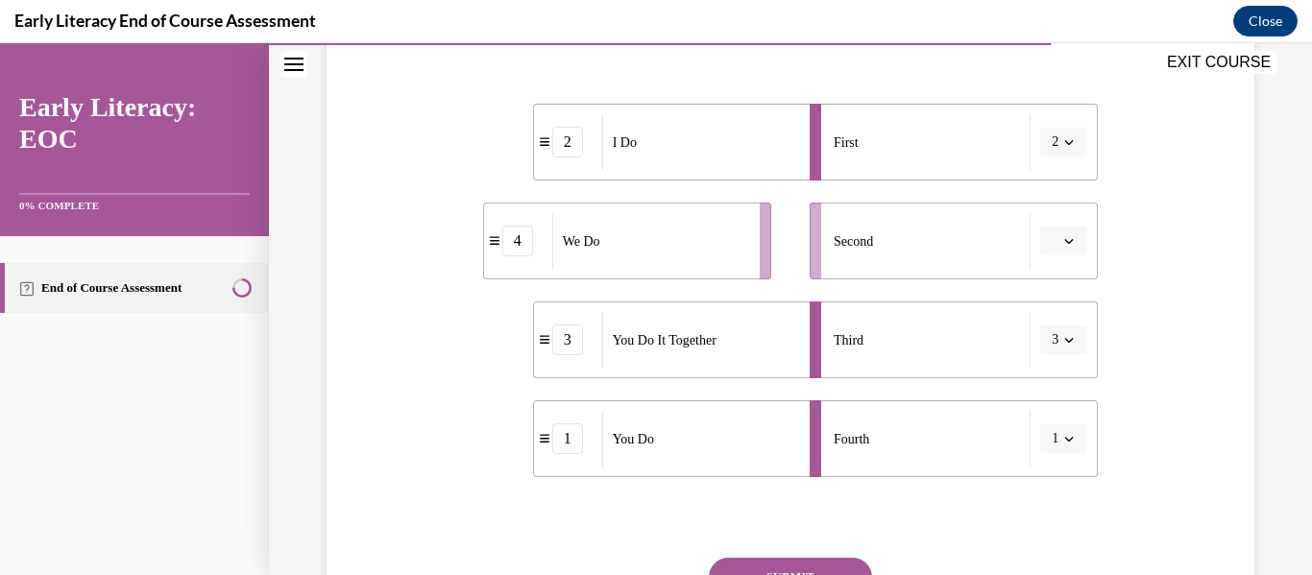
click at [1065, 239] on icon "button" at bounding box center [1070, 241] width 10 height 10
click at [1052, 357] on div "2" at bounding box center [1050, 361] width 48 height 38
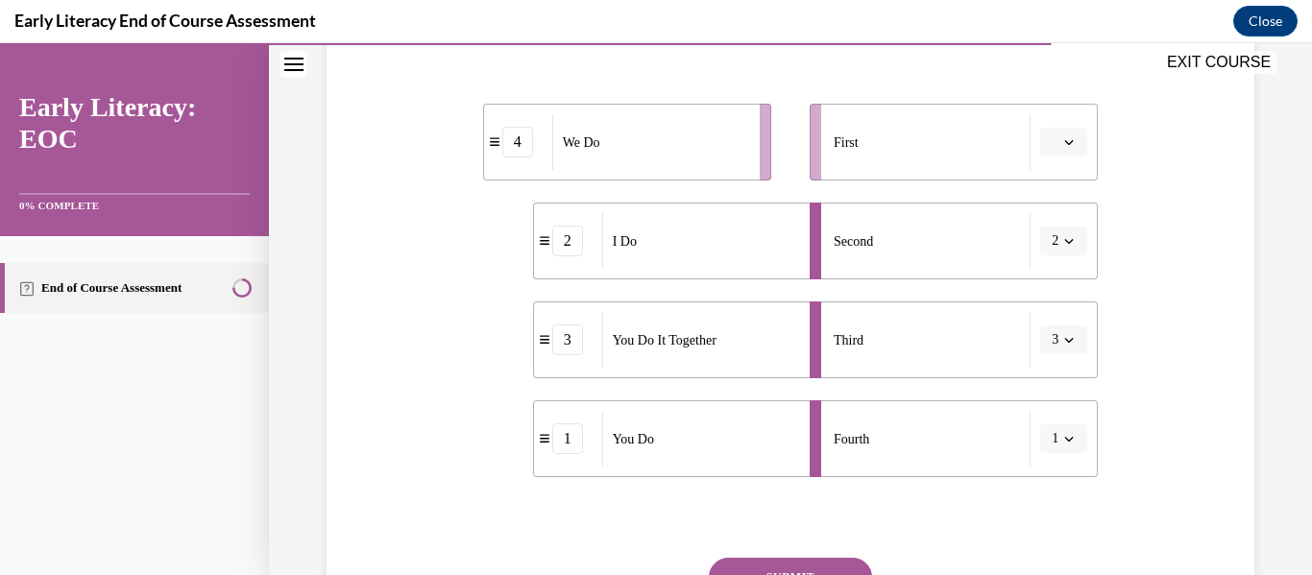
click at [1051, 232] on button "2" at bounding box center [1063, 241] width 47 height 29
click at [1050, 431] on div "4" at bounding box center [1046, 438] width 48 height 38
click at [1065, 341] on icon "button" at bounding box center [1069, 340] width 9 height 5
click at [1046, 506] on div "3" at bounding box center [1046, 498] width 48 height 38
click at [1113, 423] on div "Question 10/12 Put the phases of the gradual release method in order. 2 I Do 4 …" at bounding box center [791, 277] width 938 height 878
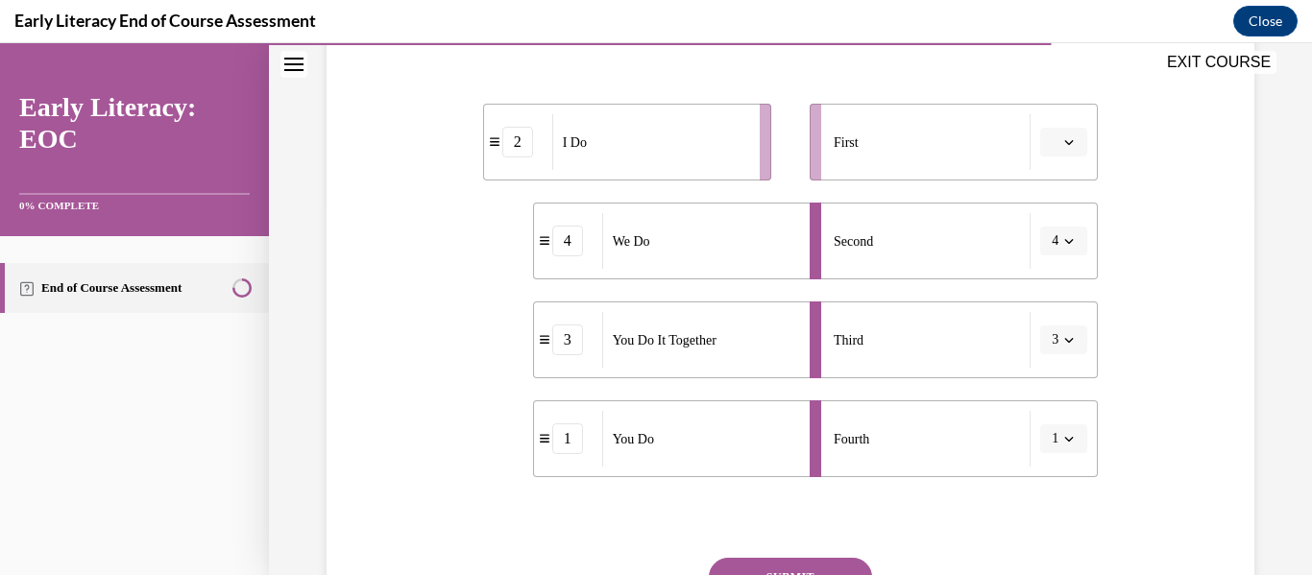
click at [1063, 135] on span "button" at bounding box center [1069, 141] width 13 height 13
click at [1068, 262] on div "2" at bounding box center [1050, 262] width 48 height 38
click at [1113, 244] on div "Question 10/12 Put the phases of the gradual release method in order. 2 I Do 4 …" at bounding box center [791, 277] width 938 height 878
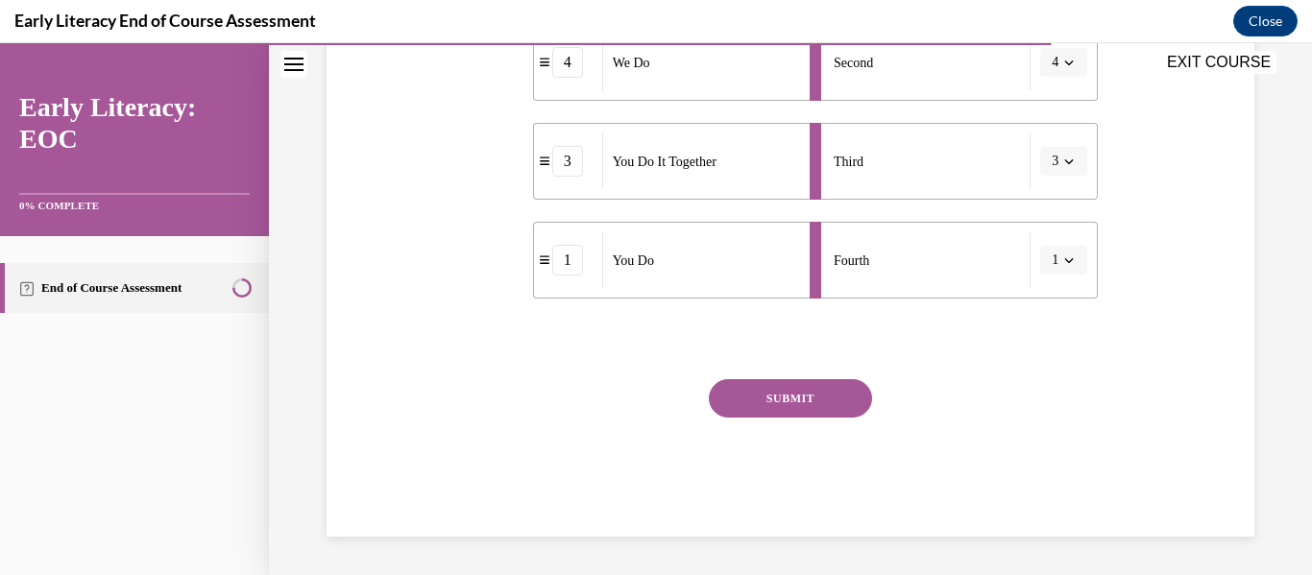
click at [810, 401] on button "SUBMIT" at bounding box center [790, 398] width 163 height 38
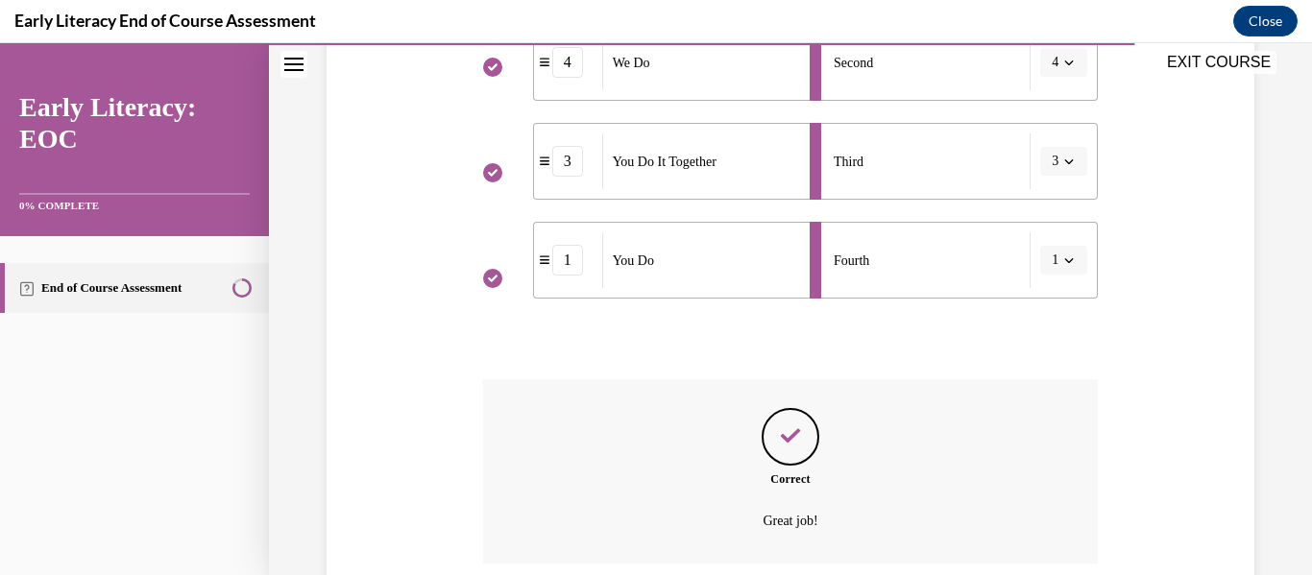
scroll to position [706, 0]
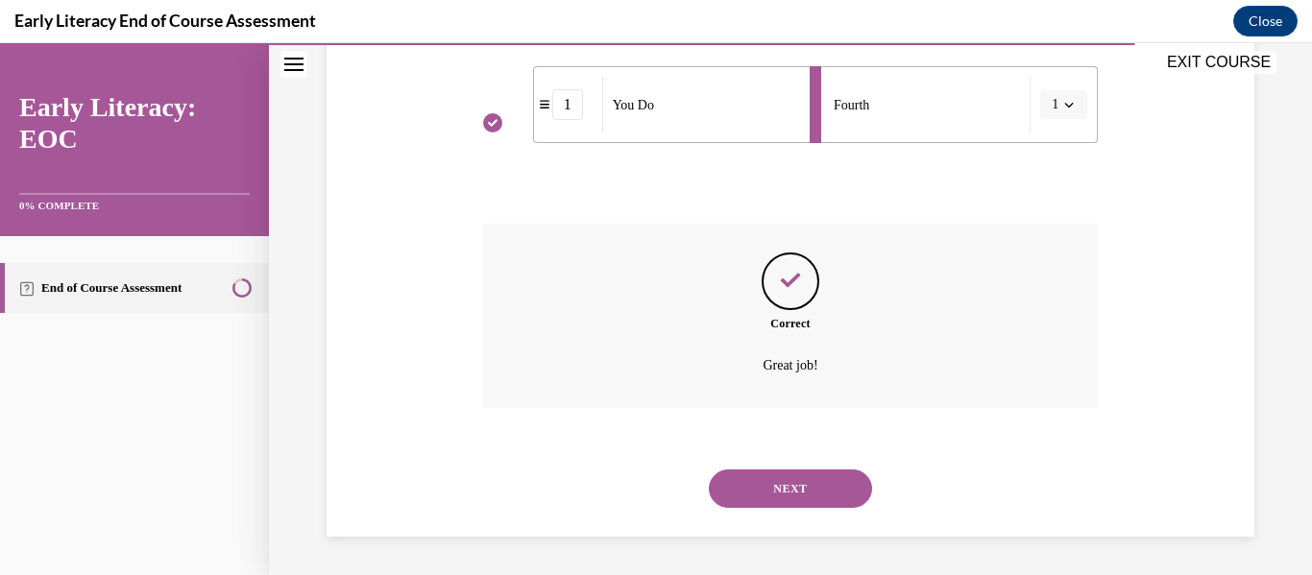
click at [849, 488] on button "NEXT" at bounding box center [790, 489] width 163 height 38
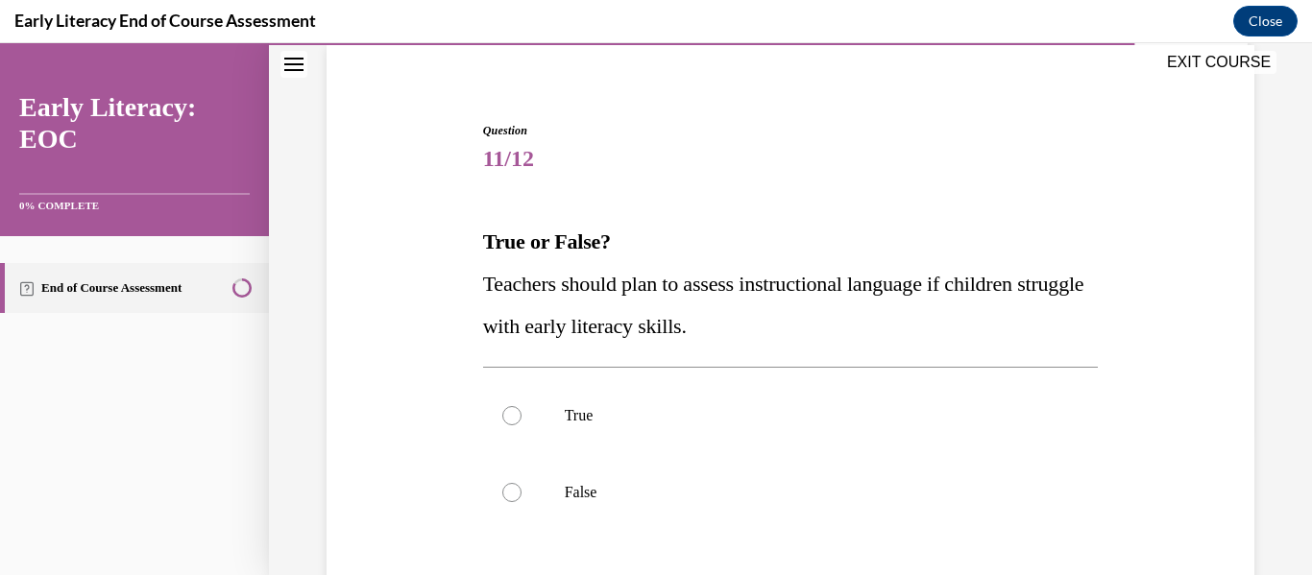
scroll to position [192, 0]
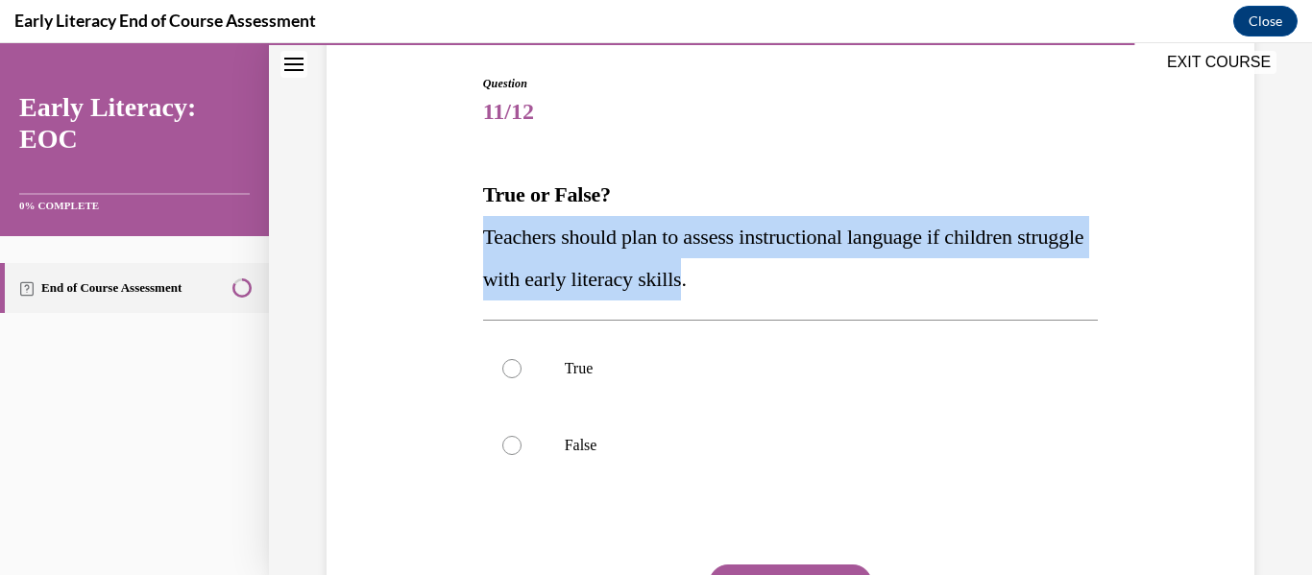
drag, startPoint x: 765, startPoint y: 281, endPoint x: 492, endPoint y: 239, distance: 276.1
click at [466, 239] on div "Question 11/12 True or False? Teachers should plan to assess instructional lang…" at bounding box center [791, 369] width 938 height 705
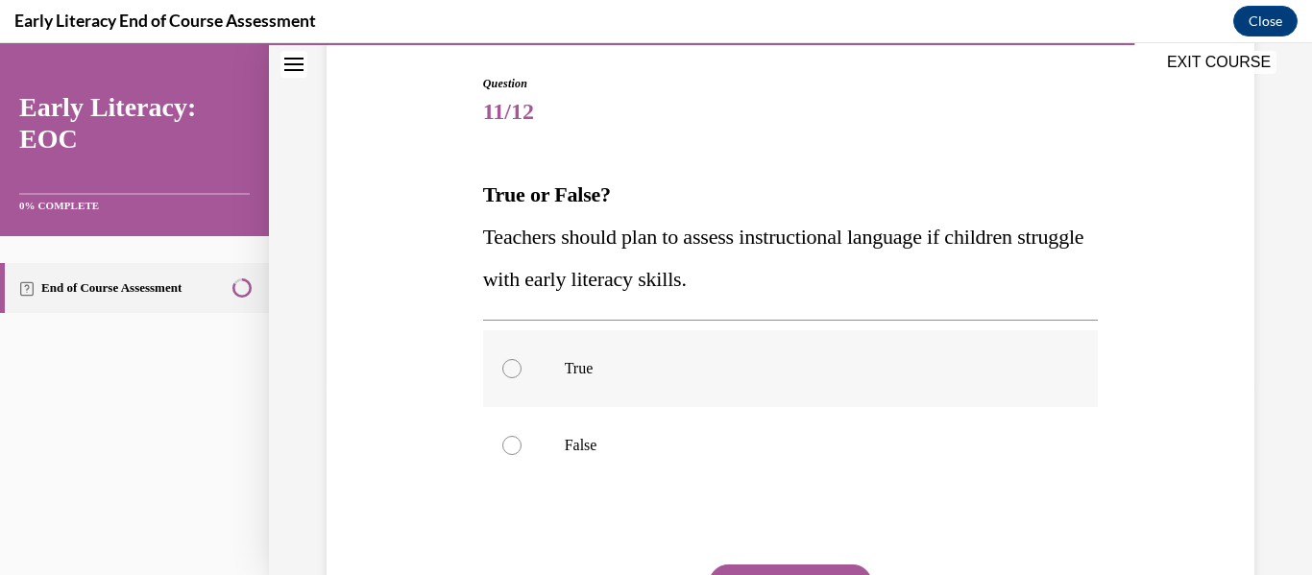
click at [574, 393] on div at bounding box center [791, 368] width 616 height 77
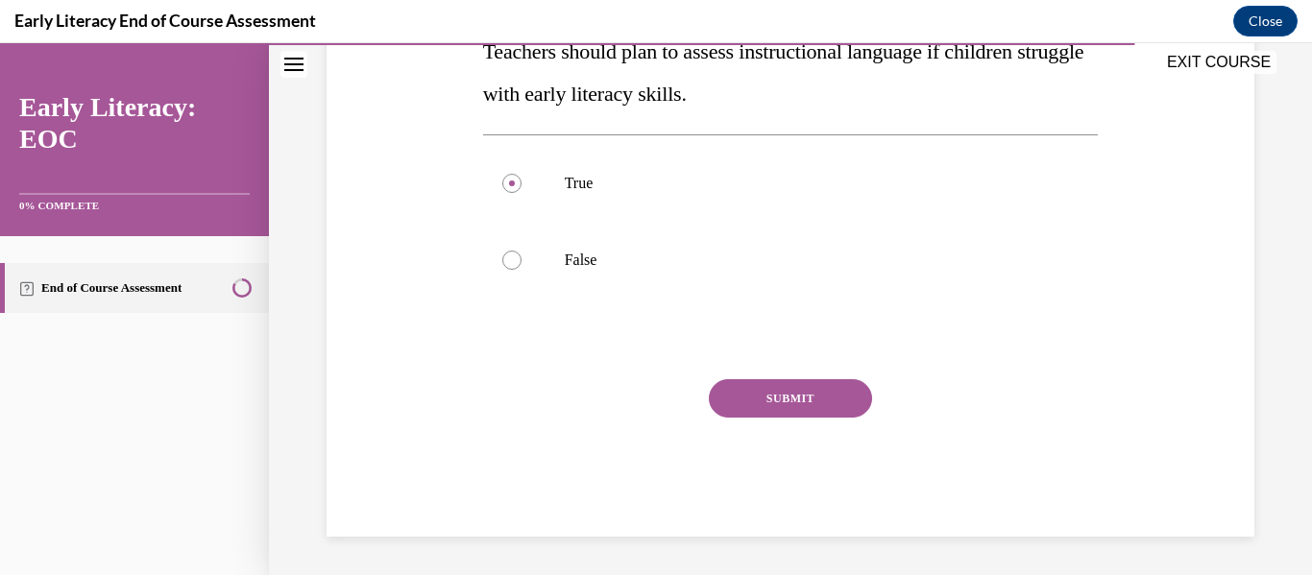
click at [817, 388] on button "SUBMIT" at bounding box center [790, 398] width 163 height 38
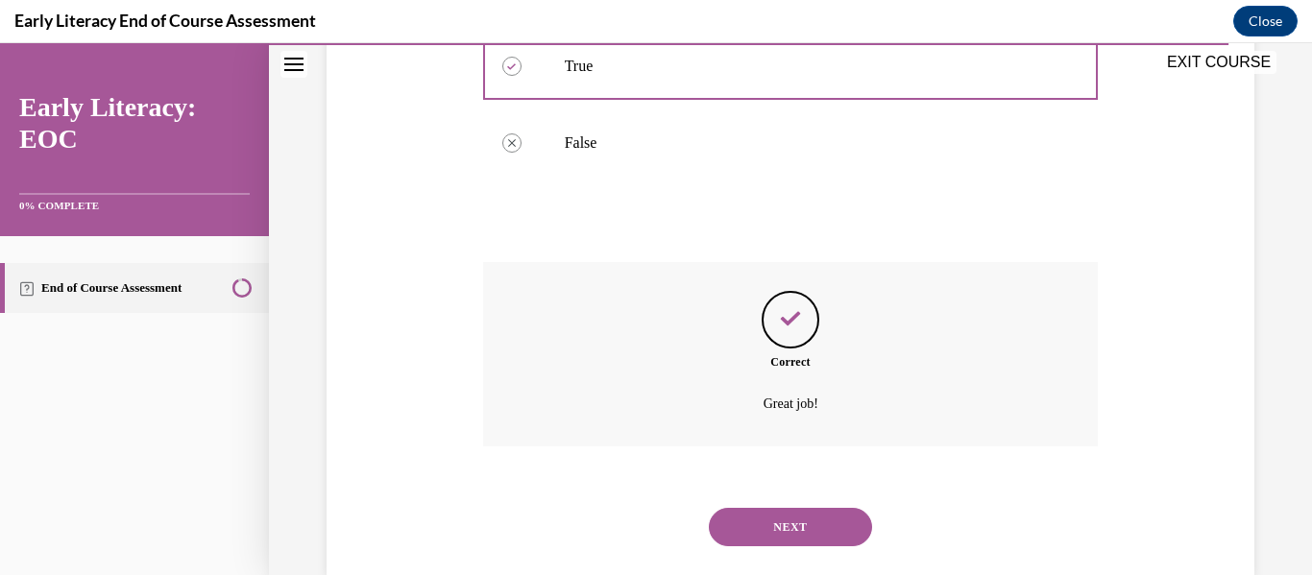
scroll to position [533, 0]
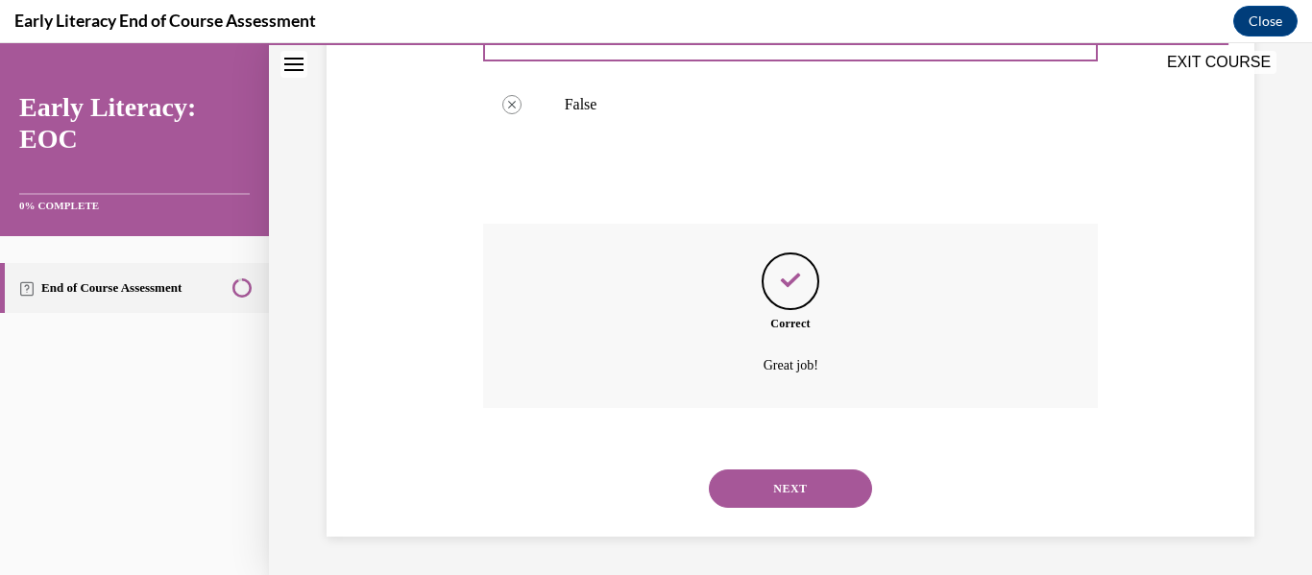
click at [815, 483] on button "NEXT" at bounding box center [790, 489] width 163 height 38
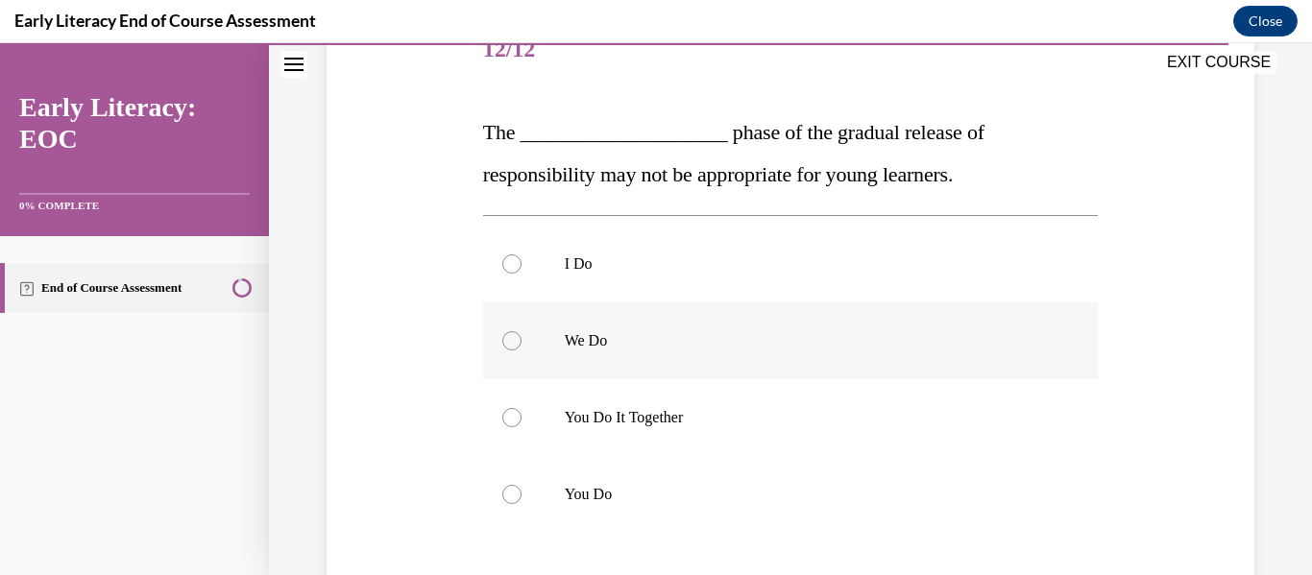
scroll to position [288, 0]
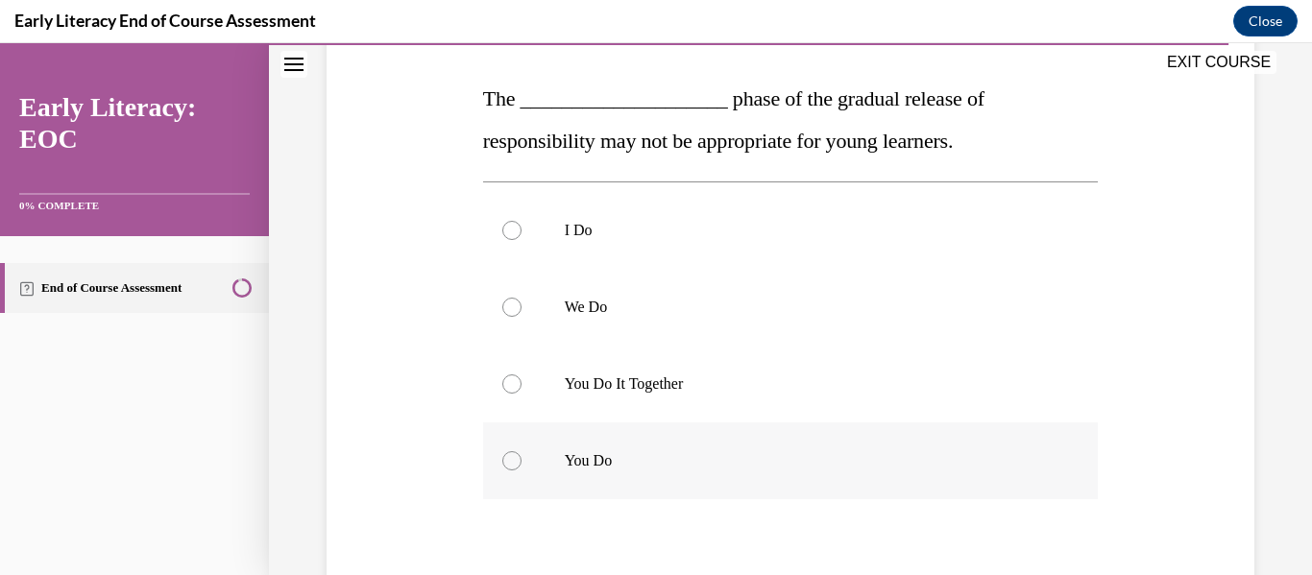
click at [507, 457] on div at bounding box center [511, 461] width 19 height 19
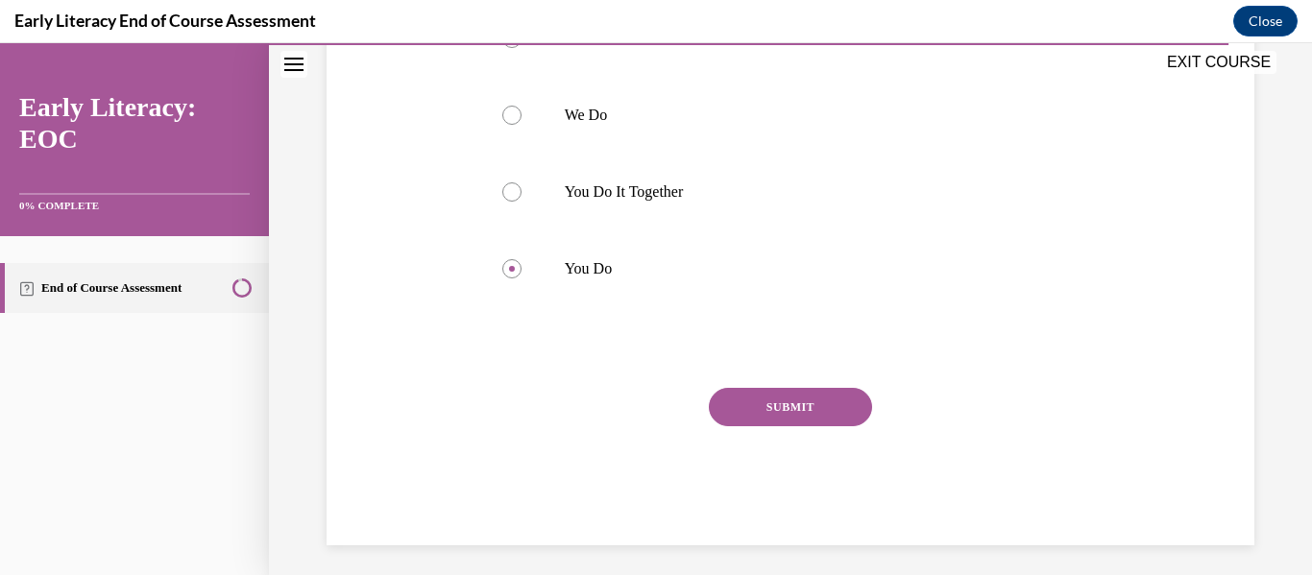
click at [790, 413] on button "SUBMIT" at bounding box center [790, 407] width 163 height 38
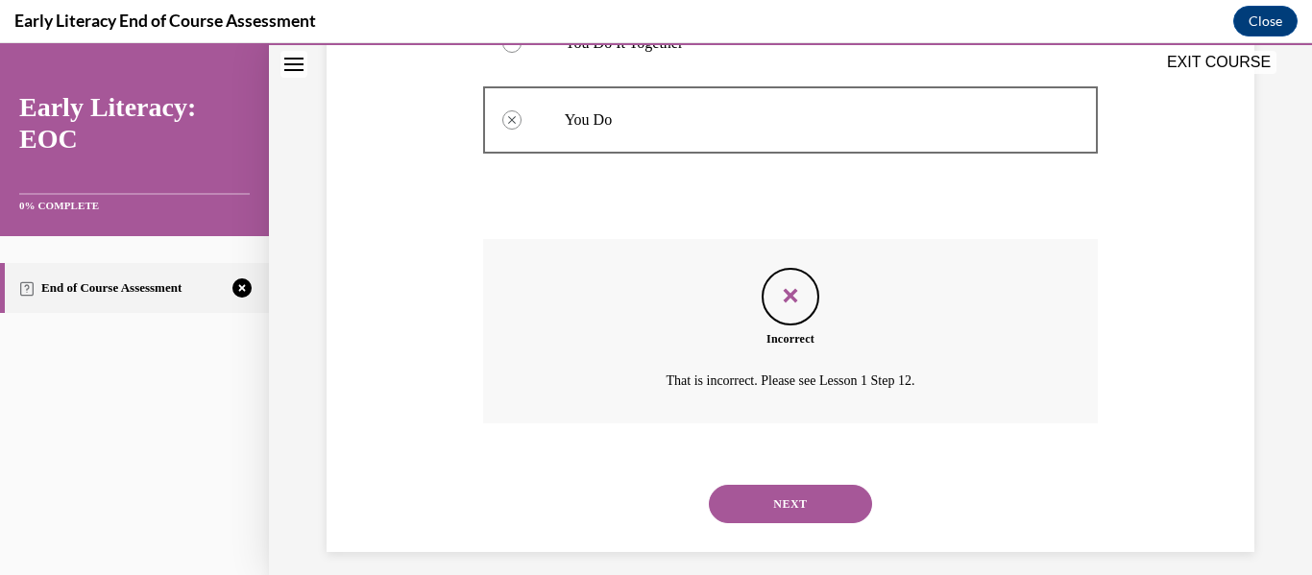
scroll to position [645, 0]
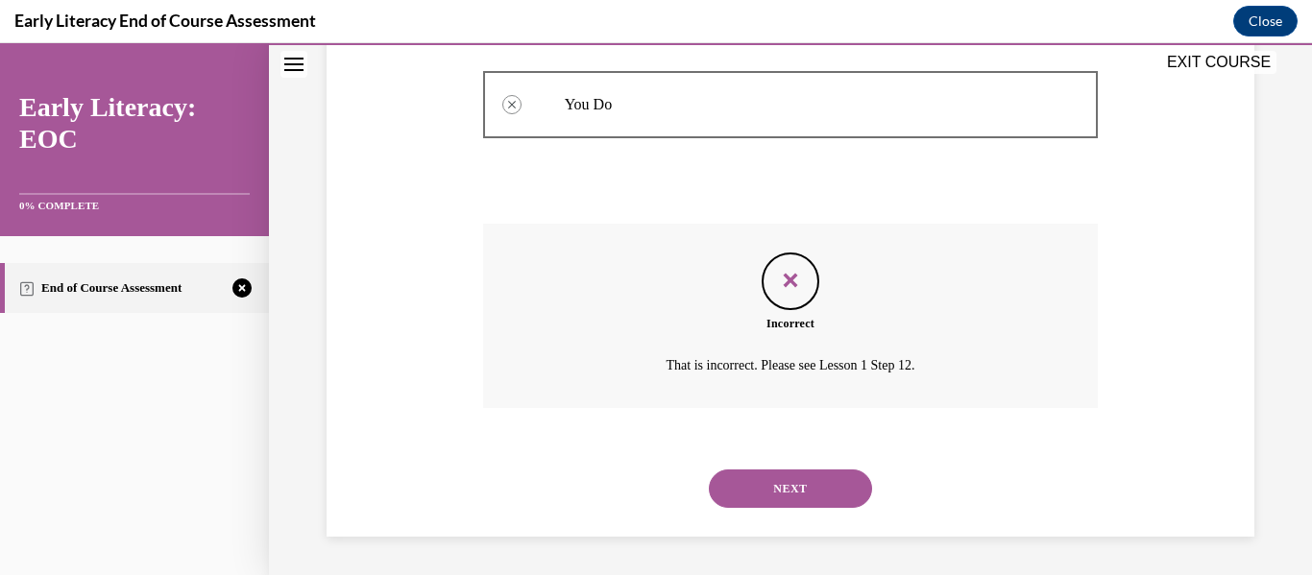
click at [812, 487] on button "NEXT" at bounding box center [790, 489] width 163 height 38
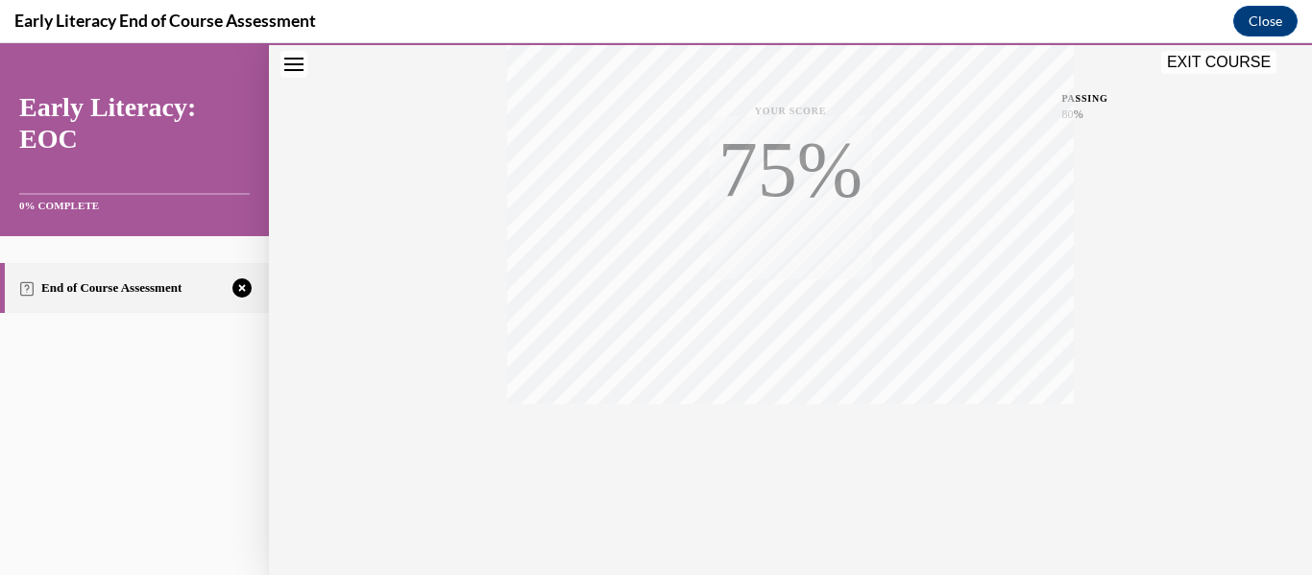
scroll to position [453, 0]
click at [778, 466] on icon "button" at bounding box center [791, 458] width 68 height 21
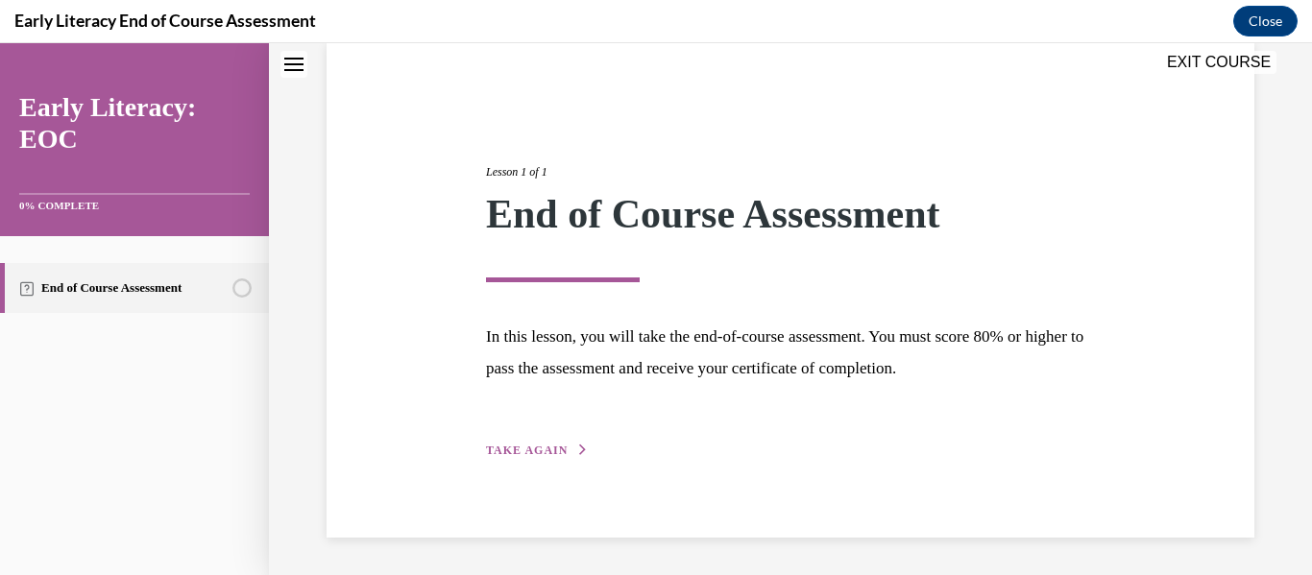
click at [570, 437] on div "Lesson 1 of 1 End of Course Assessment In this lesson, you will take the end-of…" at bounding box center [791, 290] width 638 height 342
click at [556, 448] on span "TAKE AGAIN" at bounding box center [527, 450] width 82 height 13
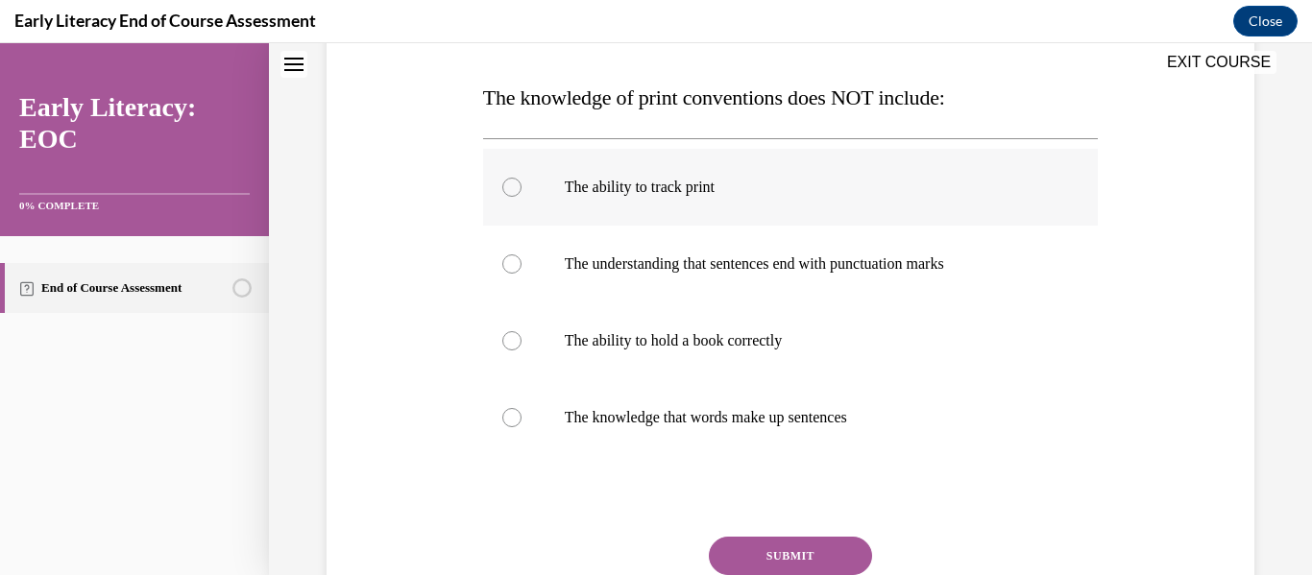
scroll to position [340, 0]
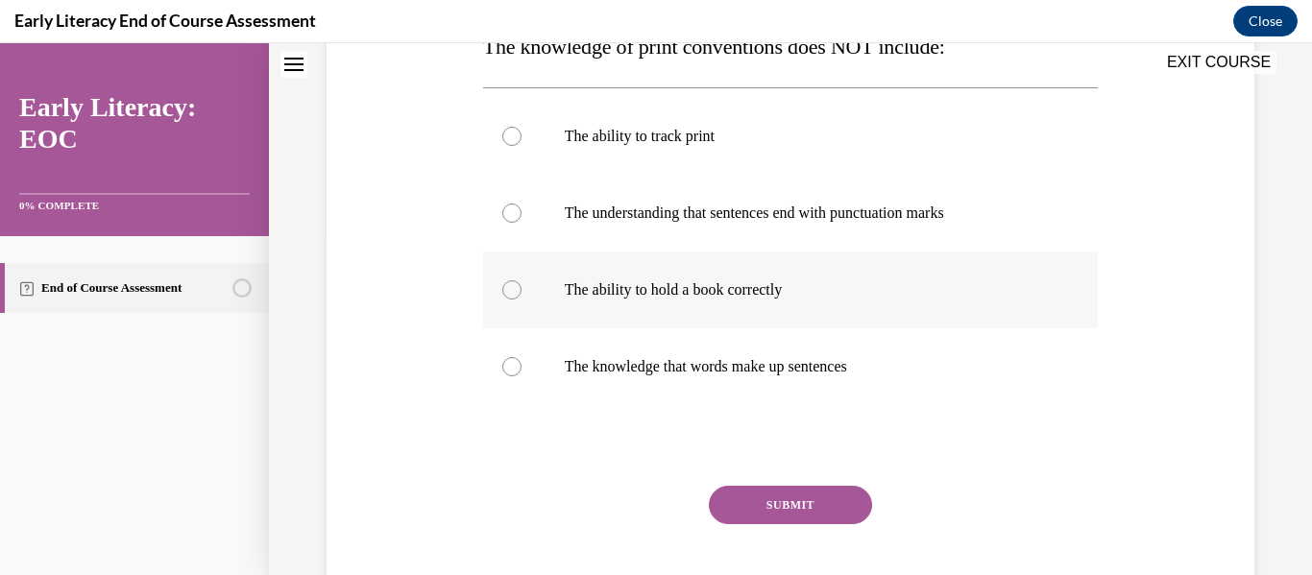
click at [928, 304] on div at bounding box center [791, 290] width 616 height 77
click at [903, 364] on p "The knowledge that words make up sentences" at bounding box center [808, 366] width 486 height 19
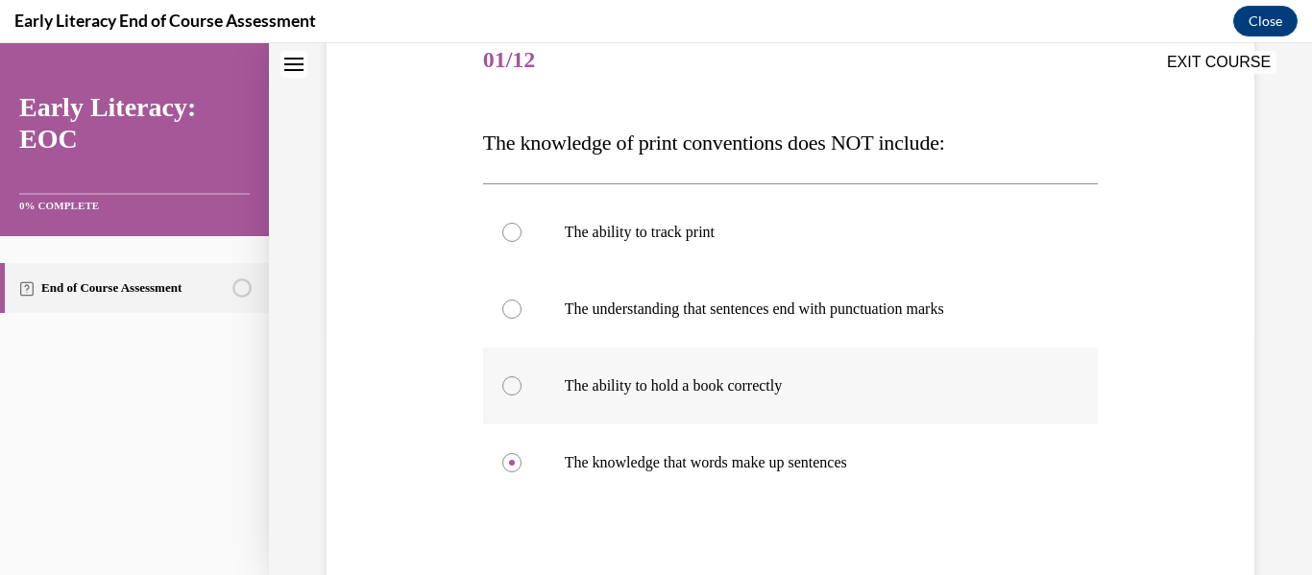
click at [896, 386] on p "The ability to hold a book correctly" at bounding box center [808, 386] width 486 height 19
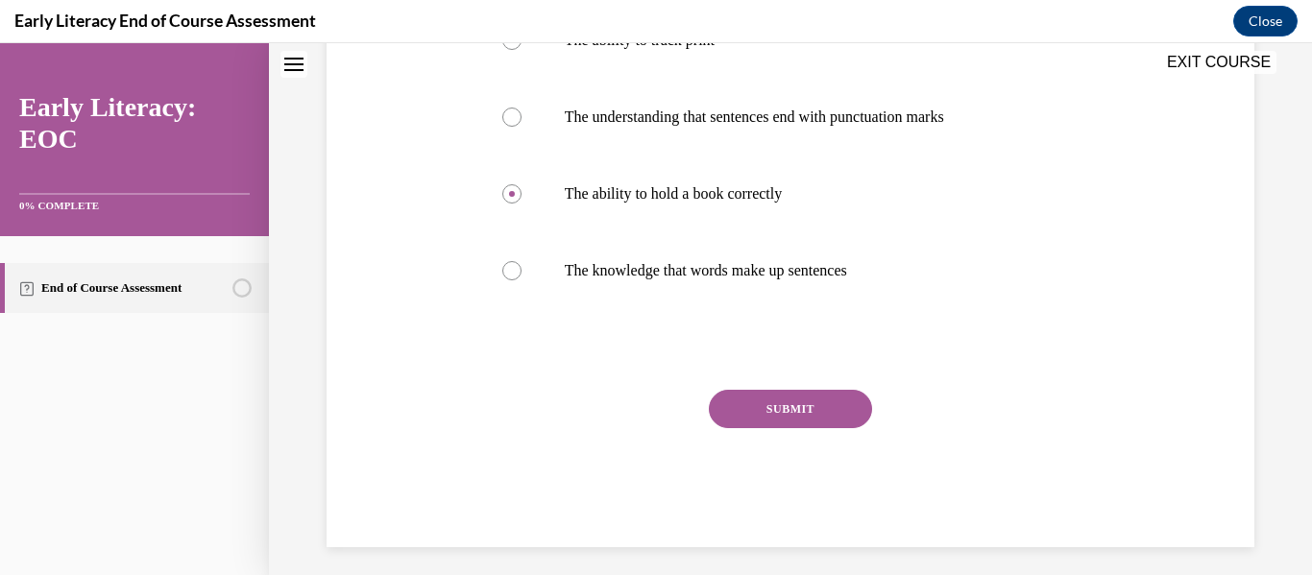
click at [810, 415] on button "SUBMIT" at bounding box center [790, 409] width 163 height 38
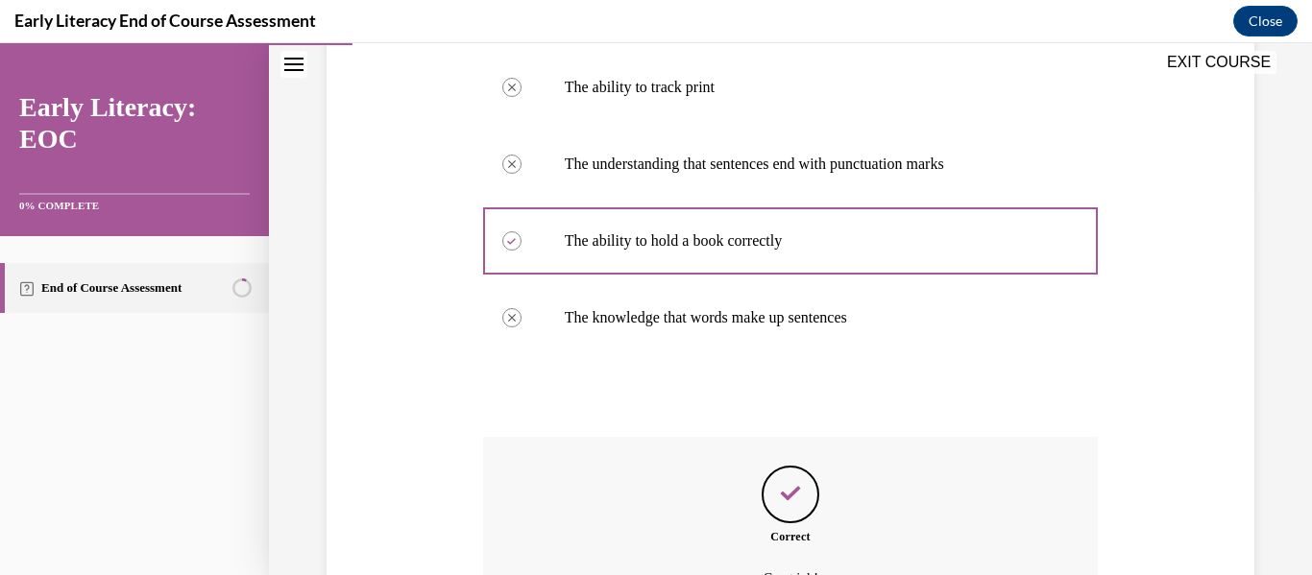
scroll to position [602, 0]
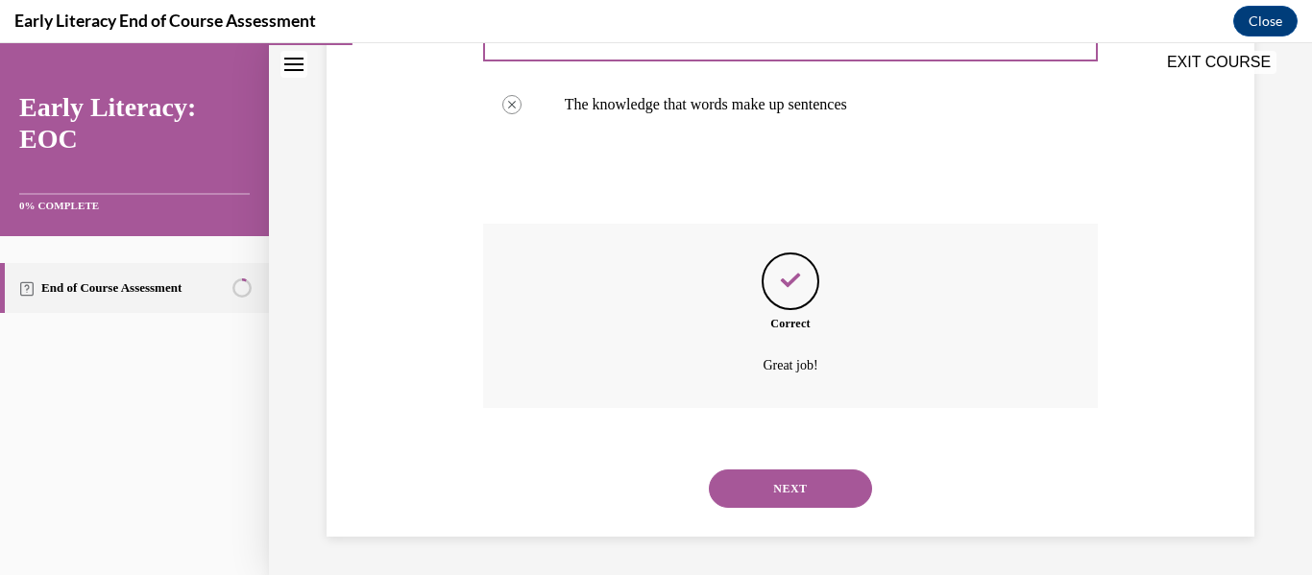
click at [828, 488] on button "NEXT" at bounding box center [790, 489] width 163 height 38
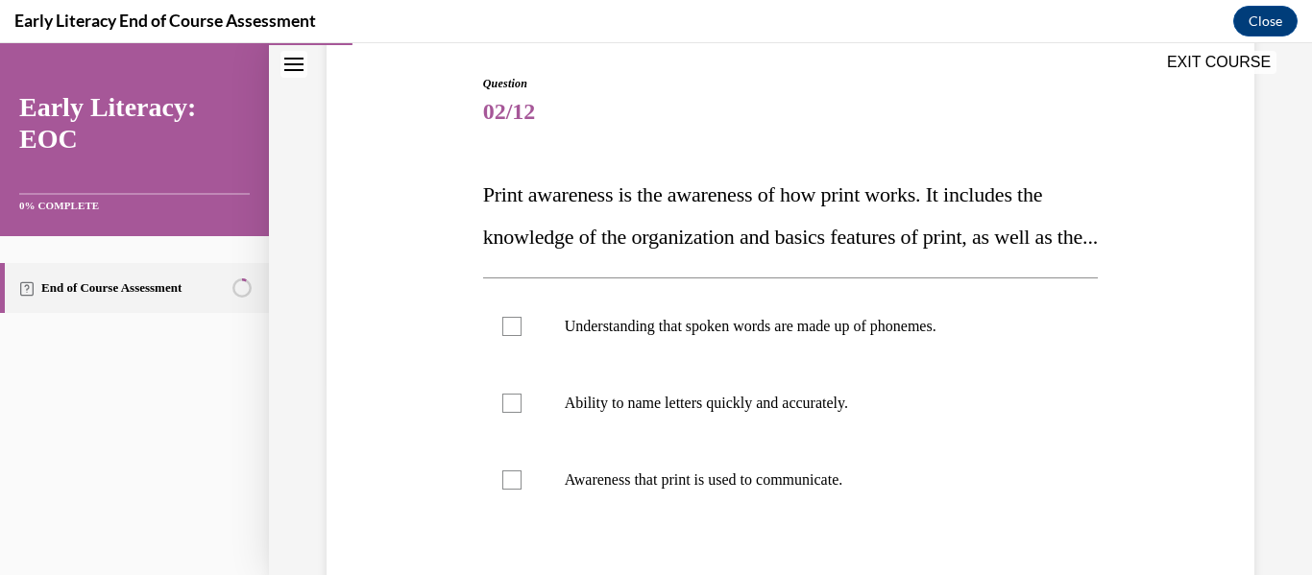
scroll to position [288, 0]
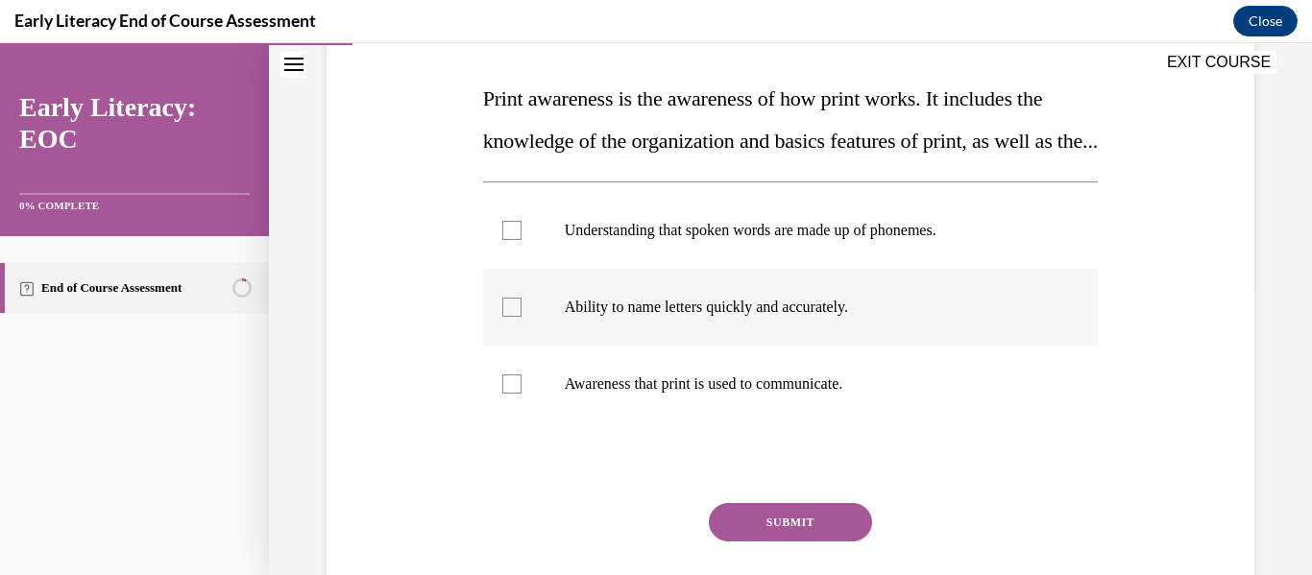
click at [777, 312] on div at bounding box center [791, 307] width 616 height 77
click at [822, 394] on p "Awareness that print is used to communicate." at bounding box center [808, 384] width 486 height 19
click at [792, 542] on button "SUBMIT" at bounding box center [790, 522] width 163 height 38
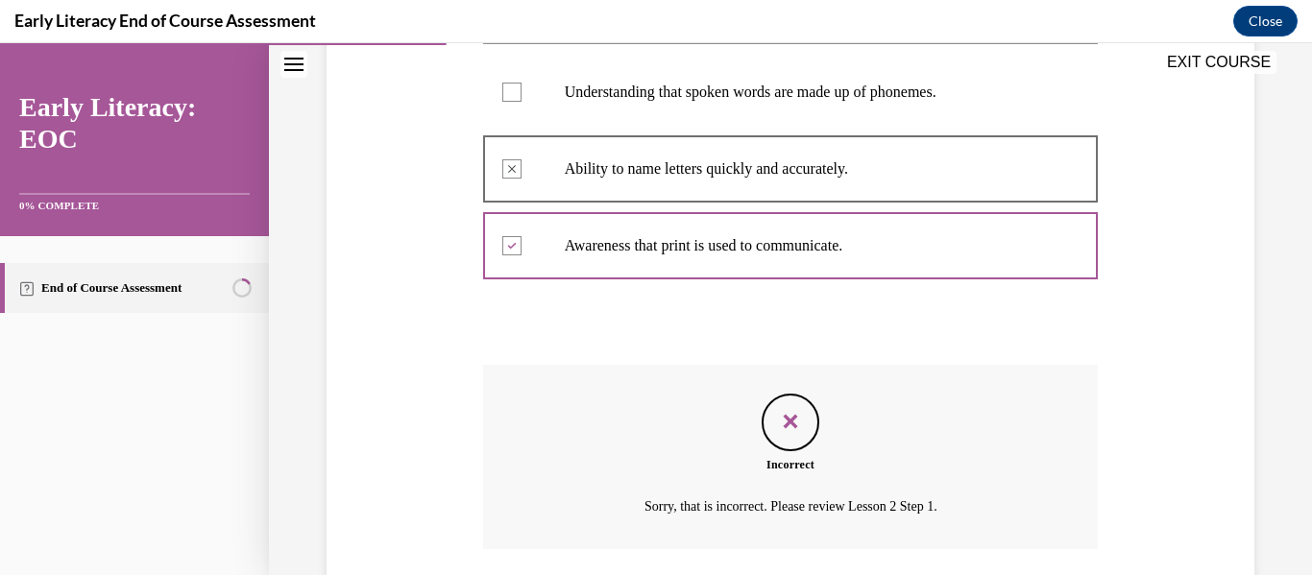
scroll to position [418, 0]
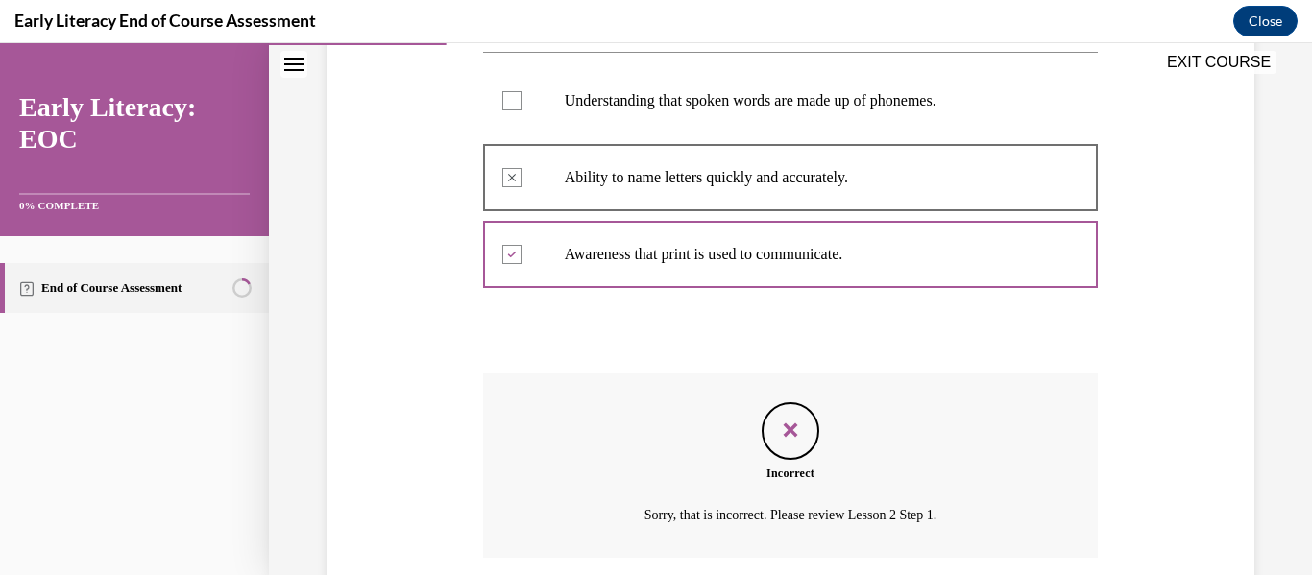
click at [505, 221] on div at bounding box center [791, 178] width 616 height 86
click at [509, 297] on div at bounding box center [791, 254] width 616 height 86
click at [517, 221] on div at bounding box center [791, 178] width 616 height 86
